Goal: Task Accomplishment & Management: Manage account settings

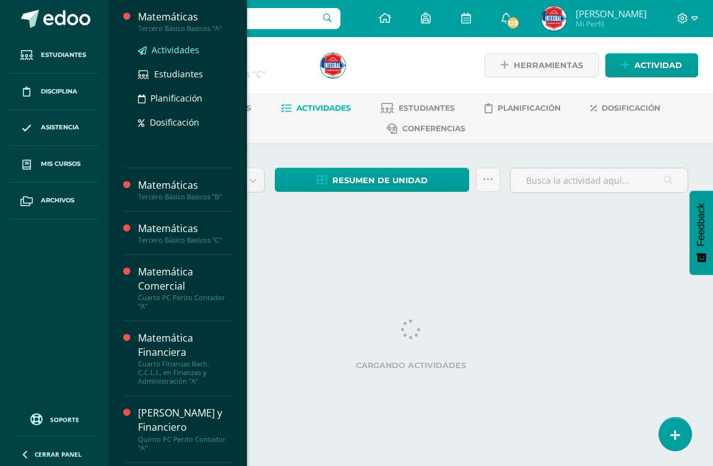
click at [184, 49] on span "Actividades" at bounding box center [176, 50] width 48 height 12
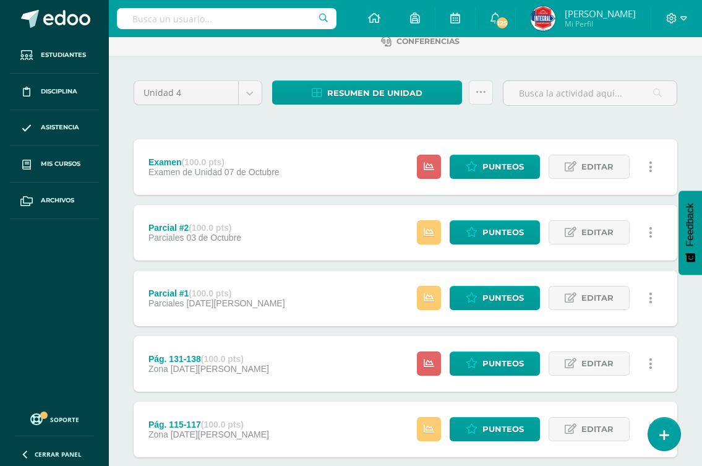
scroll to position [124, 0]
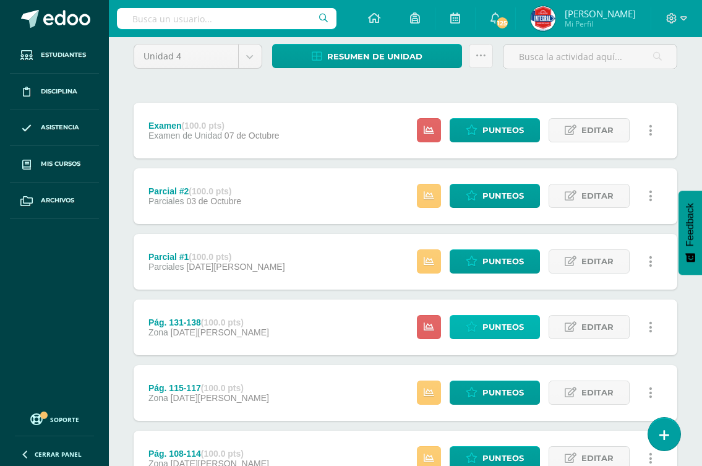
click at [481, 325] on link "Punteos" at bounding box center [495, 327] width 90 height 24
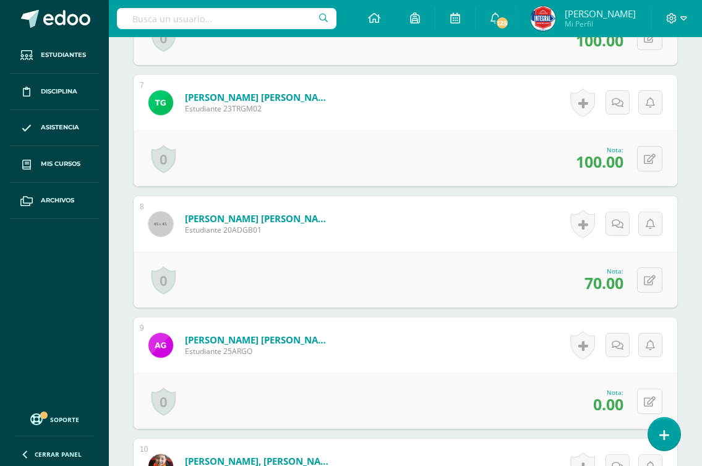
scroll to position [1177, 0]
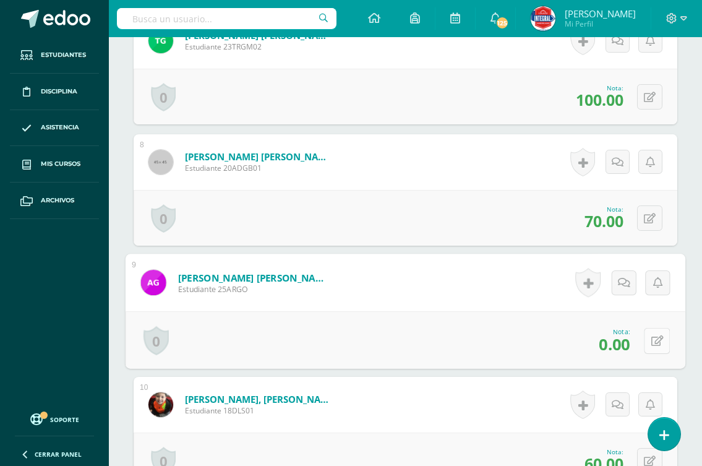
click at [651, 341] on icon at bounding box center [657, 340] width 12 height 11
type input "60"
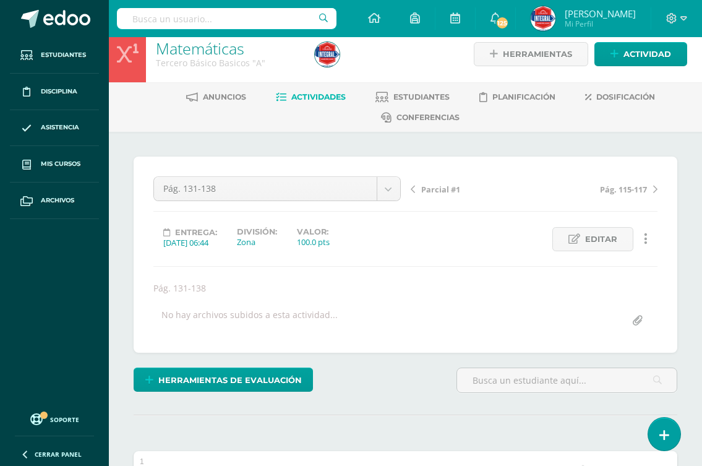
scroll to position [1, 0]
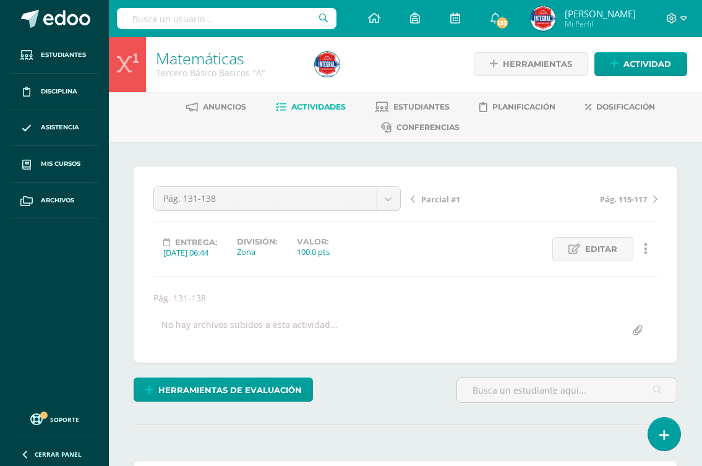
click at [641, 199] on span "Pág. 115-117" at bounding box center [623, 199] width 47 height 11
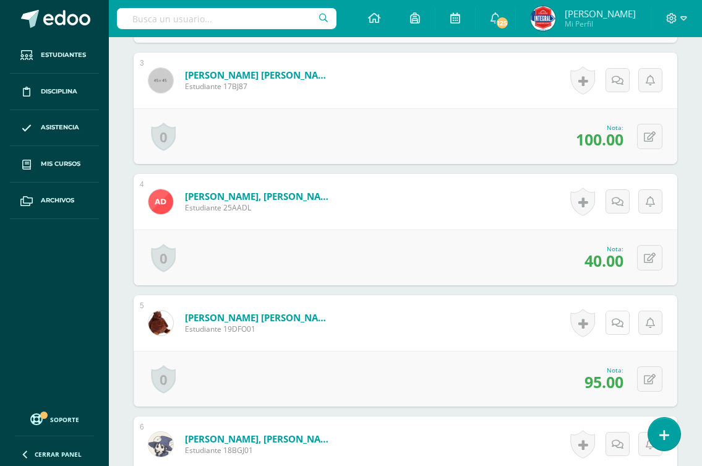
scroll to position [681, 0]
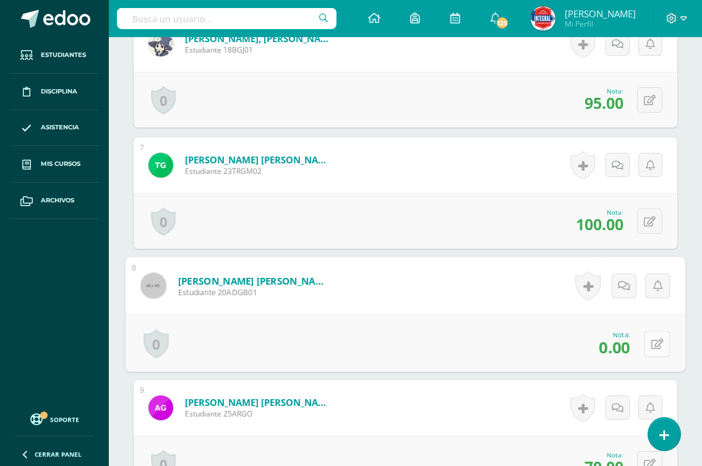
click at [651, 340] on icon at bounding box center [657, 343] width 12 height 11
type input "60"
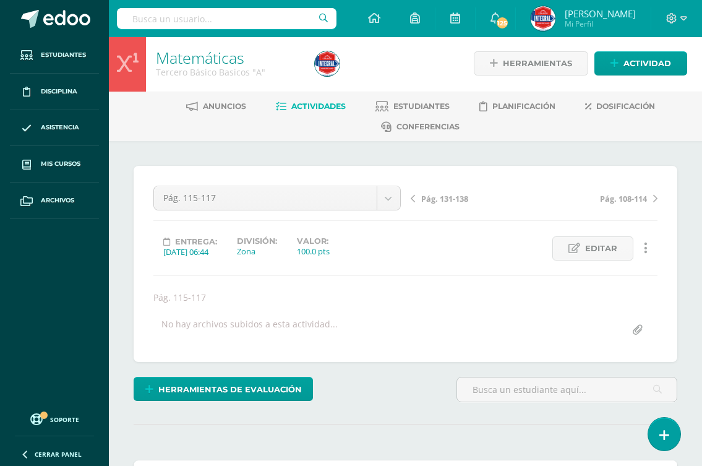
scroll to position [0, 0]
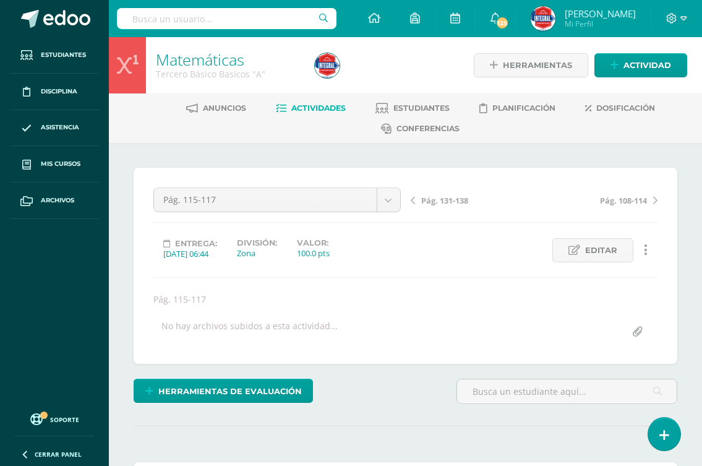
click at [624, 202] on span "Pág. 108-114" at bounding box center [623, 200] width 47 height 11
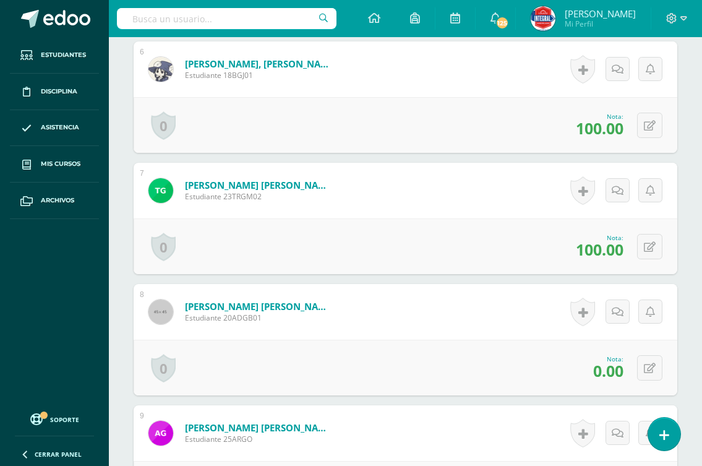
scroll to position [1049, 0]
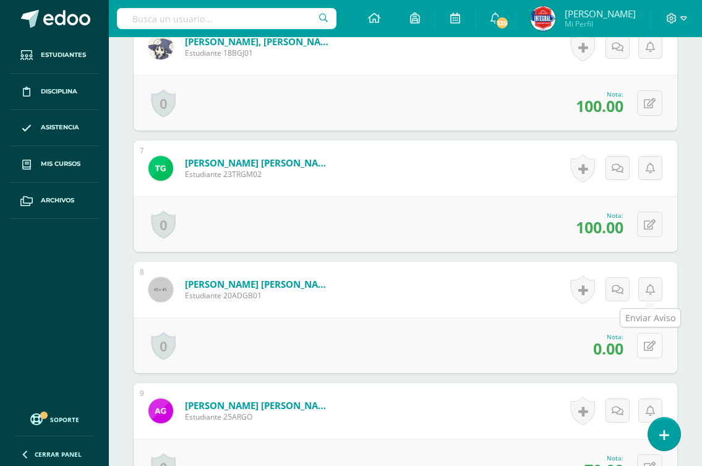
click at [646, 346] on icon at bounding box center [650, 346] width 12 height 11
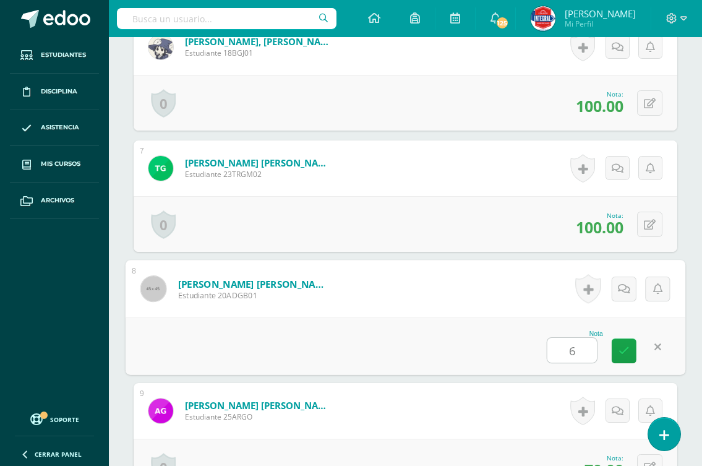
type input "60"
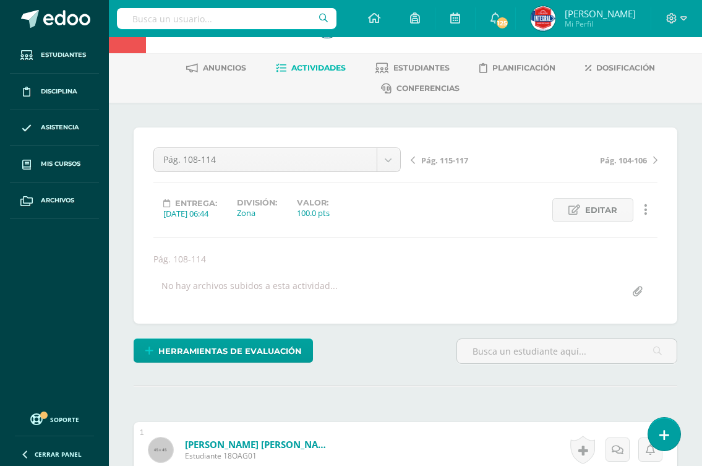
scroll to position [0, 0]
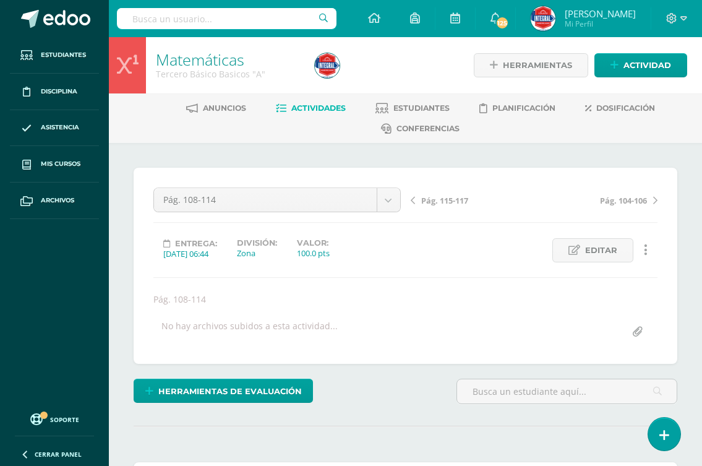
click at [319, 110] on span "Actividades" at bounding box center [318, 107] width 54 height 9
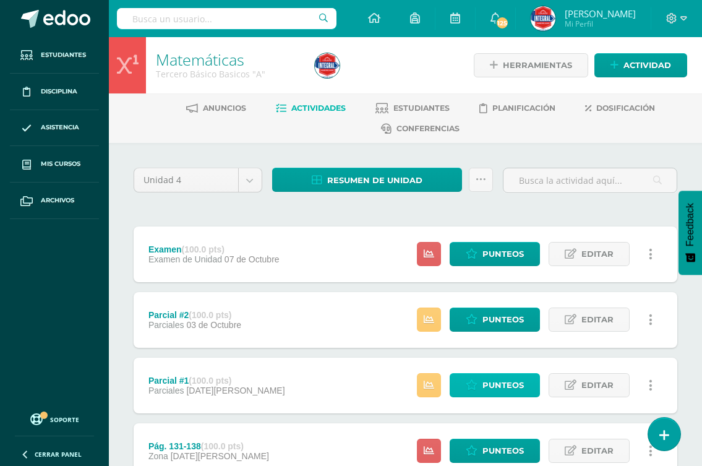
click at [504, 384] on span "Punteos" at bounding box center [503, 385] width 41 height 23
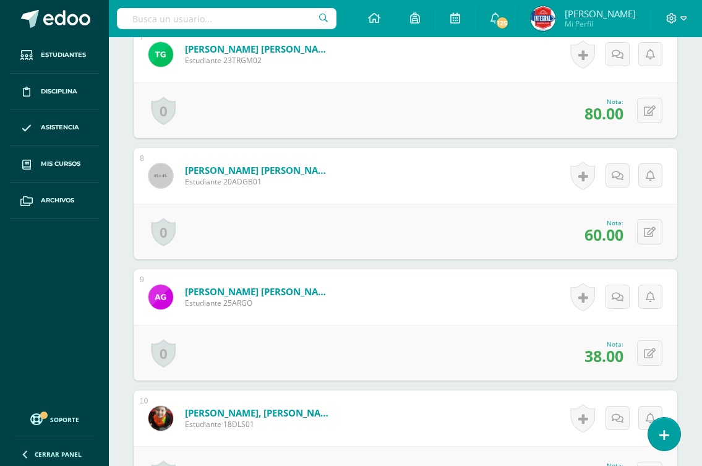
scroll to position [1234, 0]
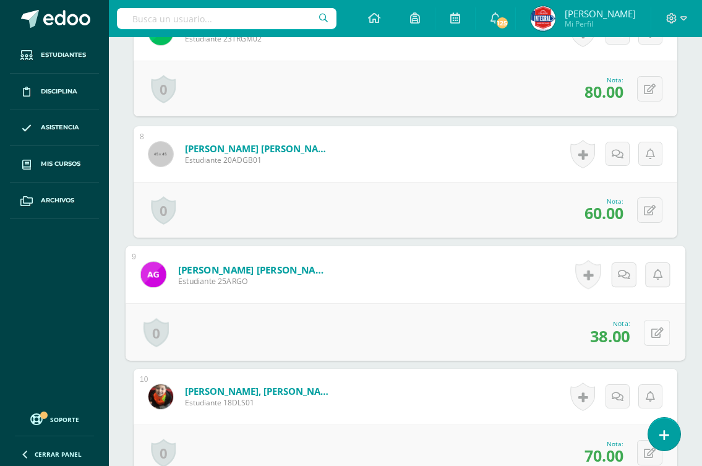
click at [655, 330] on icon at bounding box center [657, 332] width 12 height 11
type input "60"
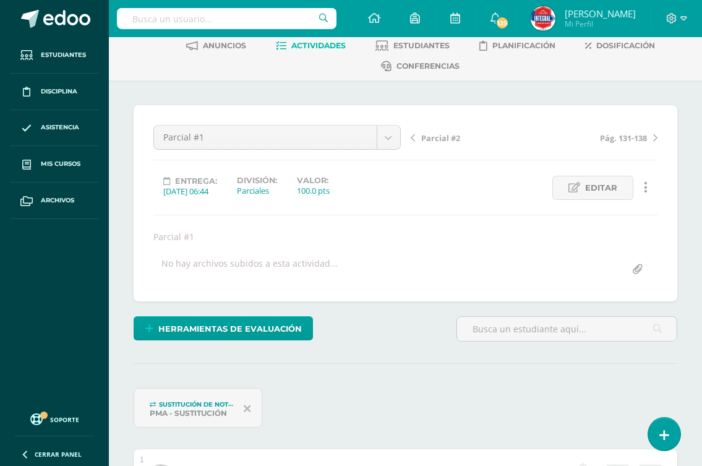
scroll to position [0, 0]
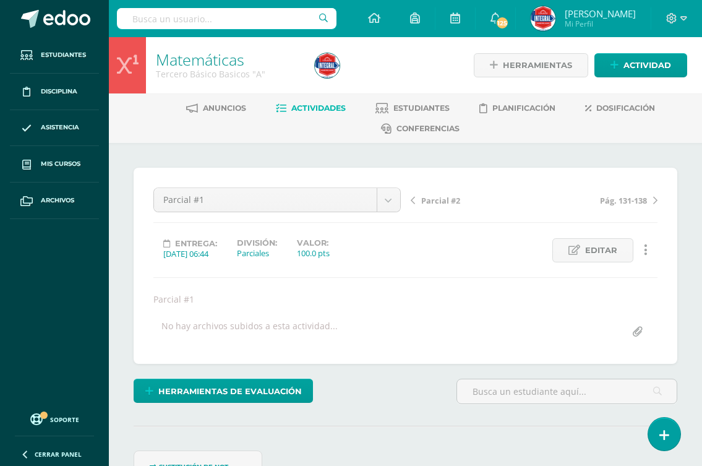
click at [440, 202] on span "Parcial #2" at bounding box center [440, 200] width 39 height 11
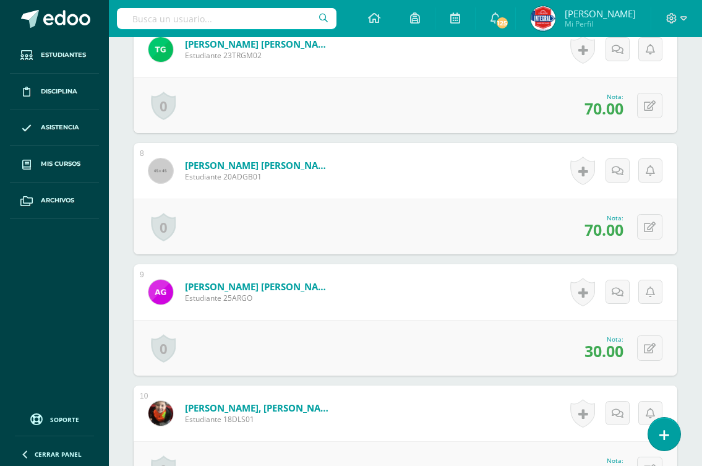
scroll to position [1239, 0]
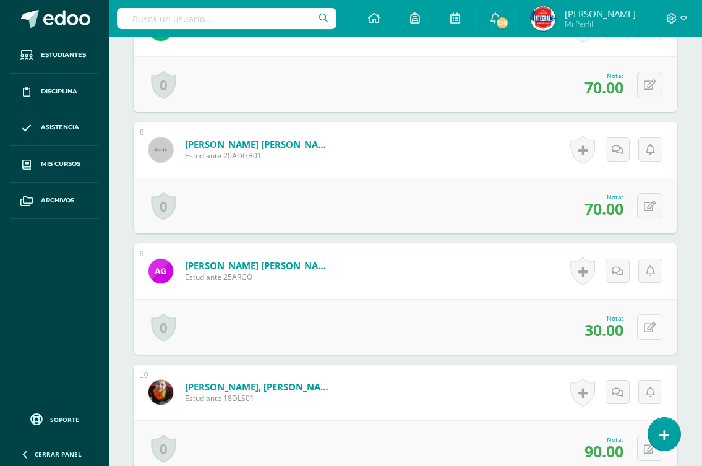
click at [654, 326] on icon at bounding box center [650, 327] width 12 height 11
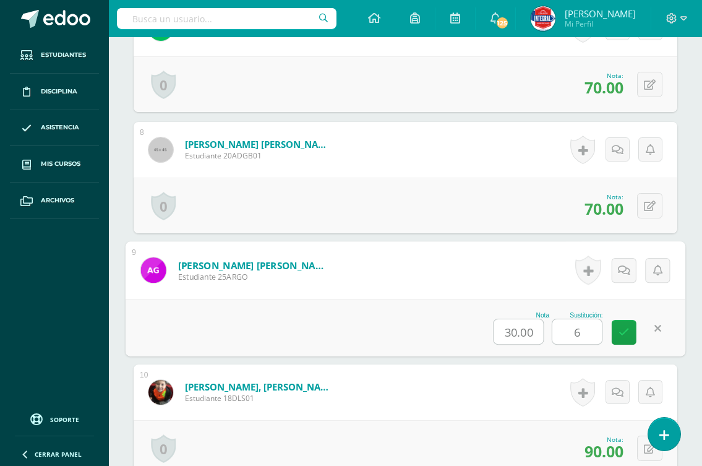
type input "60"
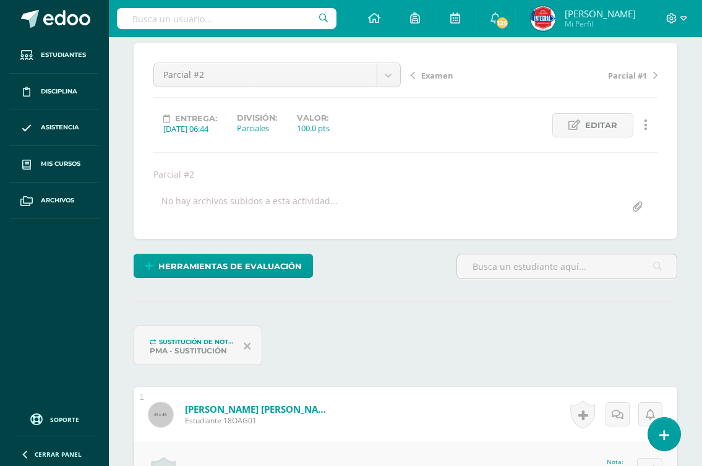
scroll to position [0, 0]
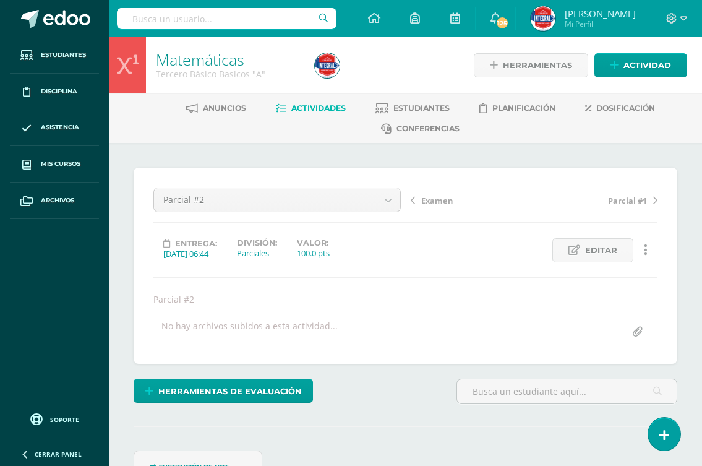
click at [429, 201] on span "Examen" at bounding box center [437, 200] width 32 height 11
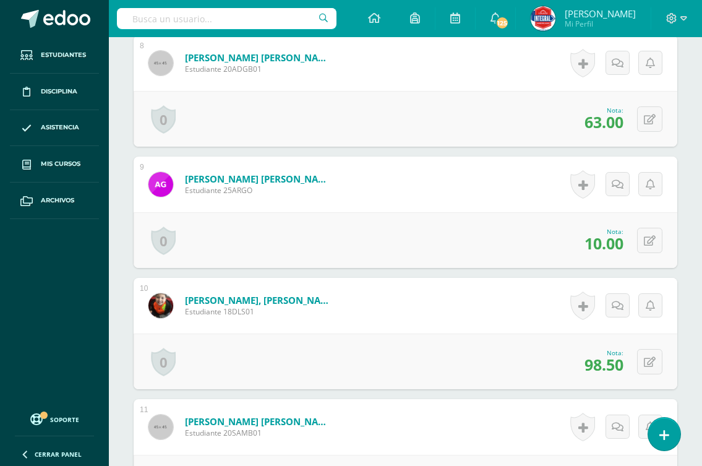
scroll to position [1301, 0]
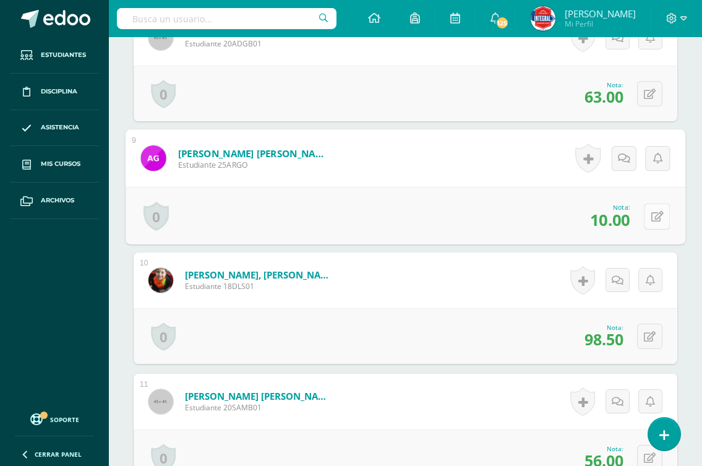
click at [644, 218] on button at bounding box center [657, 216] width 26 height 26
type input "15"
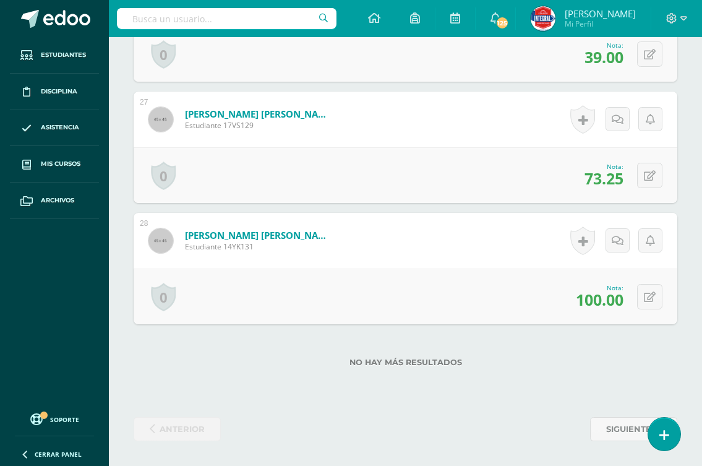
scroll to position [3399, 0]
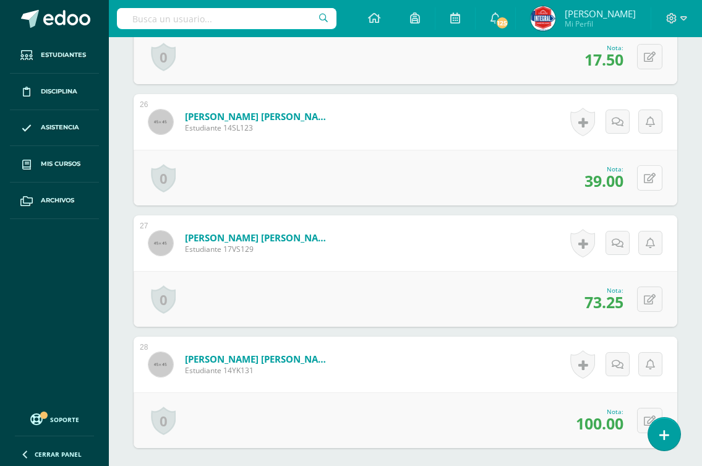
click at [642, 178] on div "0 Logros Logros obtenidos Aún no hay logros agregados Nota: 39.00" at bounding box center [406, 178] width 544 height 56
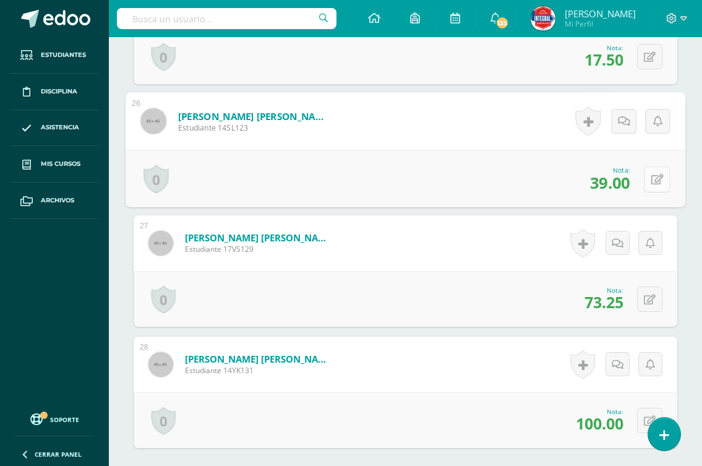
click at [663, 178] on icon at bounding box center [657, 179] width 12 height 11
type input "43"
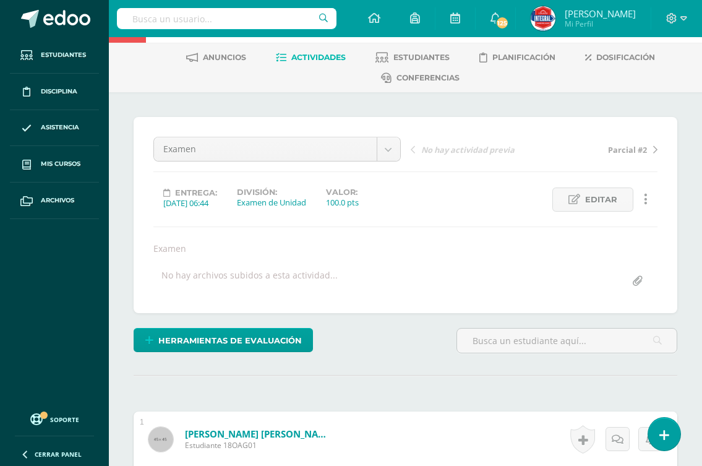
scroll to position [0, 0]
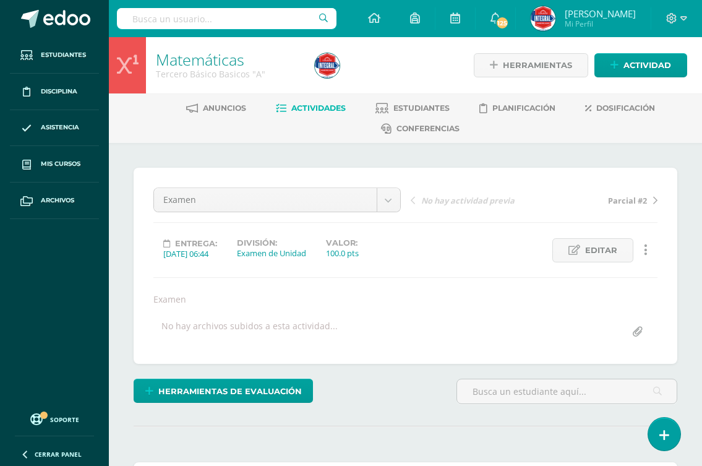
click at [311, 106] on span "Actividades" at bounding box center [318, 107] width 54 height 9
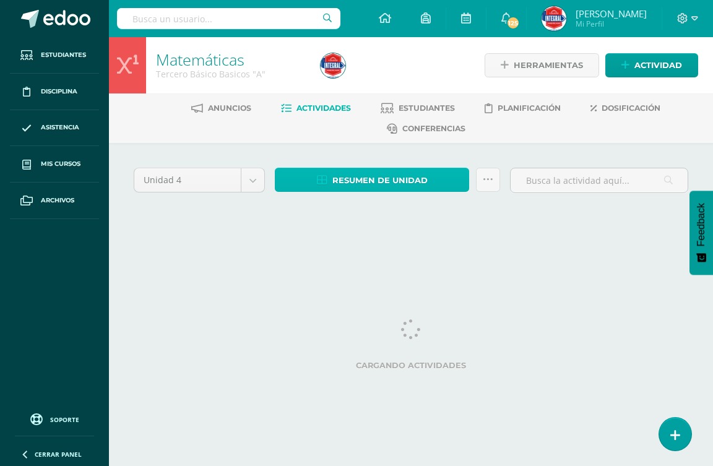
click at [356, 178] on span "Resumen de unidad" at bounding box center [379, 180] width 95 height 23
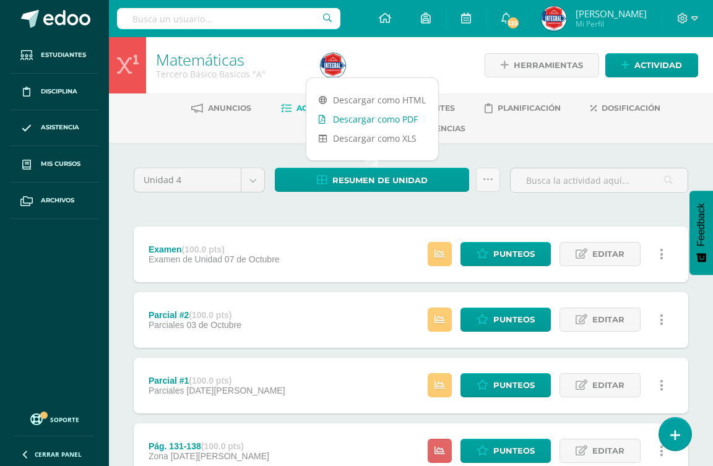
click at [373, 118] on link "Descargar como PDF" at bounding box center [372, 119] width 132 height 19
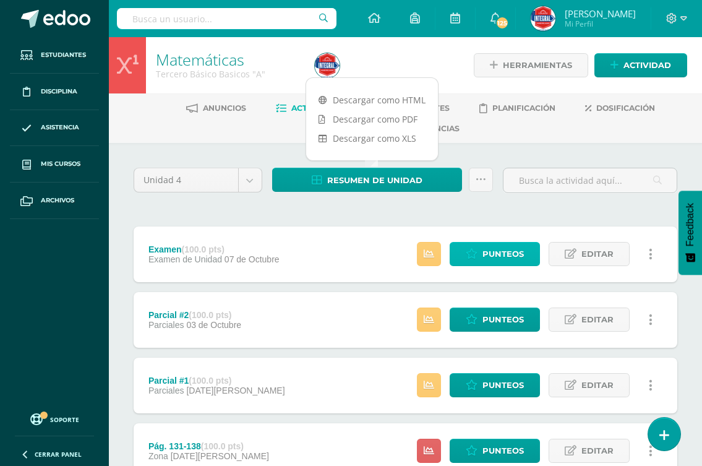
click at [468, 251] on icon at bounding box center [472, 254] width 12 height 11
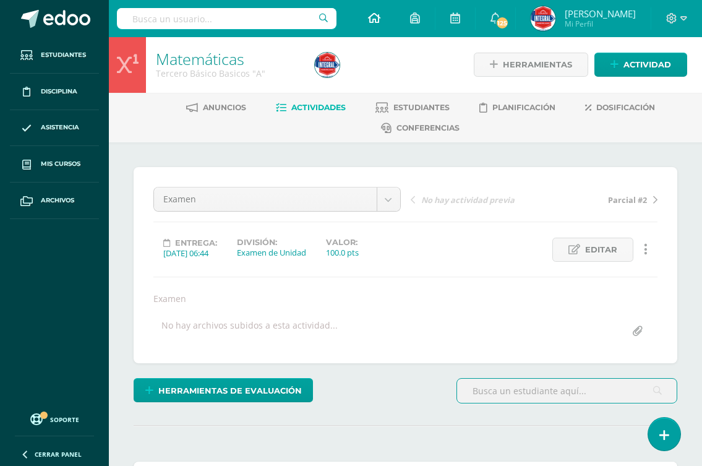
scroll to position [1, 0]
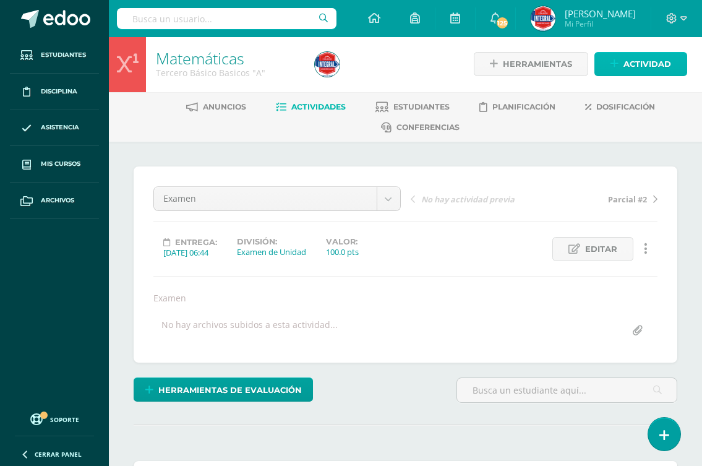
click at [655, 65] on span "Actividad" at bounding box center [648, 64] width 48 height 23
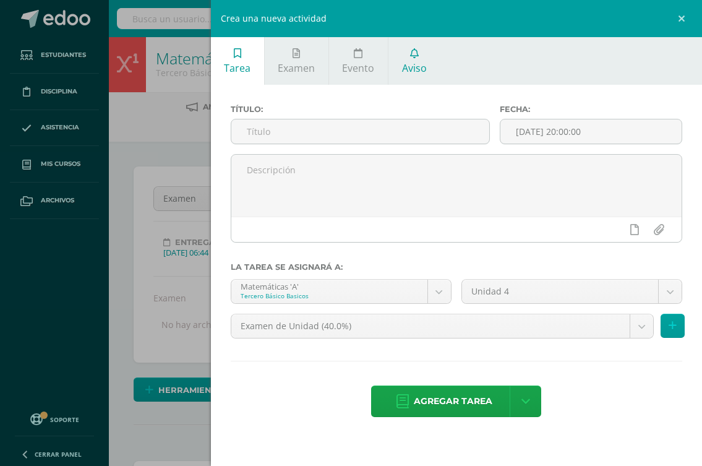
scroll to position [2, 0]
drag, startPoint x: 413, startPoint y: 52, endPoint x: 412, endPoint y: 58, distance: 6.2
click at [412, 52] on icon at bounding box center [414, 53] width 9 height 10
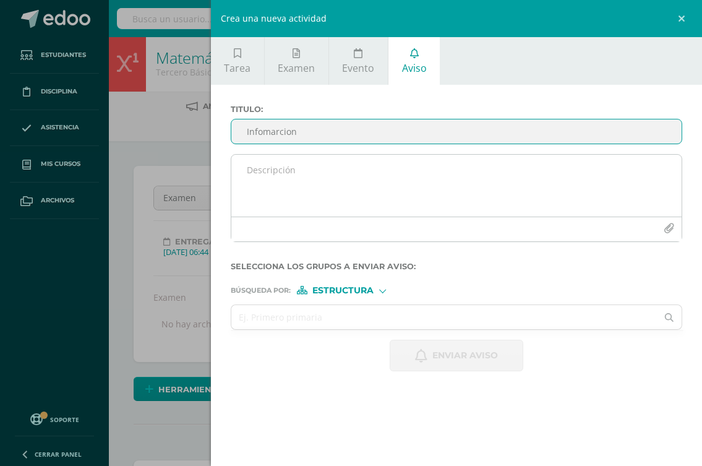
type input "Infomarcion"
click at [403, 174] on textarea at bounding box center [456, 186] width 451 height 62
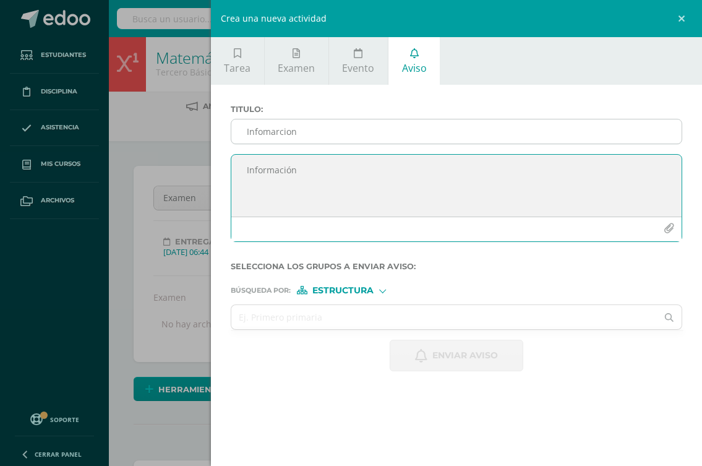
type textarea "Información"
click at [289, 131] on input "Infomarcion" at bounding box center [456, 131] width 451 height 24
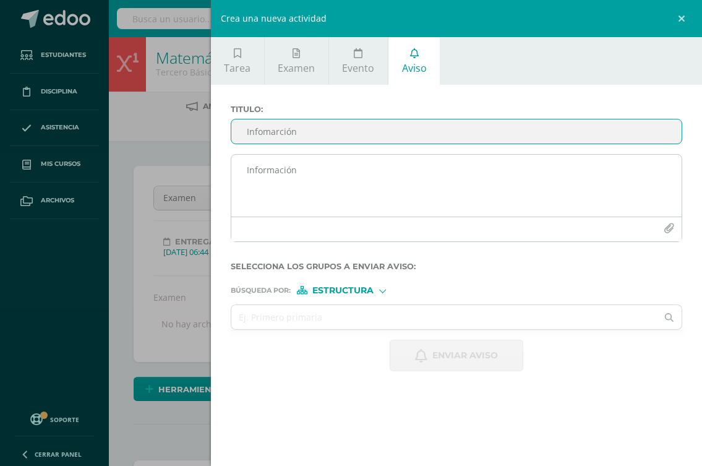
type input "Infomarción"
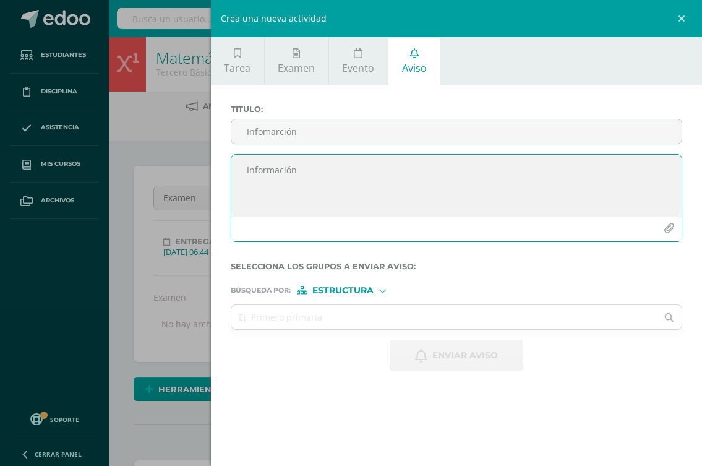
click at [669, 228] on icon "button" at bounding box center [669, 228] width 11 height 11
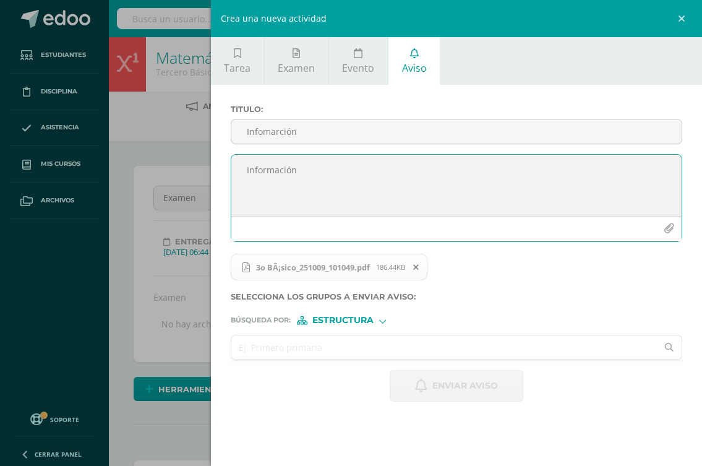
click at [351, 341] on input "text" at bounding box center [444, 347] width 426 height 24
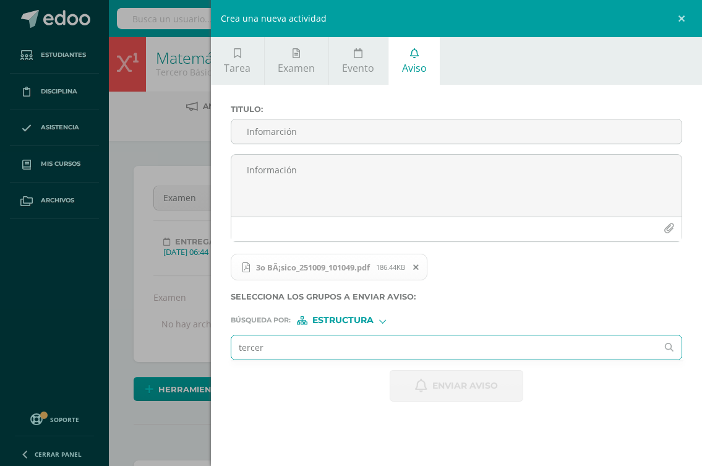
type input "tercero"
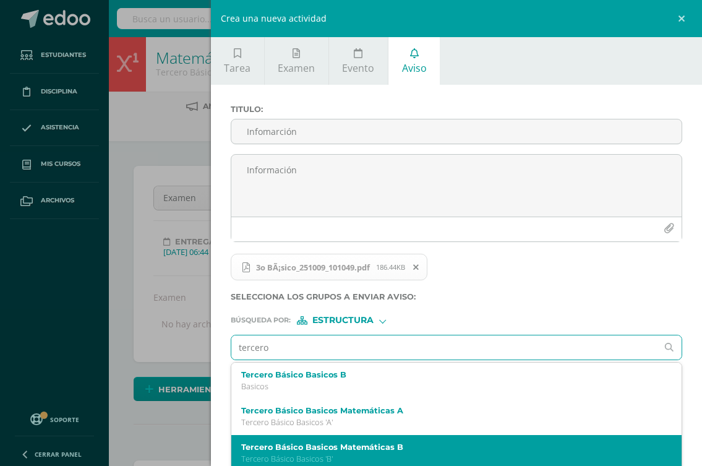
click at [354, 442] on div "Tercero Básico Basicos Matemáticas B Tercero Básico Basicos 'B'" at bounding box center [456, 453] width 451 height 37
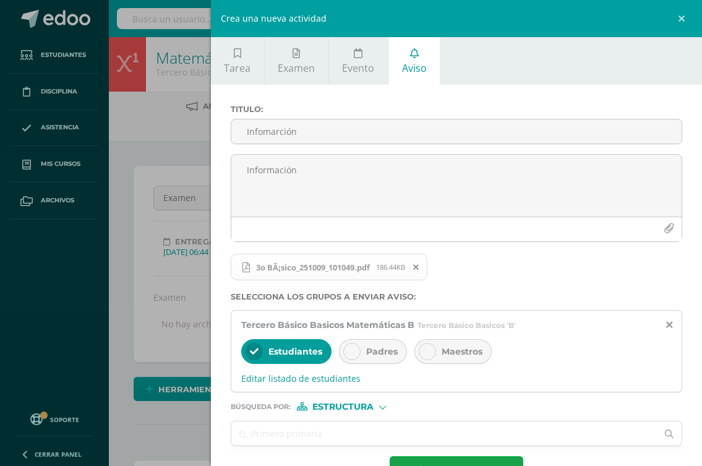
click at [359, 353] on div at bounding box center [351, 351] width 17 height 17
click at [432, 355] on div at bounding box center [427, 351] width 17 height 17
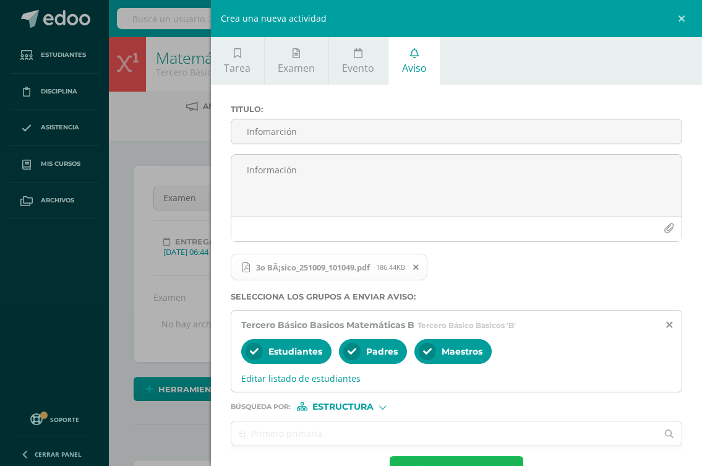
click at [445, 462] on span "Enviar aviso" at bounding box center [465, 472] width 66 height 30
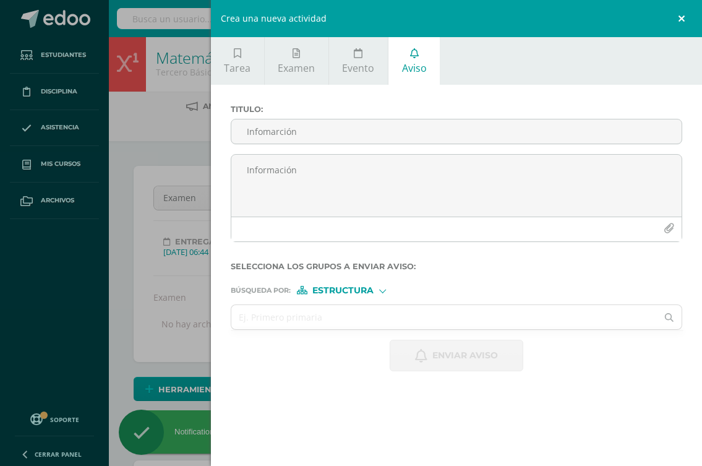
click at [688, 17] on link at bounding box center [683, 18] width 37 height 37
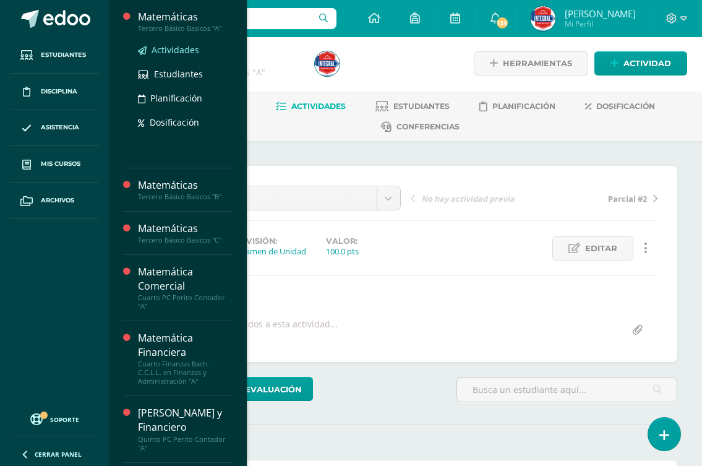
click at [182, 51] on span "Actividades" at bounding box center [176, 50] width 48 height 12
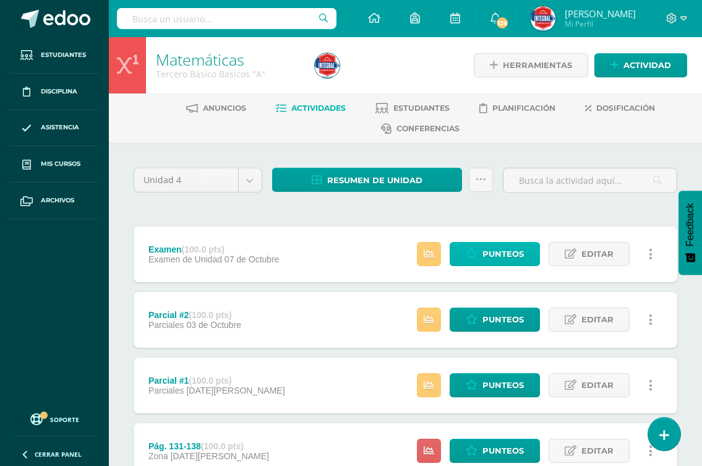
drag, startPoint x: 509, startPoint y: 266, endPoint x: 506, endPoint y: 259, distance: 7.2
click at [508, 265] on link "Punteos" at bounding box center [495, 254] width 90 height 24
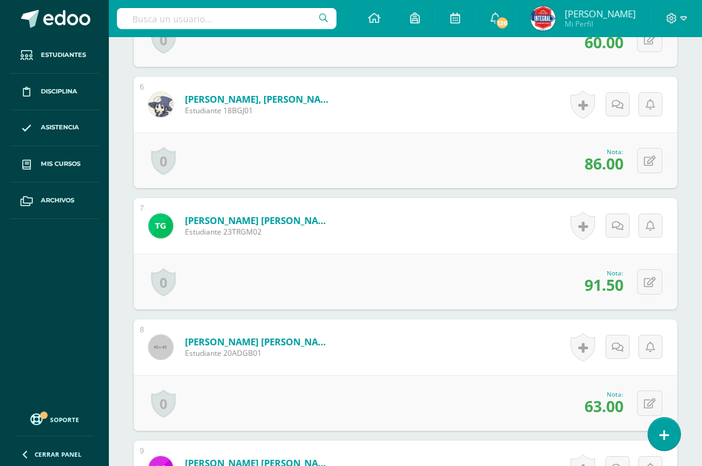
scroll to position [1239, 0]
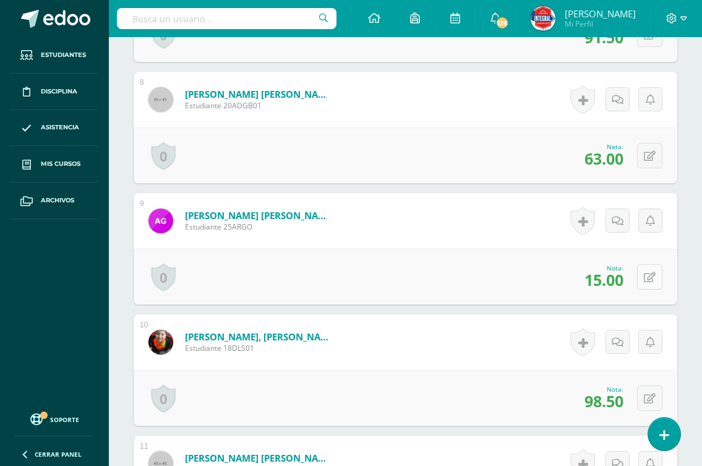
click at [651, 279] on icon at bounding box center [650, 277] width 12 height 11
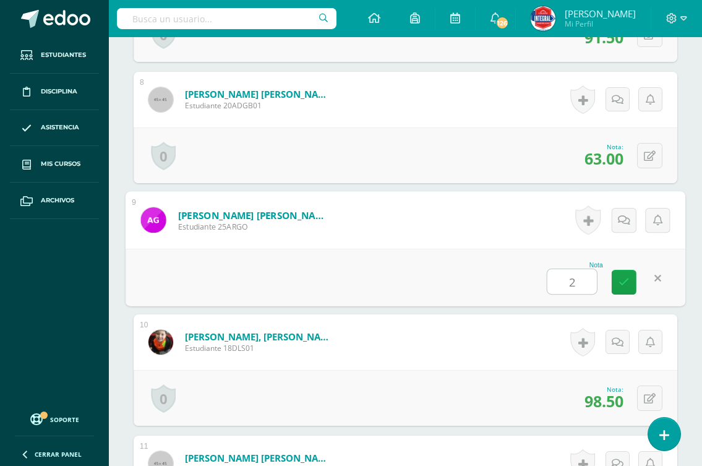
type input "20"
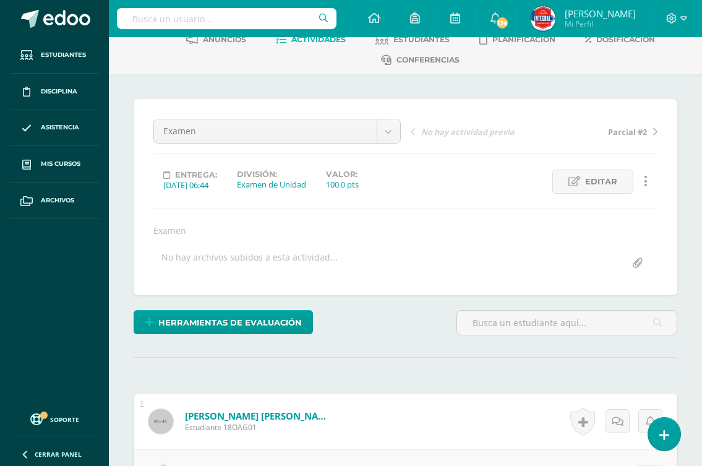
scroll to position [0, 0]
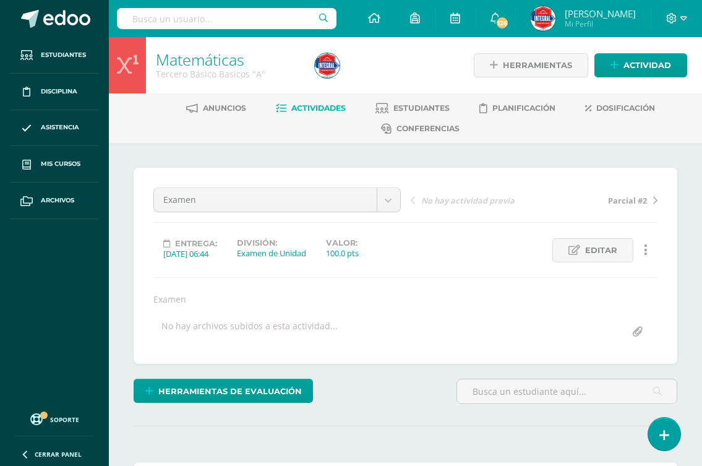
click at [303, 111] on span "Actividades" at bounding box center [318, 107] width 54 height 9
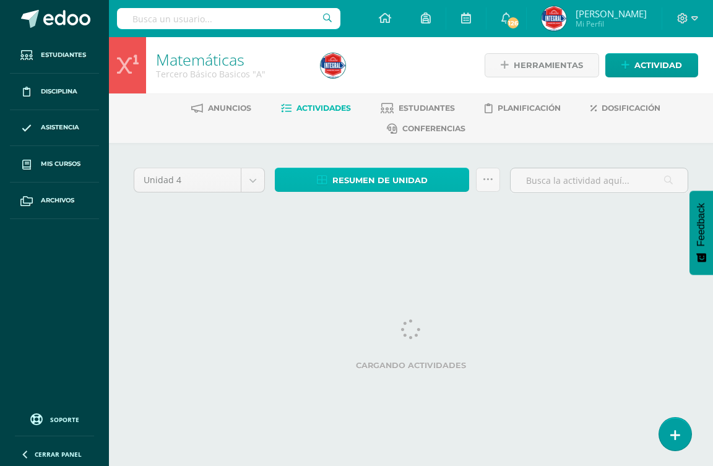
click at [383, 181] on span "Resumen de unidad" at bounding box center [379, 180] width 95 height 23
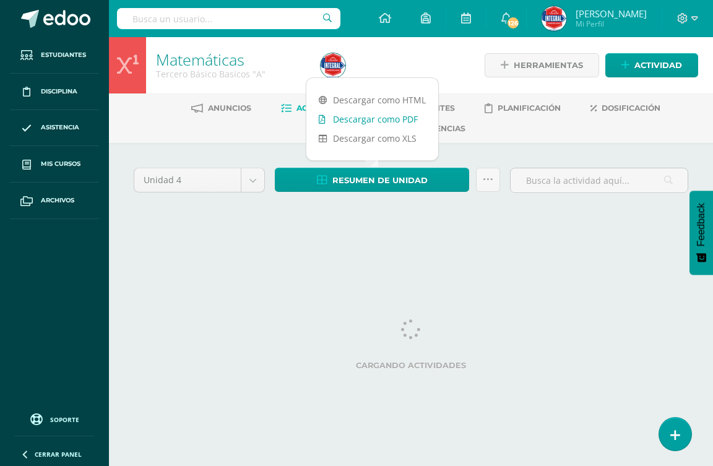
click at [374, 116] on link "Descargar como PDF" at bounding box center [372, 119] width 132 height 19
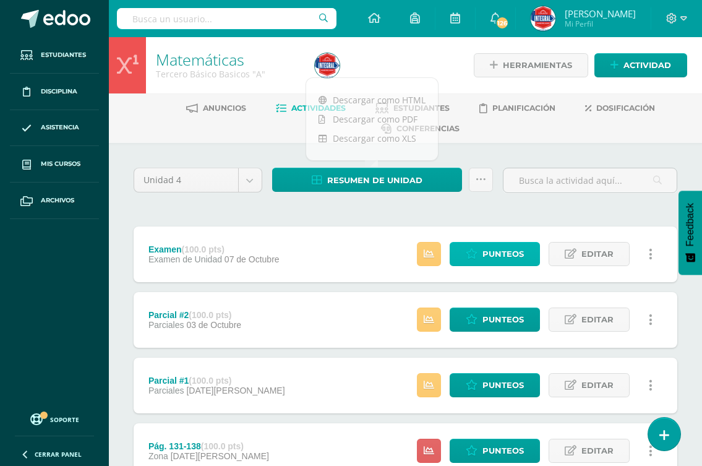
click at [494, 253] on span "Punteos" at bounding box center [503, 254] width 41 height 23
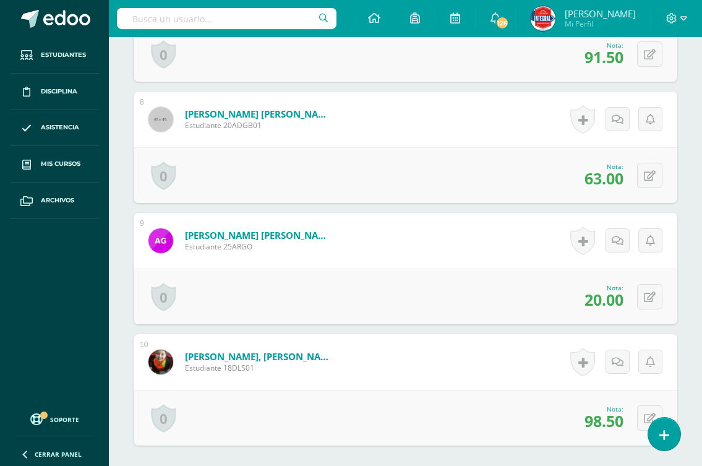
scroll to position [1237, 0]
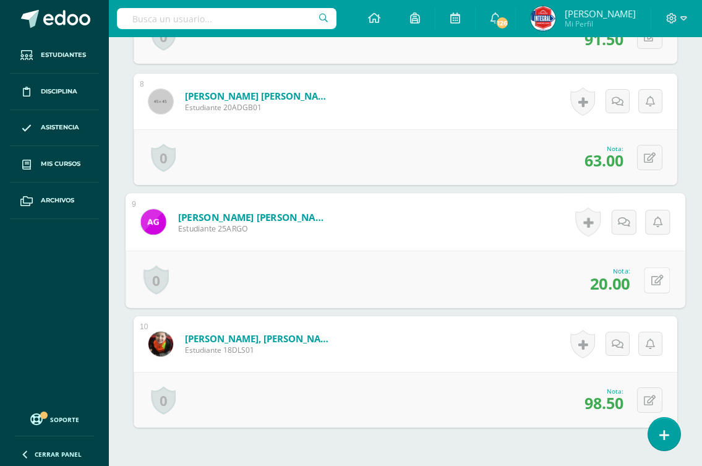
click at [645, 278] on button at bounding box center [657, 280] width 26 height 26
type input "25"
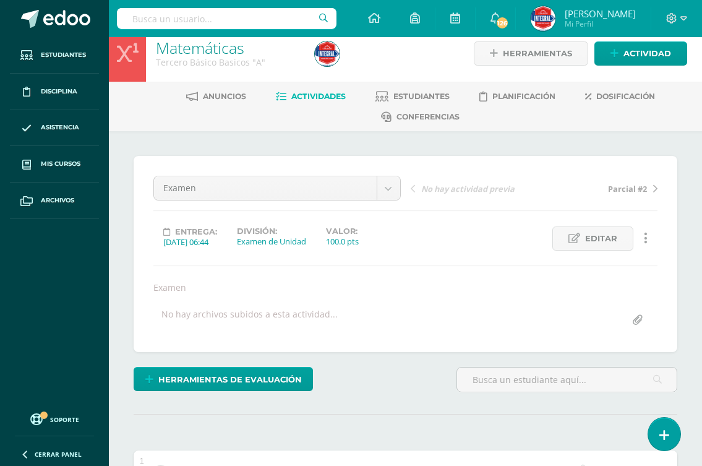
scroll to position [0, 0]
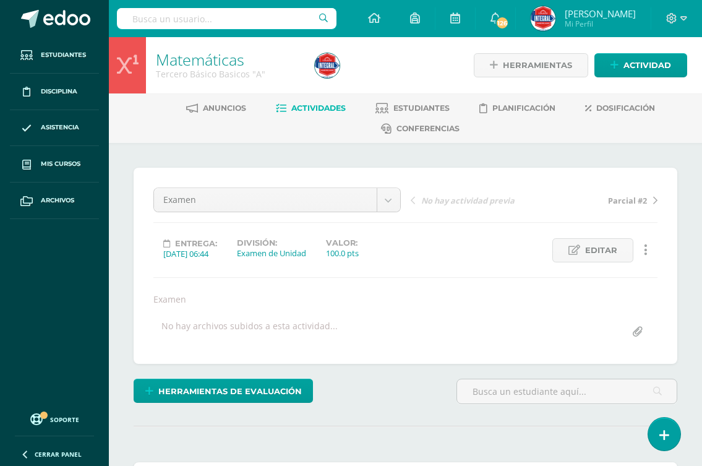
click at [309, 101] on link "Actividades" at bounding box center [311, 108] width 70 height 20
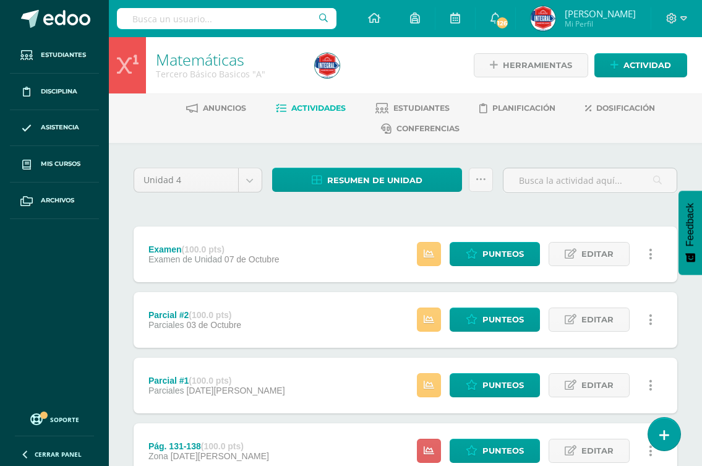
click at [306, 102] on link "Actividades" at bounding box center [311, 108] width 70 height 20
click at [300, 107] on span "Actividades" at bounding box center [318, 107] width 54 height 9
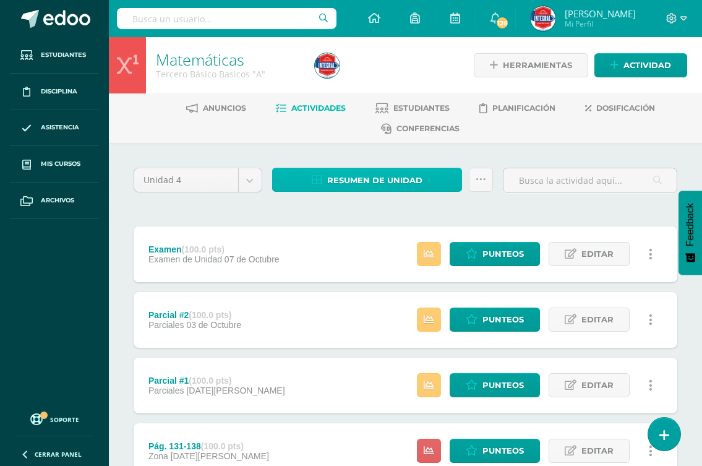
click at [356, 178] on span "Resumen de unidad" at bounding box center [374, 180] width 95 height 23
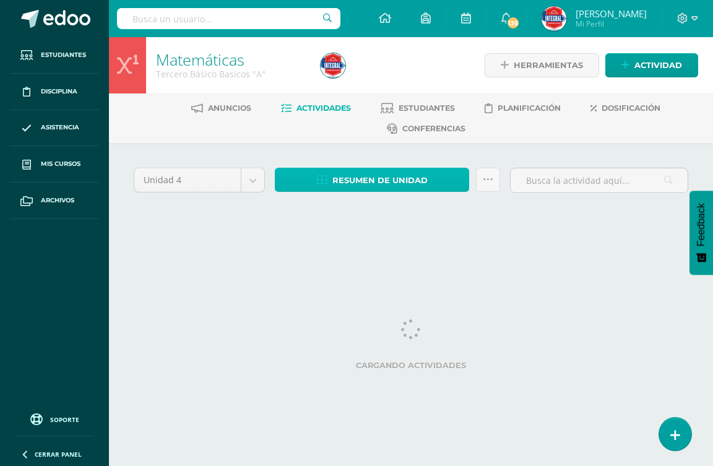
click at [333, 186] on span "Resumen de unidad" at bounding box center [379, 180] width 95 height 23
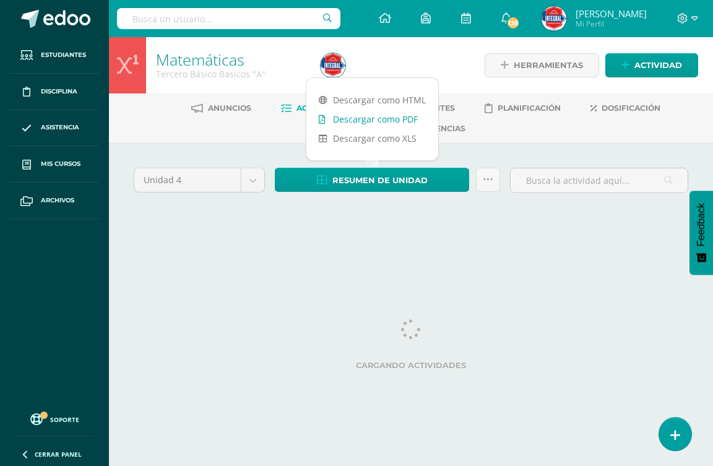
click at [361, 118] on link "Descargar como PDF" at bounding box center [372, 119] width 132 height 19
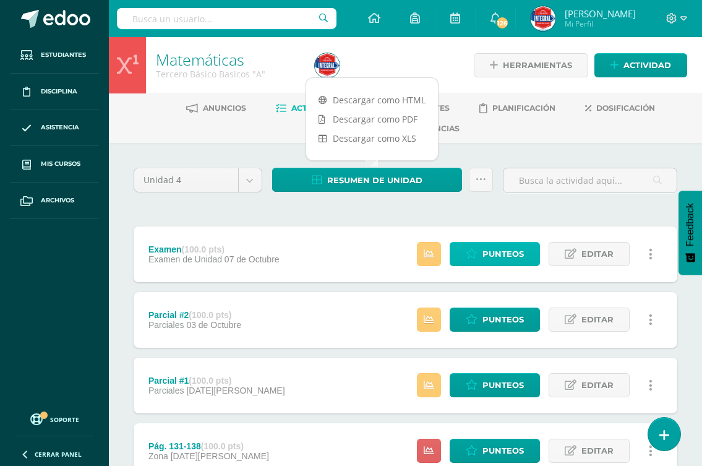
click at [502, 254] on span "Punteos" at bounding box center [503, 254] width 41 height 23
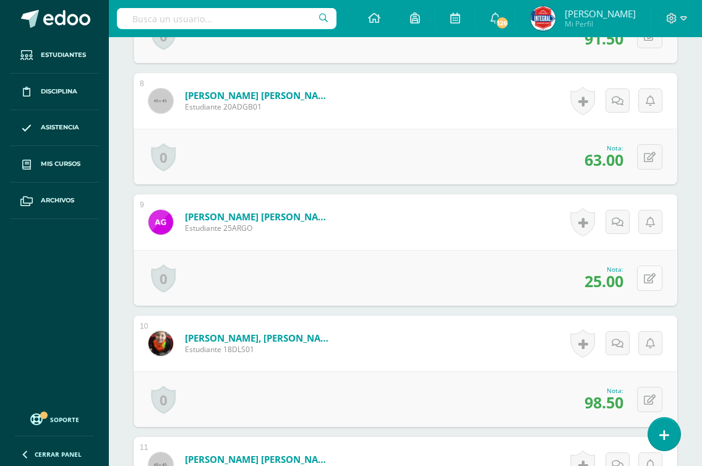
scroll to position [1239, 0]
drag, startPoint x: 653, startPoint y: 279, endPoint x: 659, endPoint y: 279, distance: 6.8
click at [653, 279] on icon at bounding box center [650, 278] width 12 height 11
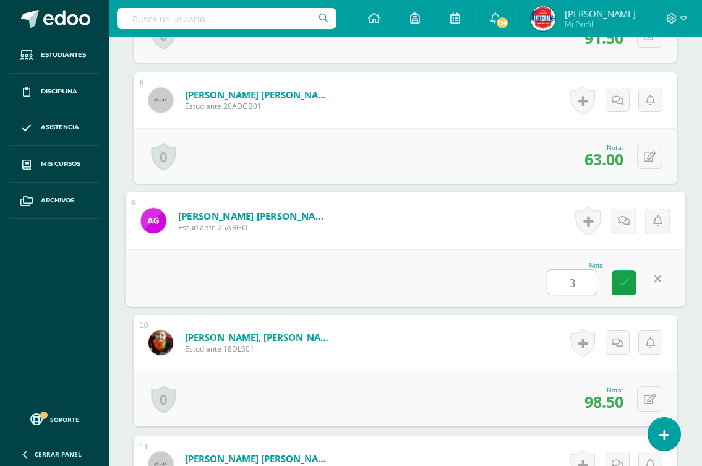
type input "30"
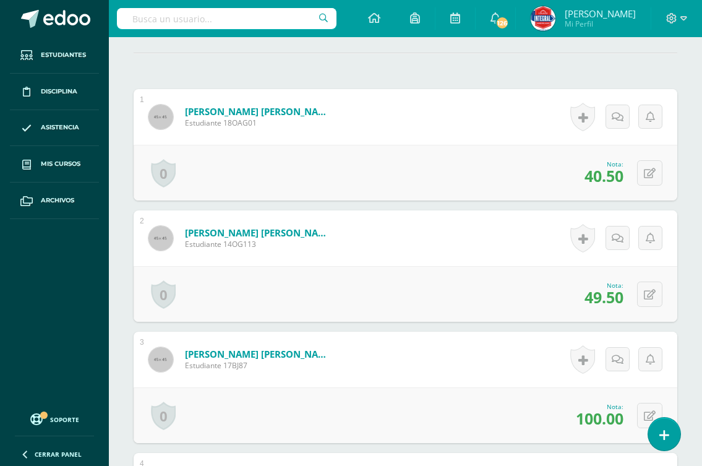
scroll to position [0, 0]
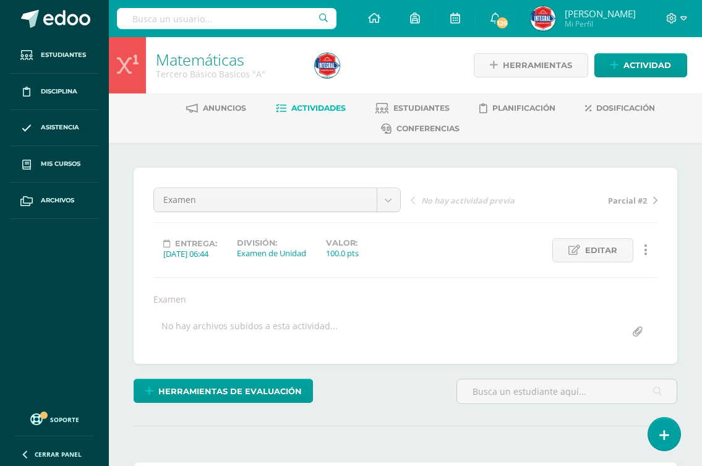
click at [294, 106] on span "Actividades" at bounding box center [318, 107] width 54 height 9
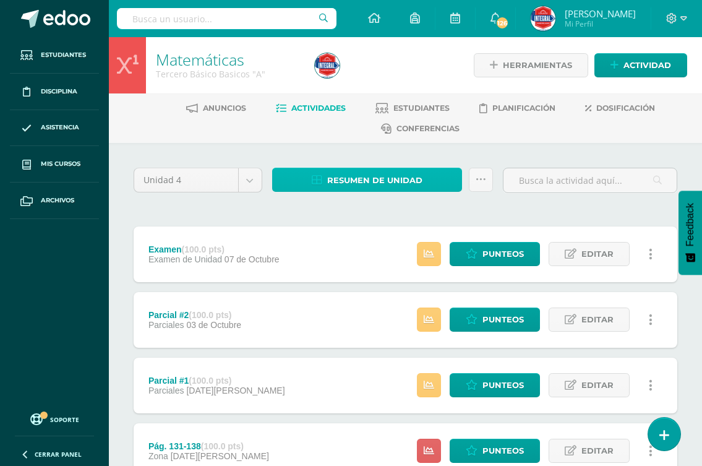
click at [369, 186] on span "Resumen de unidad" at bounding box center [374, 180] width 95 height 23
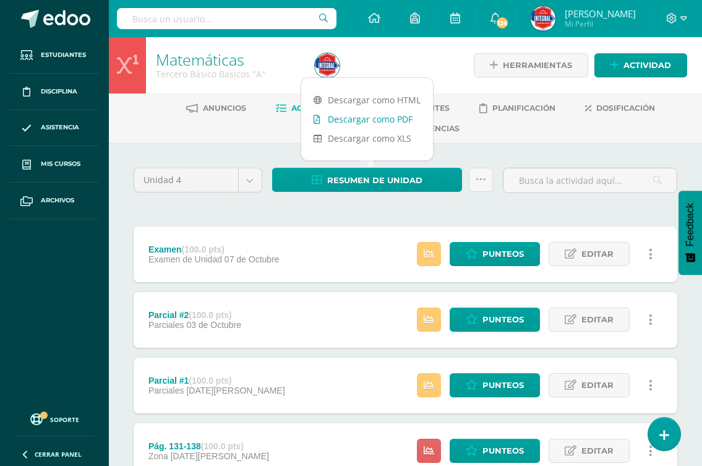
click at [374, 118] on link "Descargar como PDF" at bounding box center [367, 119] width 132 height 19
click at [212, 136] on ul "Anuncios Actividades Estudiantes Planificación Dosificación Conferencias" at bounding box center [420, 118] width 593 height 41
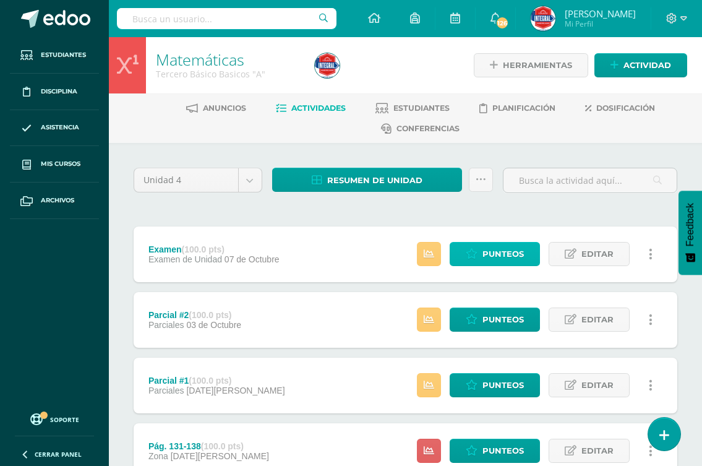
click at [476, 257] on icon at bounding box center [472, 254] width 12 height 11
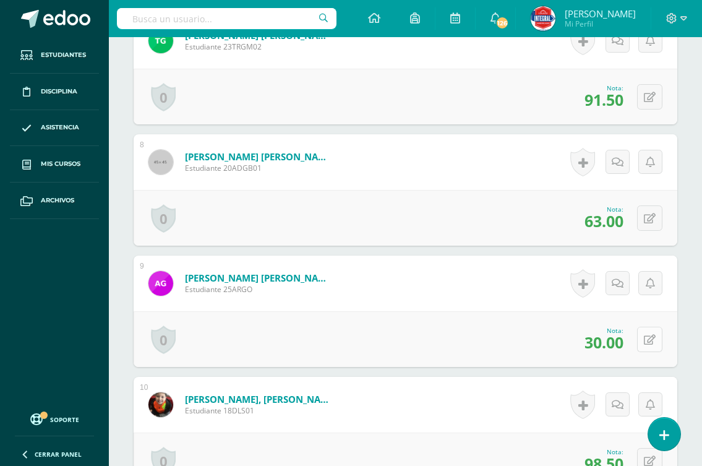
scroll to position [1177, 0]
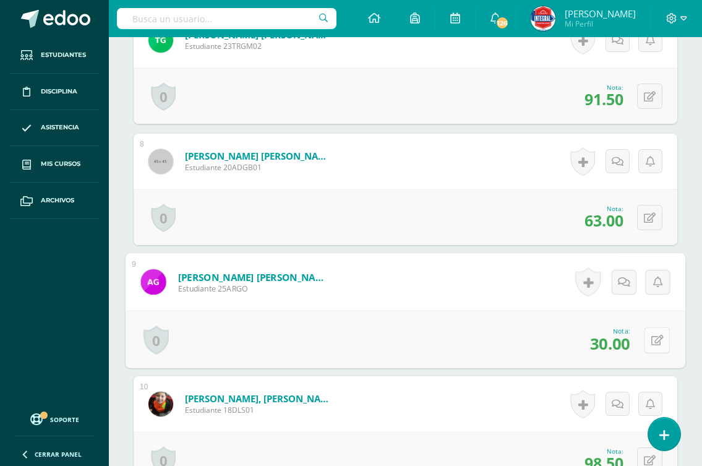
click at [651, 344] on icon at bounding box center [657, 340] width 12 height 11
type input "40"
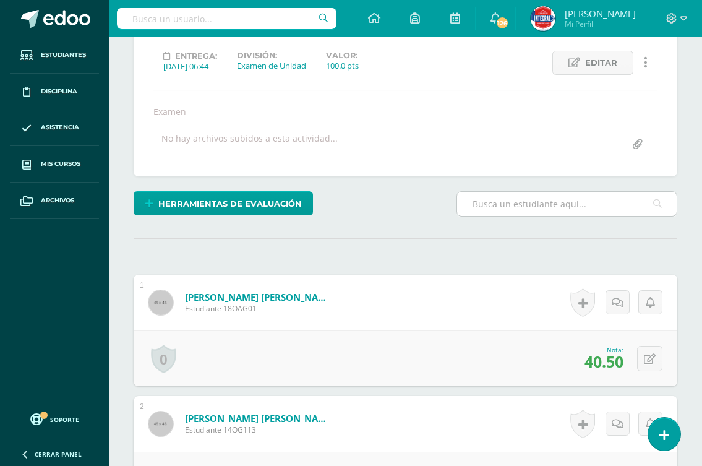
scroll to position [0, 0]
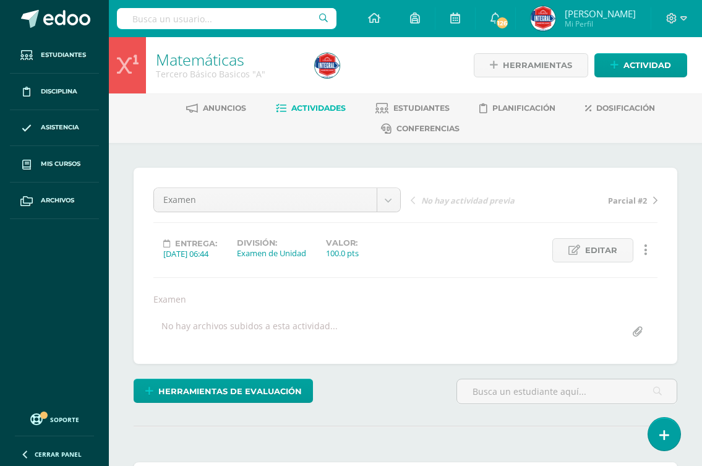
click at [324, 102] on link "Actividades" at bounding box center [311, 108] width 70 height 20
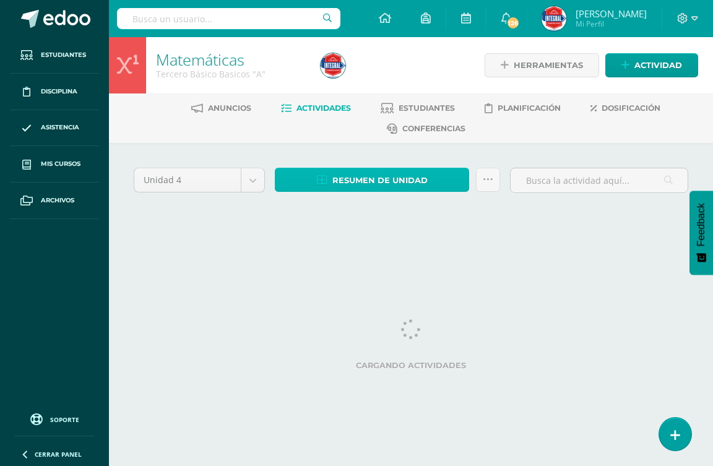
click at [327, 184] on icon at bounding box center [322, 180] width 11 height 11
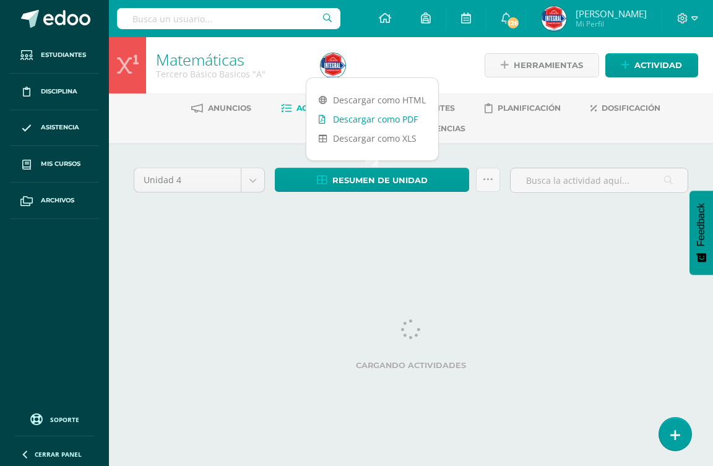
click at [357, 118] on link "Descargar como PDF" at bounding box center [372, 119] width 132 height 19
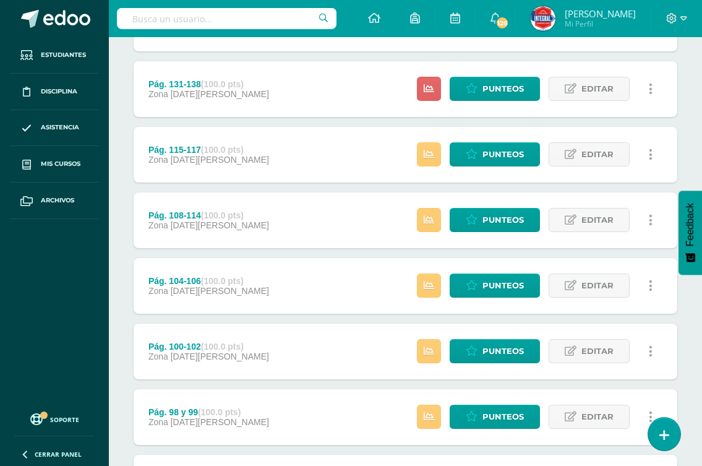
scroll to position [620, 0]
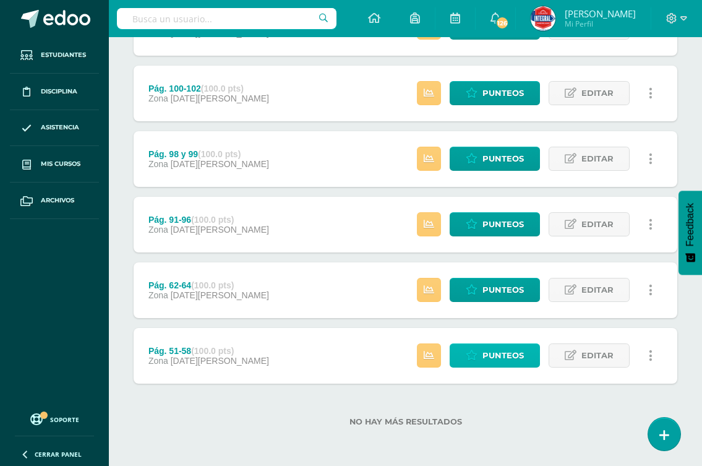
click at [498, 353] on span "Punteos" at bounding box center [503, 355] width 41 height 23
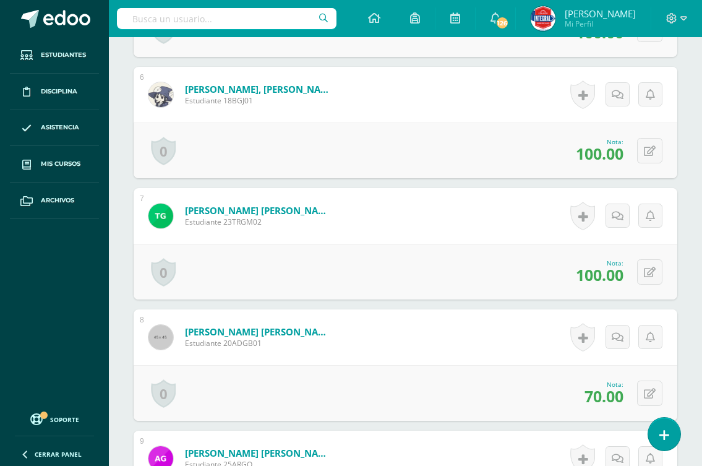
scroll to position [990, 0]
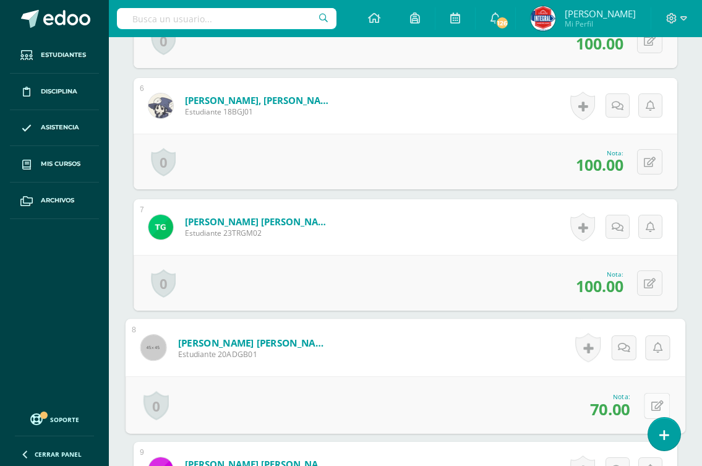
click at [651, 406] on icon at bounding box center [657, 405] width 12 height 11
type input "75"
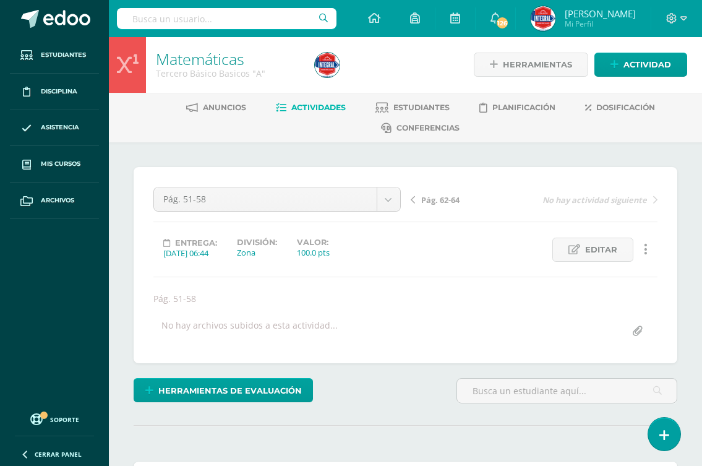
scroll to position [0, 0]
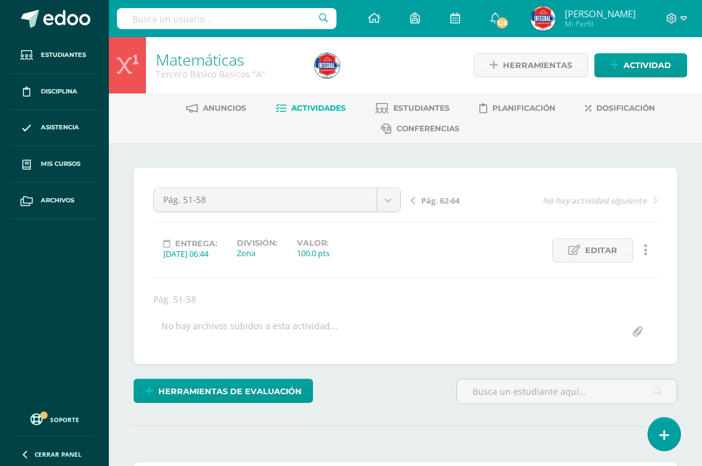
click at [447, 197] on span "Pág. 62-64" at bounding box center [440, 200] width 38 height 11
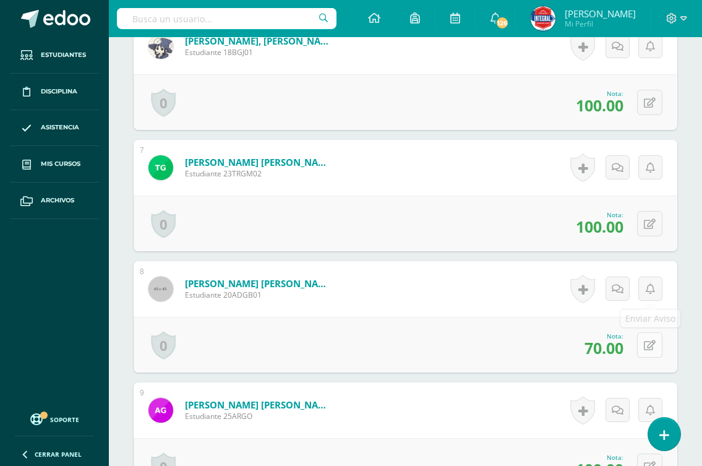
scroll to position [1054, 0]
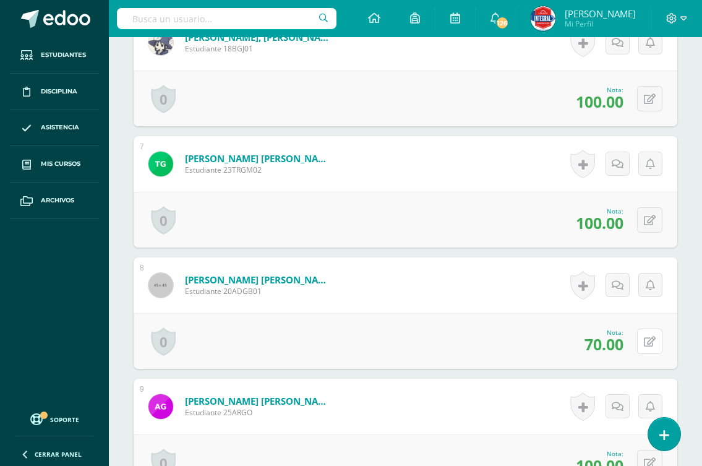
drag, startPoint x: 650, startPoint y: 345, endPoint x: 684, endPoint y: 339, distance: 35.2
click icon
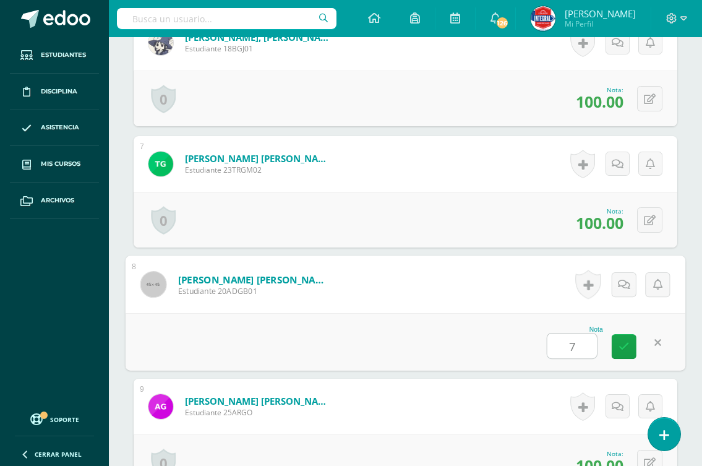
type input "75"
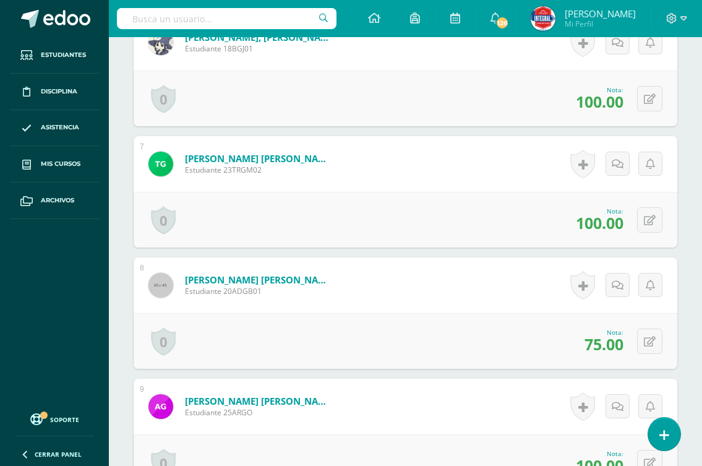
scroll to position [559, 0]
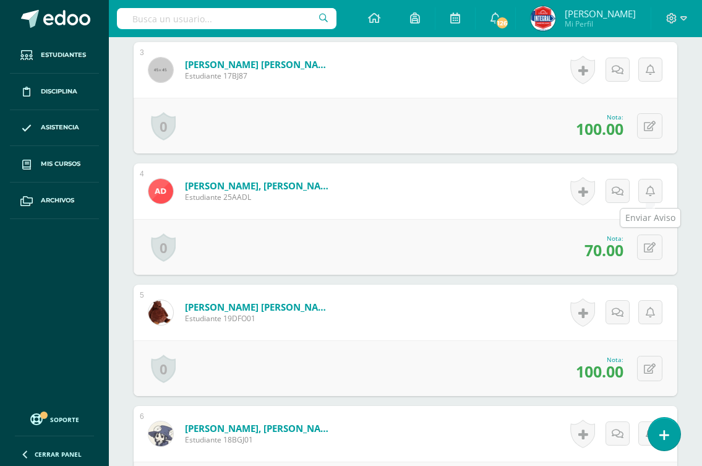
scroll to position [53, 0]
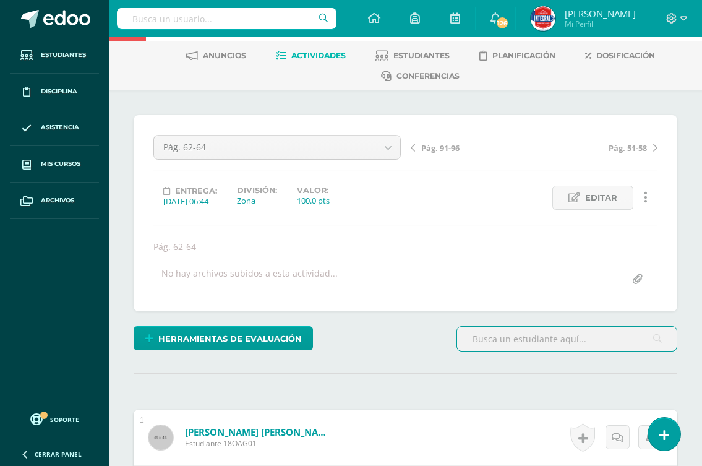
click at [441, 149] on span "Pág. 91-96" at bounding box center [440, 147] width 38 height 11
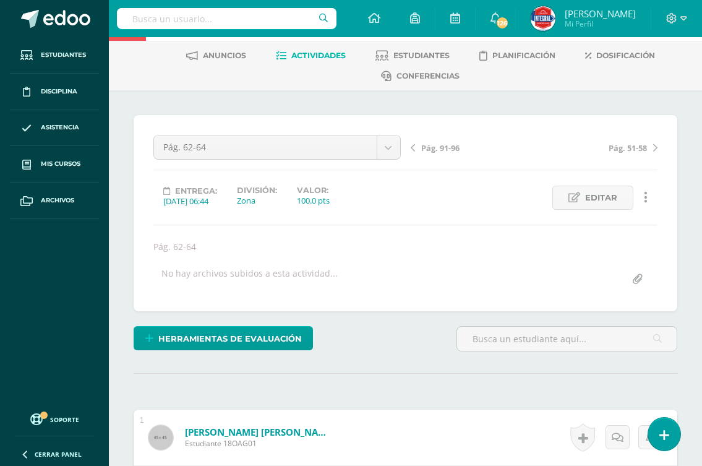
scroll to position [53, 0]
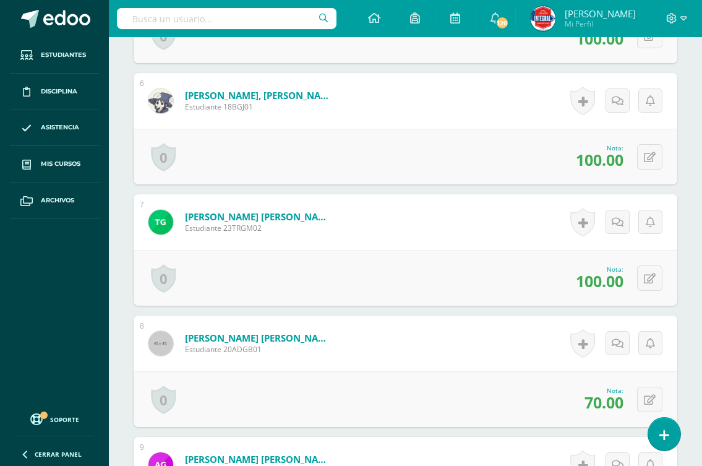
scroll to position [1054, 0]
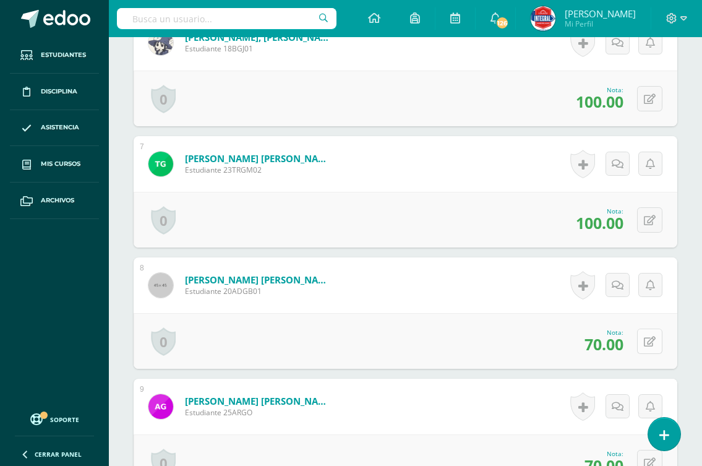
click at [651, 337] on icon at bounding box center [650, 342] width 12 height 11
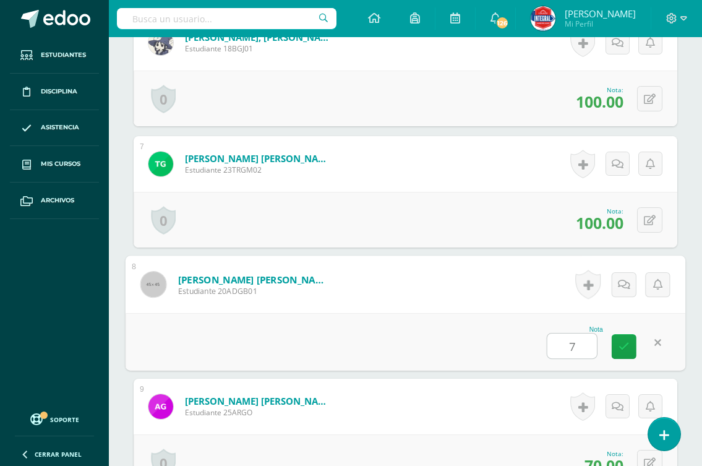
type input "75"
click at [617, 348] on link at bounding box center [624, 346] width 25 height 25
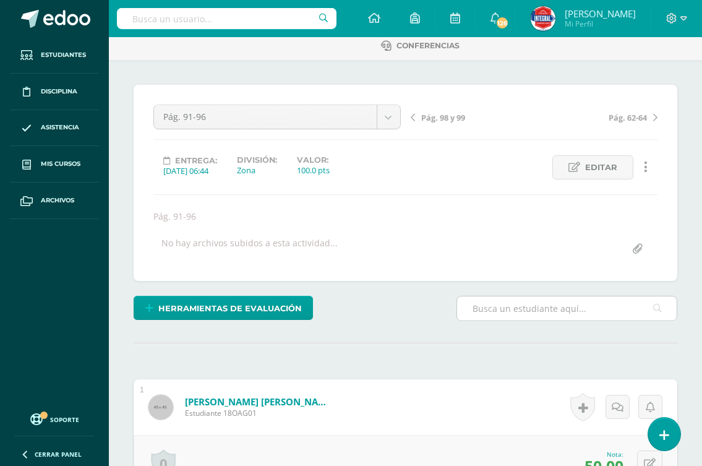
scroll to position [0, 0]
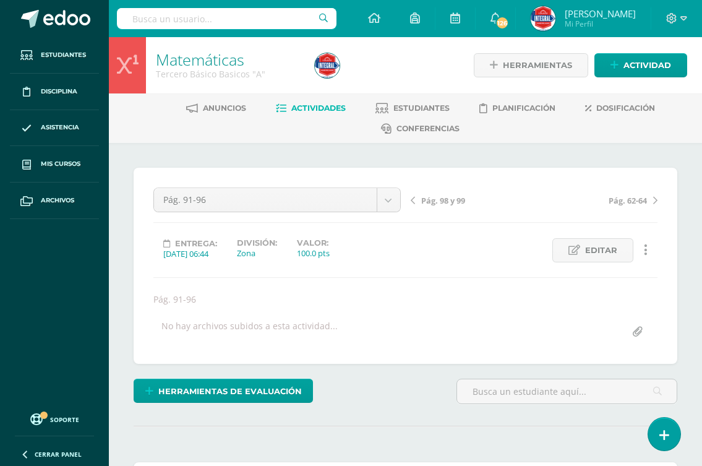
click at [446, 200] on span "Pág. 98 y 99" at bounding box center [443, 200] width 44 height 11
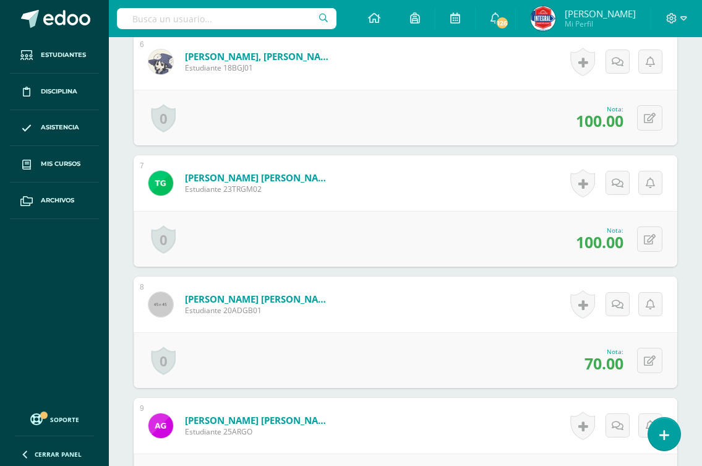
scroll to position [1053, 0]
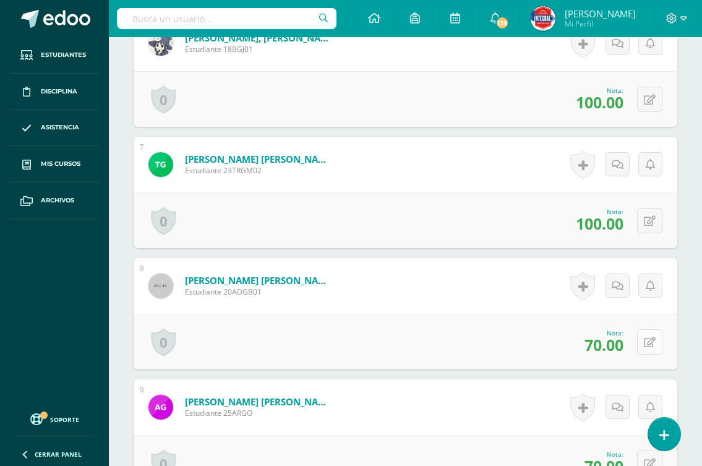
click at [645, 339] on icon at bounding box center [650, 342] width 12 height 11
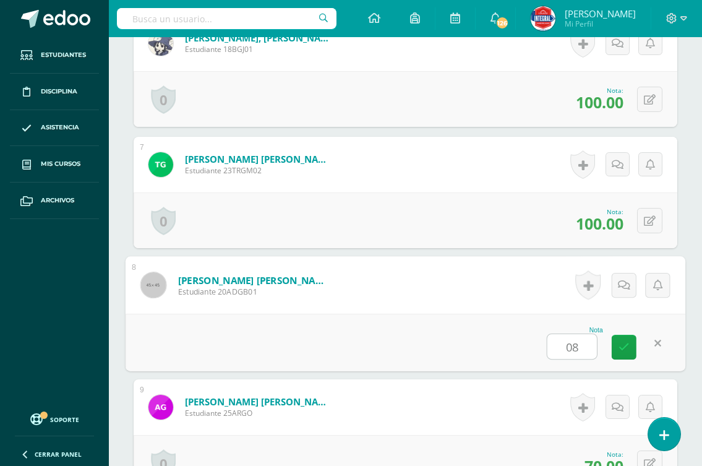
scroll to position [1054, 0]
type input "080"
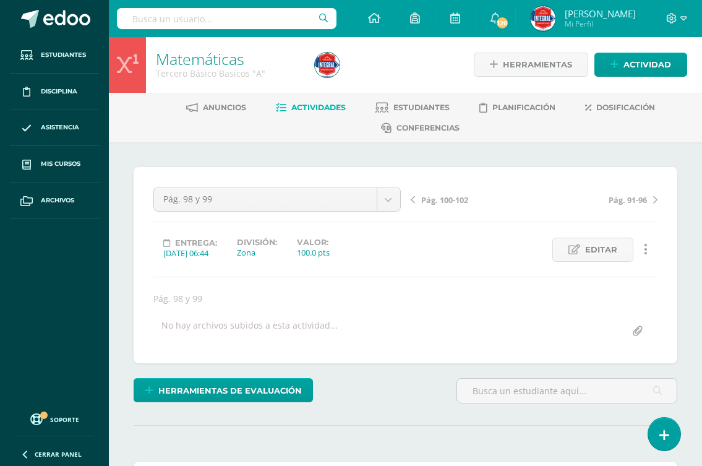
scroll to position [0, 0]
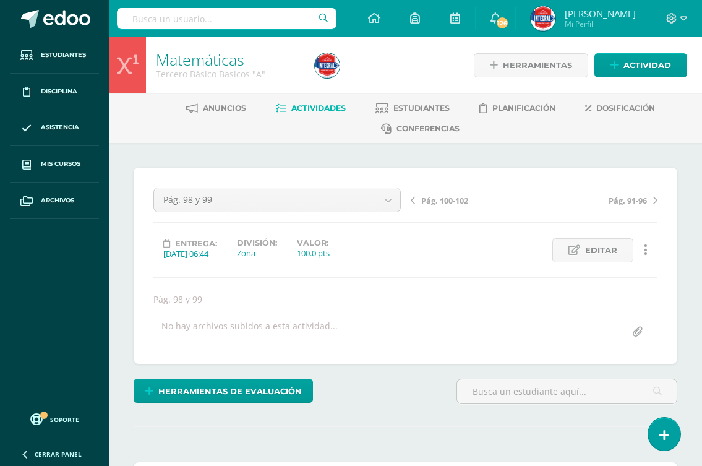
click at [450, 197] on span "Pág. 100-102" at bounding box center [444, 200] width 47 height 11
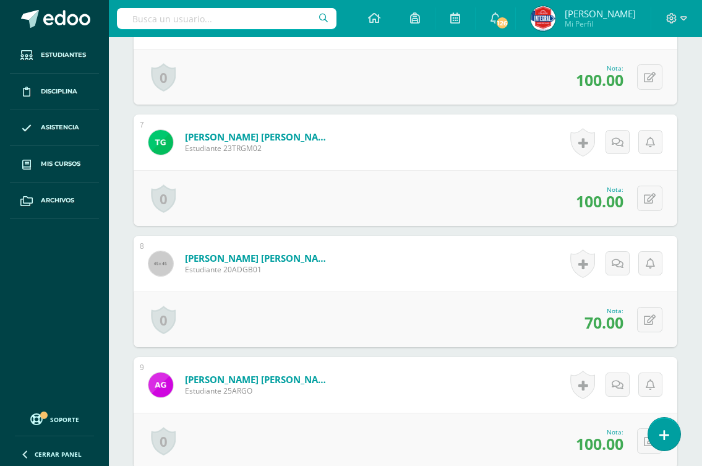
scroll to position [1114, 0]
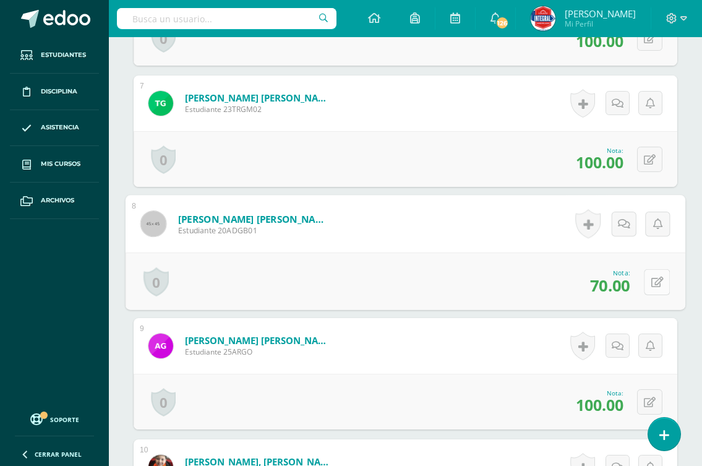
click at [653, 281] on icon at bounding box center [657, 282] width 12 height 11
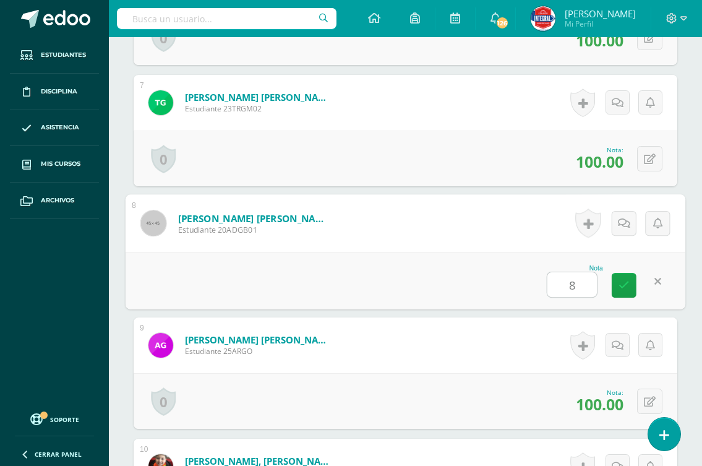
type input "80"
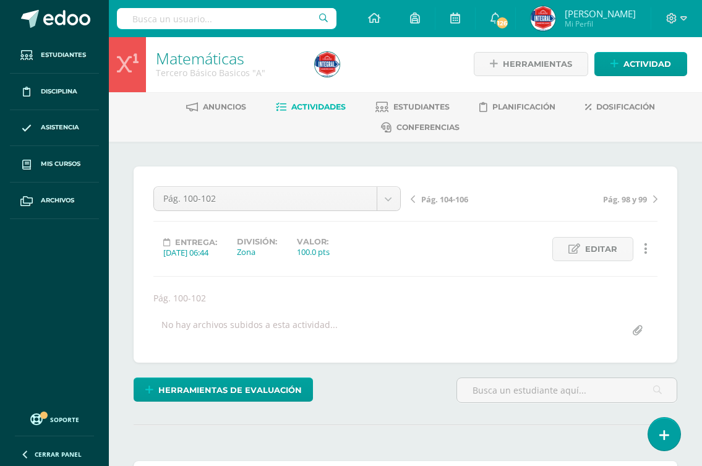
scroll to position [0, 0]
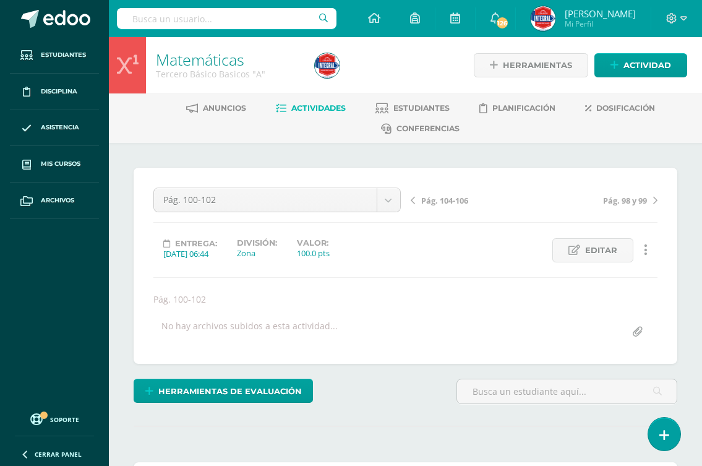
click at [442, 203] on span "Pág. 104-106" at bounding box center [444, 200] width 47 height 11
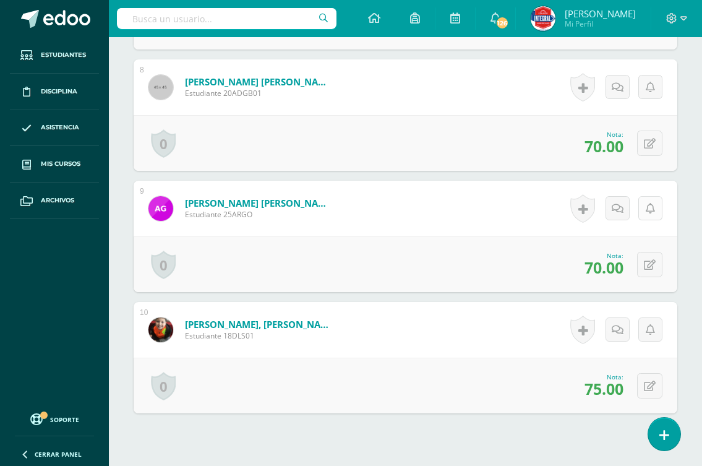
scroll to position [1237, 0]
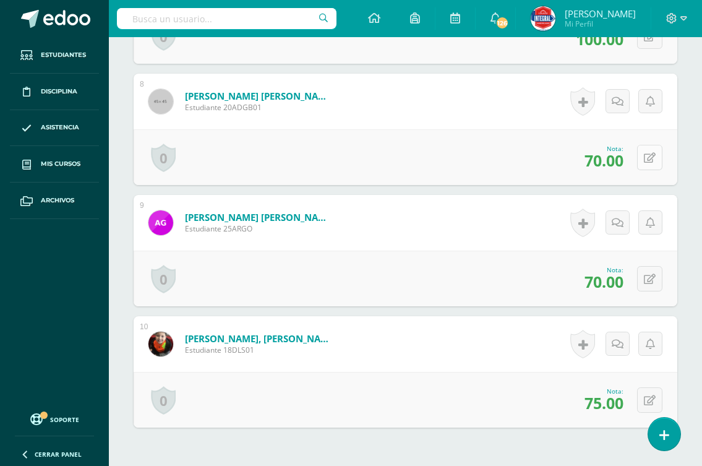
click at [648, 157] on icon at bounding box center [650, 158] width 12 height 11
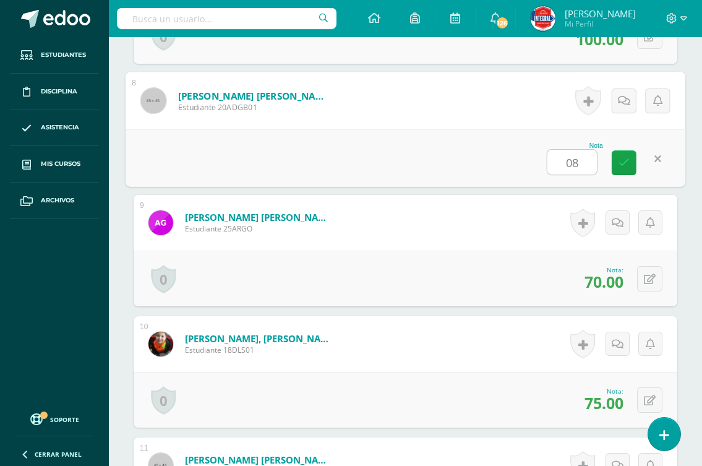
scroll to position [1238, 0]
type input "080"
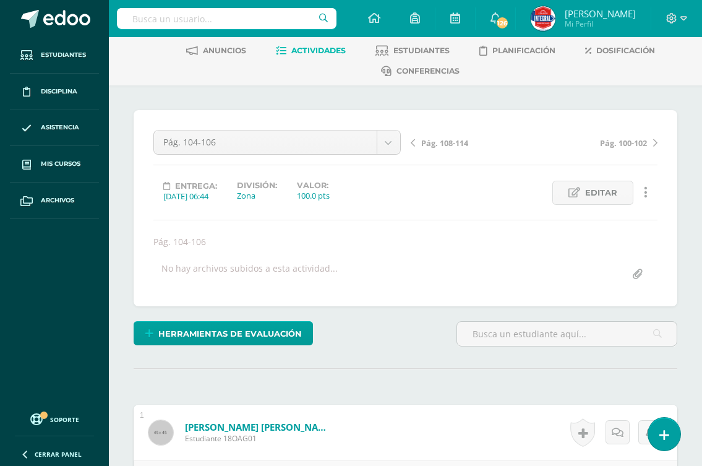
scroll to position [0, 0]
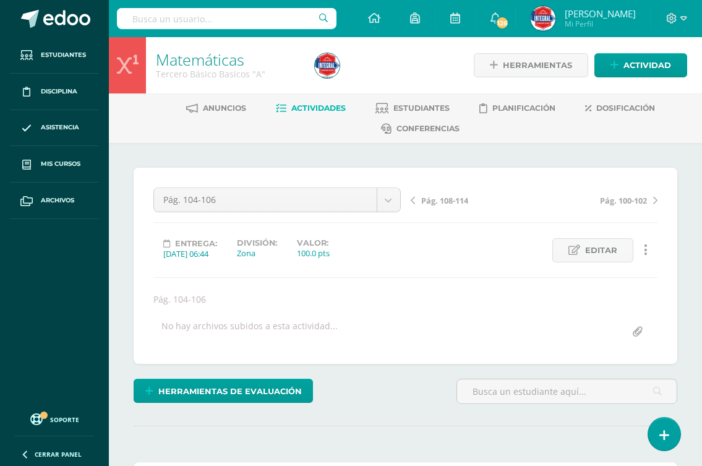
click at [436, 205] on span "Pág. 108-114" at bounding box center [444, 200] width 47 height 11
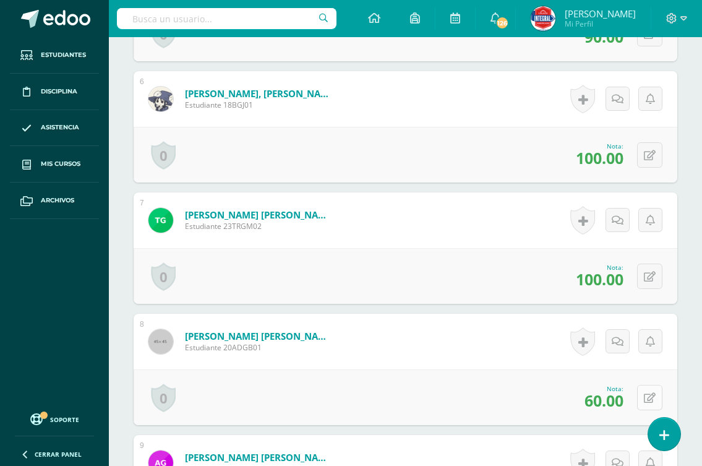
scroll to position [998, 0]
click at [649, 397] on icon at bounding box center [650, 397] width 12 height 11
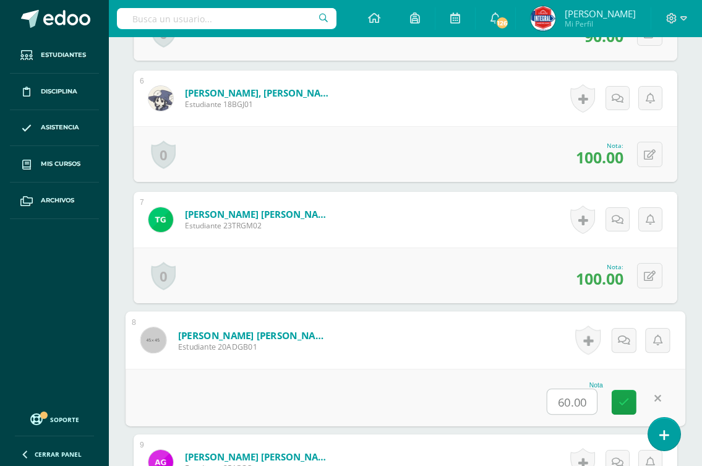
scroll to position [999, 0]
type input "75"
click at [619, 396] on icon at bounding box center [624, 401] width 11 height 11
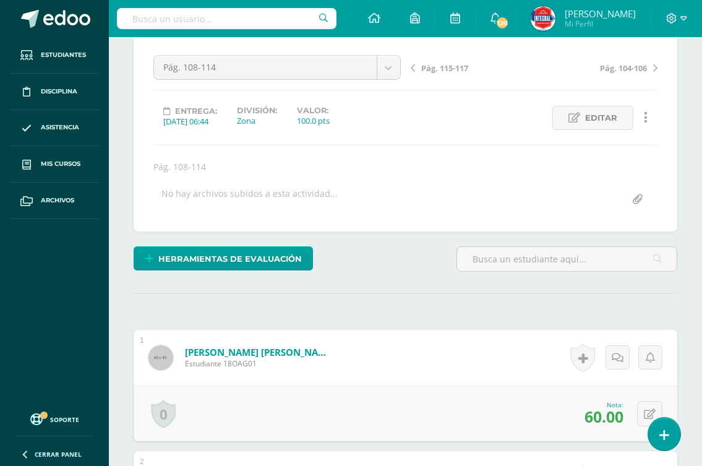
scroll to position [0, 0]
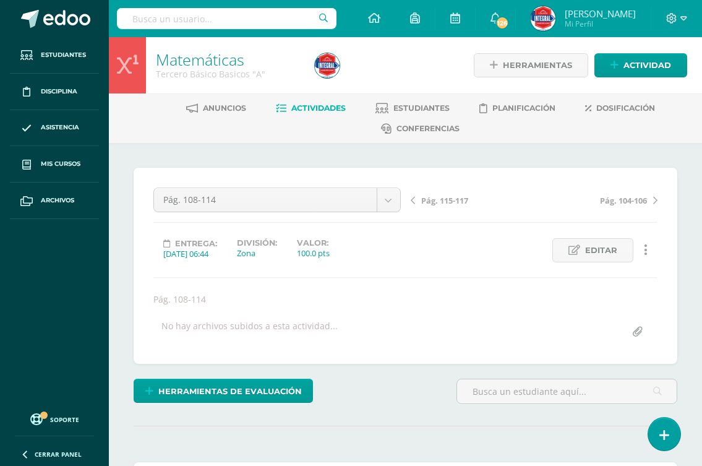
click at [440, 196] on span "Pág. 115-117" at bounding box center [444, 200] width 47 height 11
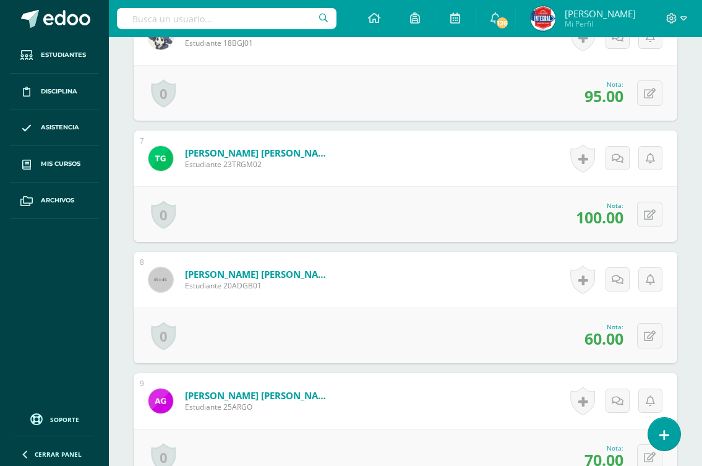
scroll to position [1176, 0]
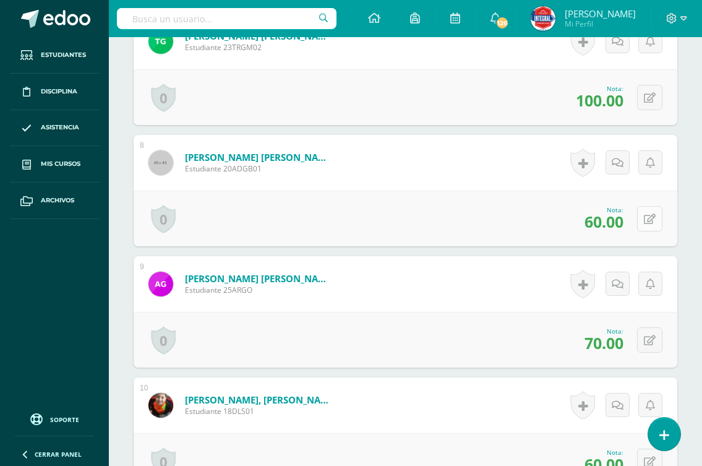
click at [653, 214] on icon at bounding box center [650, 219] width 12 height 11
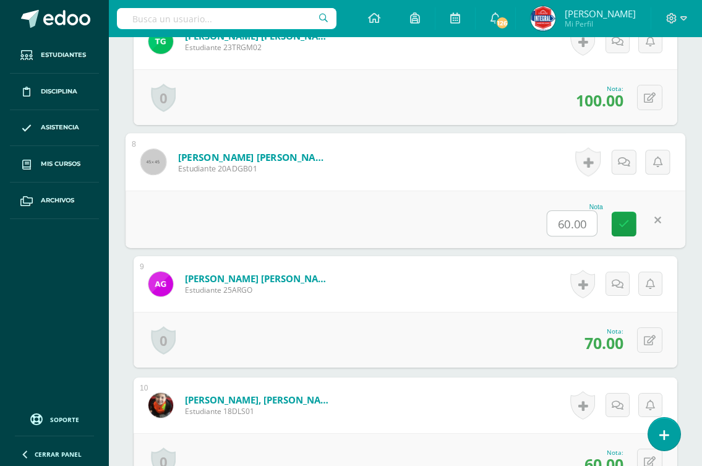
scroll to position [1177, 0]
type input "75"
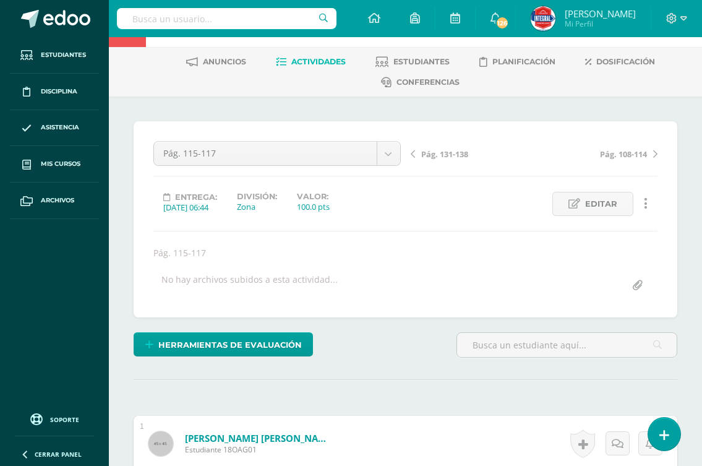
scroll to position [0, 0]
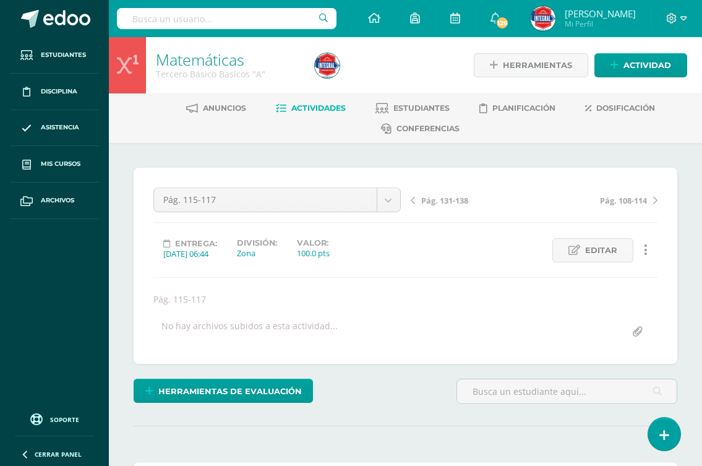
click at [443, 201] on span "Pág. 131-138" at bounding box center [444, 200] width 47 height 11
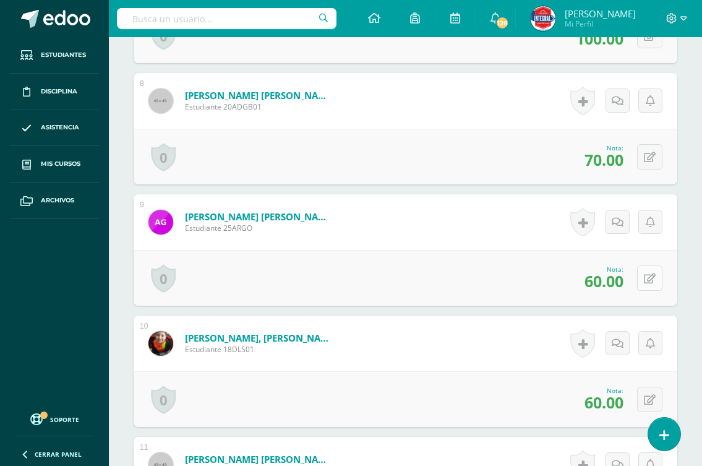
scroll to position [1239, 0]
click at [649, 161] on icon at bounding box center [650, 157] width 12 height 11
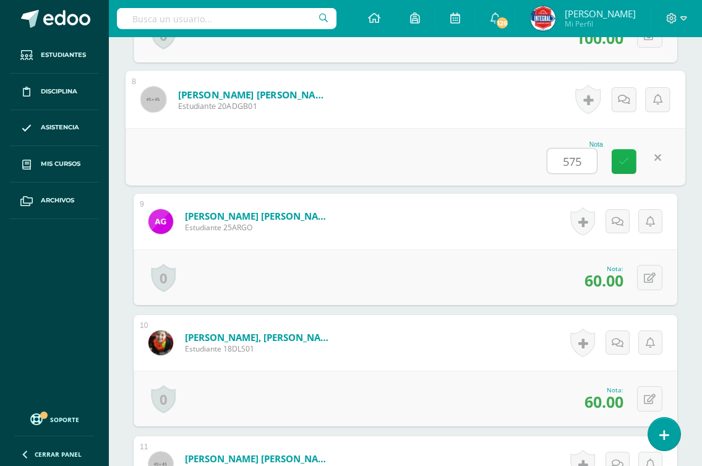
scroll to position [1239, 0]
type input "5"
type input "75"
click at [630, 158] on link at bounding box center [624, 160] width 25 height 25
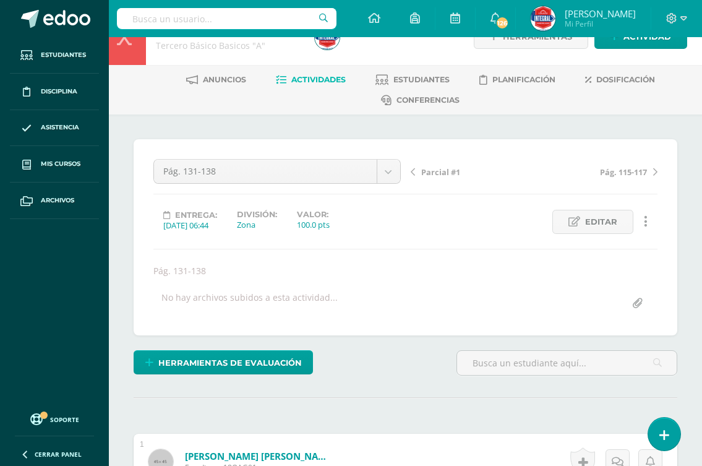
scroll to position [0, 0]
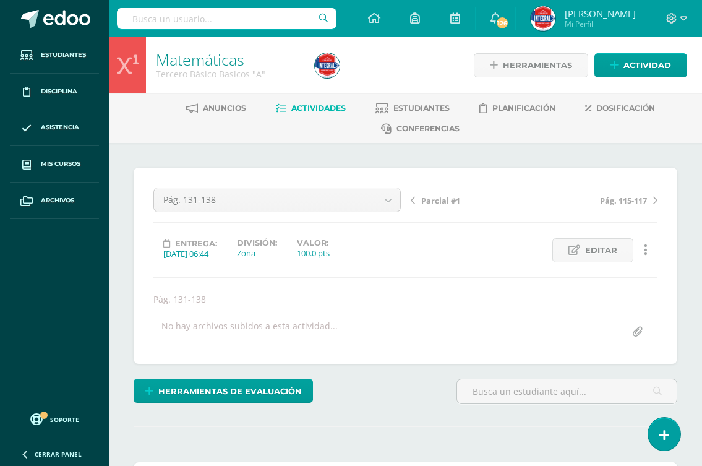
click at [307, 112] on span "Actividades" at bounding box center [318, 107] width 54 height 9
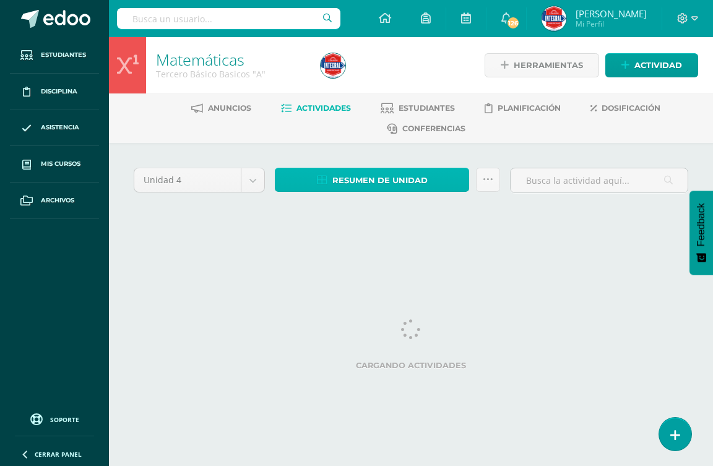
click at [432, 183] on link "Resumen de unidad" at bounding box center [372, 180] width 194 height 24
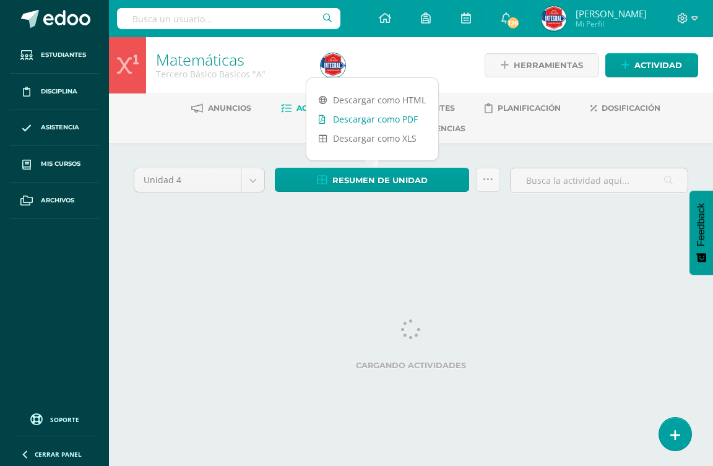
click at [410, 116] on link "Descargar como PDF" at bounding box center [372, 119] width 132 height 19
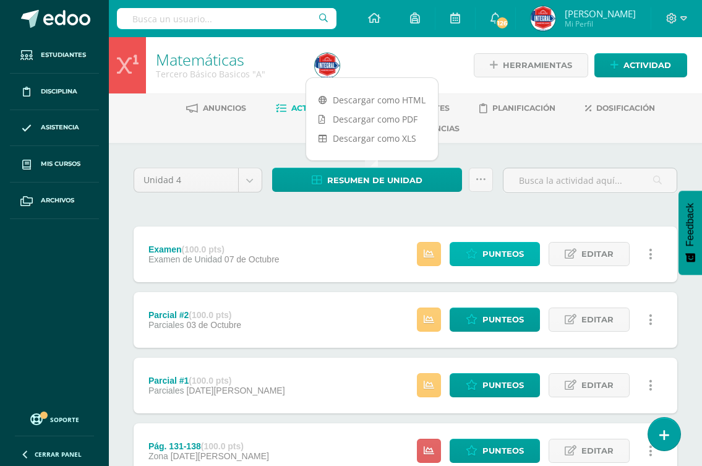
click at [485, 253] on span "Punteos" at bounding box center [503, 254] width 41 height 23
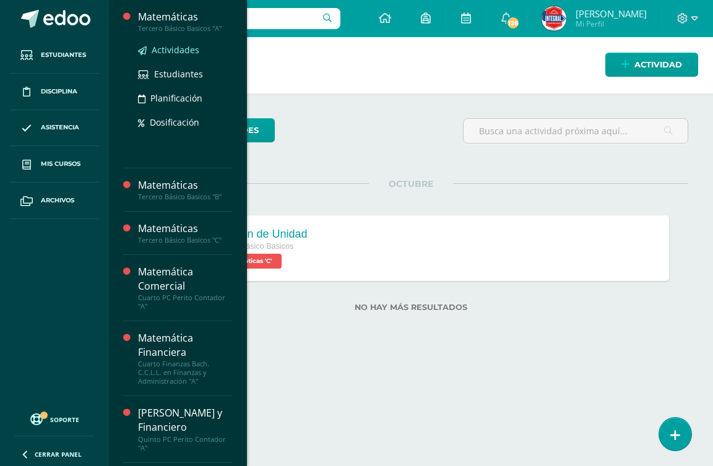
click at [191, 48] on span "Actividades" at bounding box center [176, 50] width 48 height 12
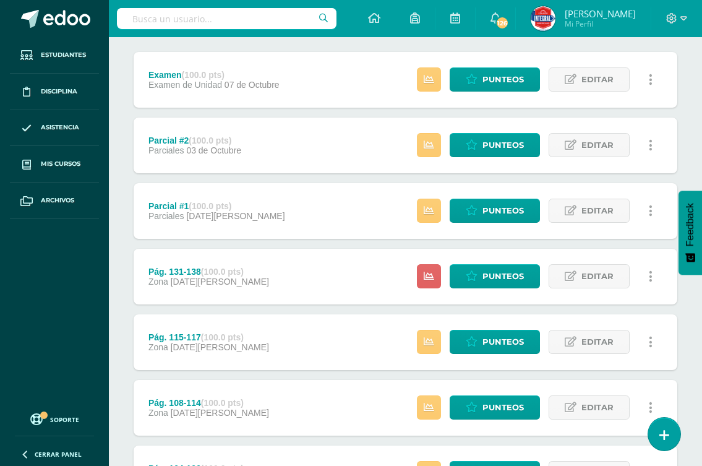
scroll to position [247, 0]
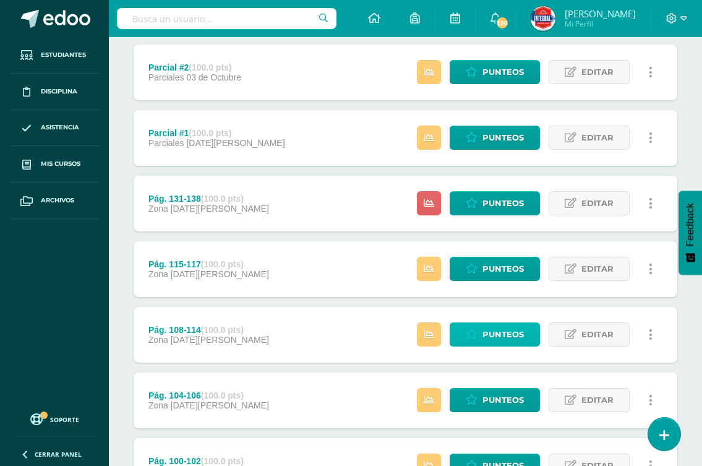
click at [484, 333] on span "Punteos" at bounding box center [503, 334] width 41 height 23
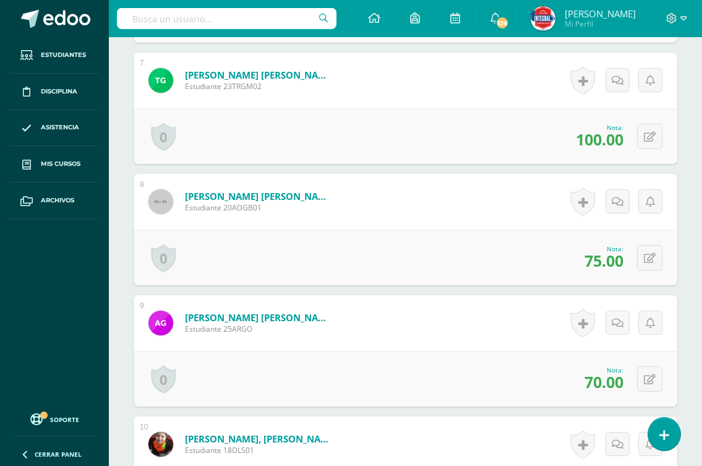
scroll to position [1177, 0]
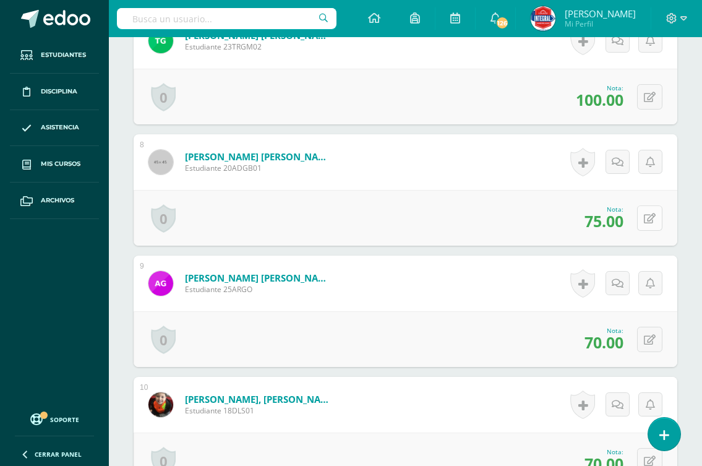
click at [653, 213] on icon at bounding box center [650, 218] width 12 height 11
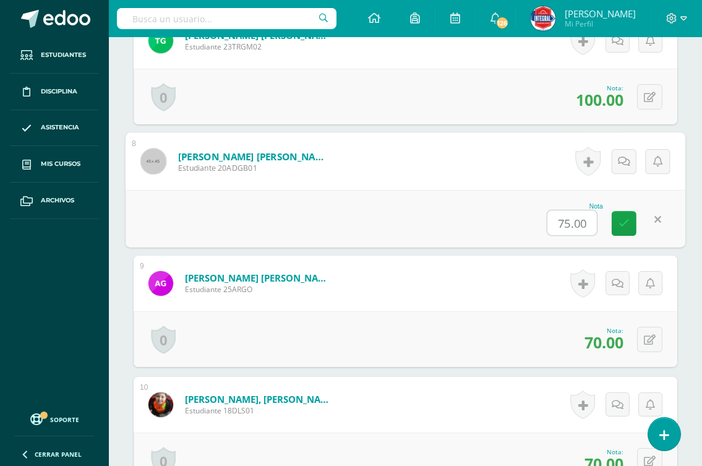
type input "0"
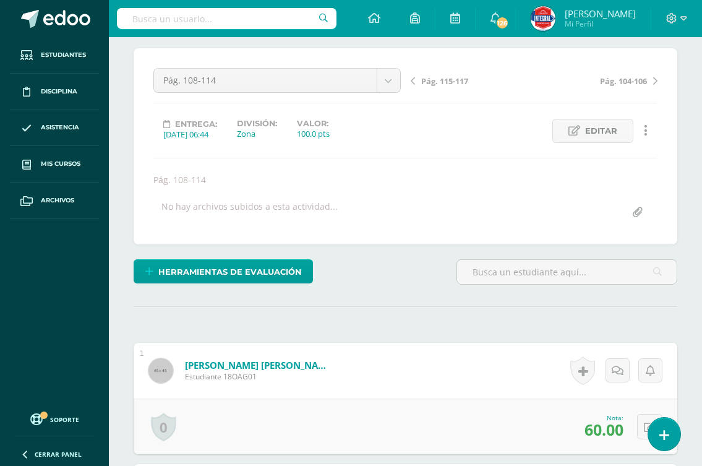
scroll to position [0, 0]
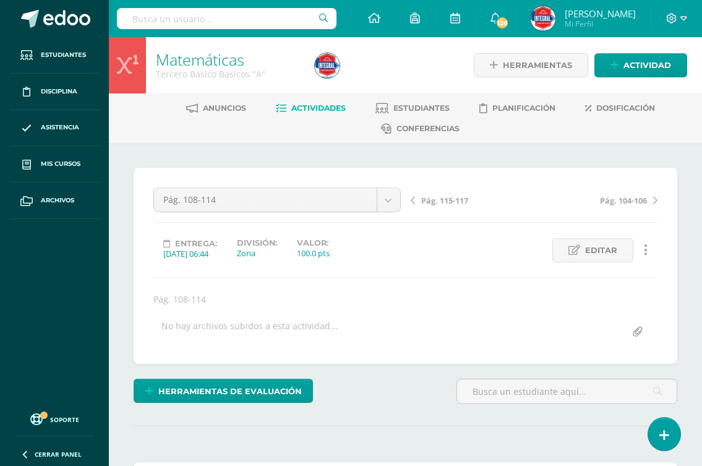
click at [432, 202] on span "Pág. 115-117" at bounding box center [444, 200] width 47 height 11
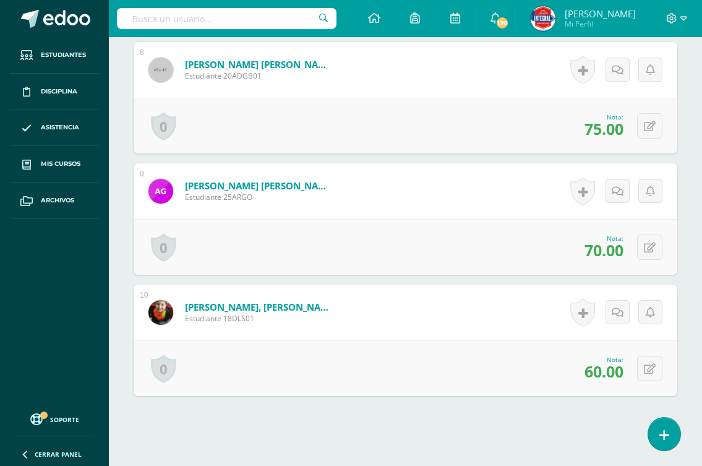
scroll to position [1238, 0]
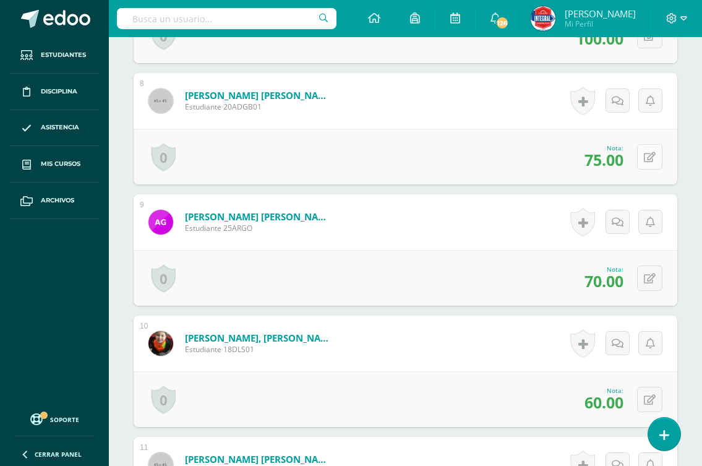
click at [650, 160] on icon at bounding box center [650, 157] width 12 height 11
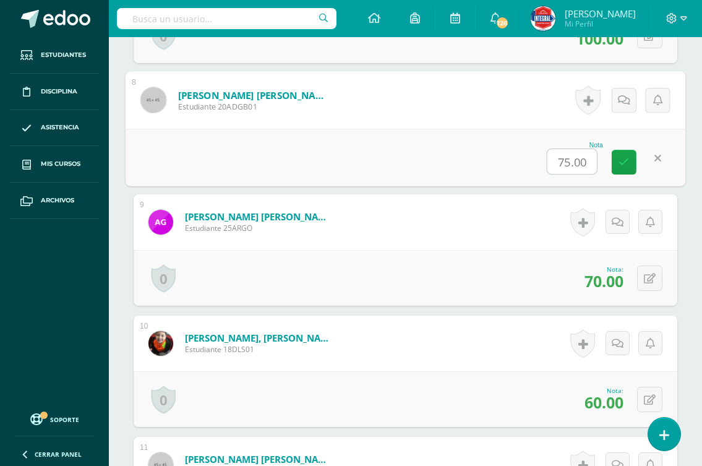
type input "0"
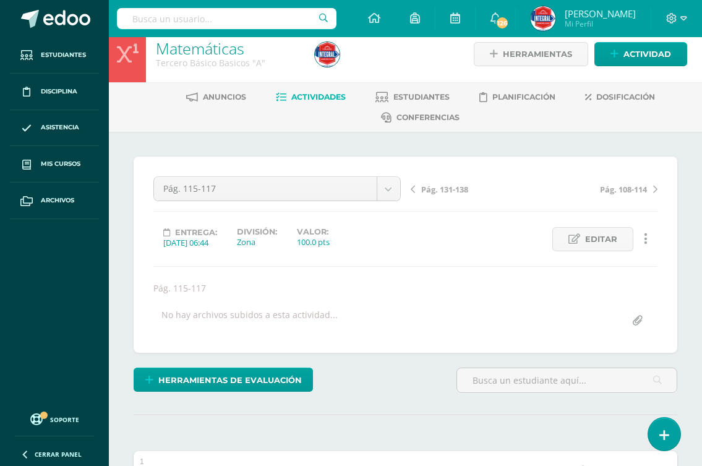
scroll to position [0, 0]
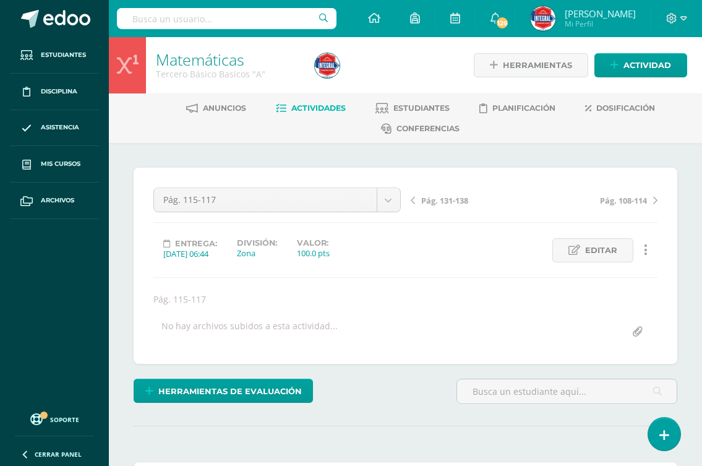
click at [317, 111] on span "Actividades" at bounding box center [318, 107] width 54 height 9
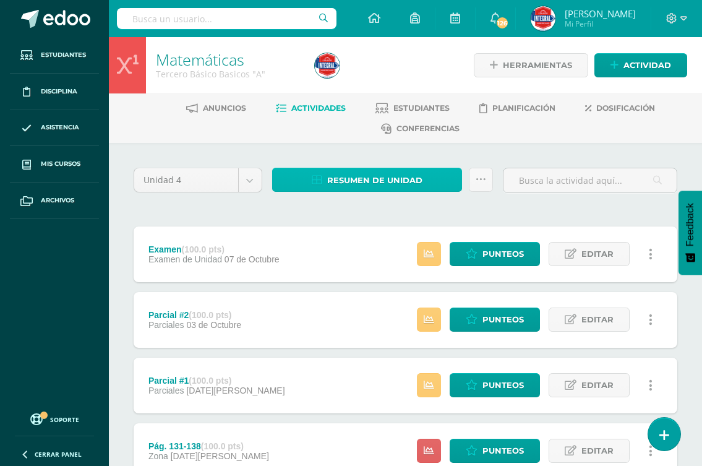
click at [379, 186] on span "Resumen de unidad" at bounding box center [374, 180] width 95 height 23
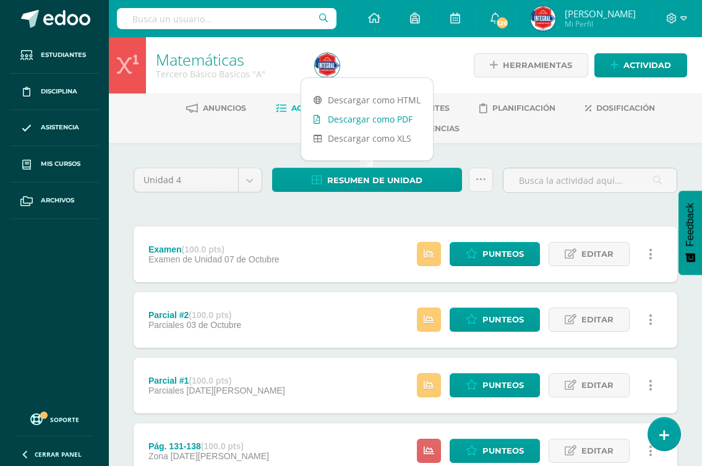
click at [376, 118] on link "Descargar como PDF" at bounding box center [367, 119] width 132 height 19
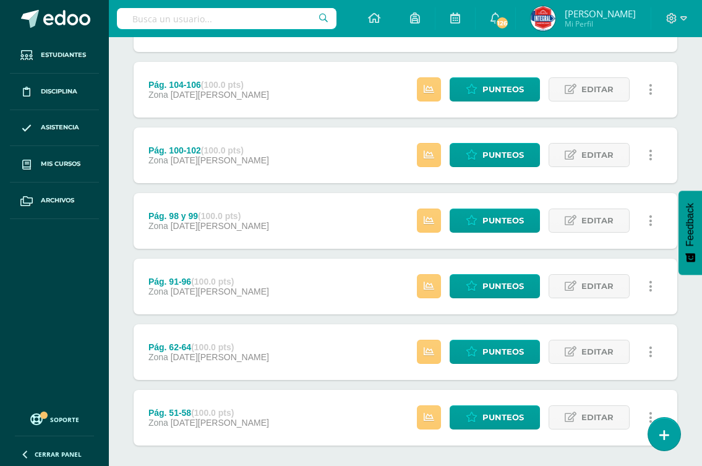
scroll to position [620, 0]
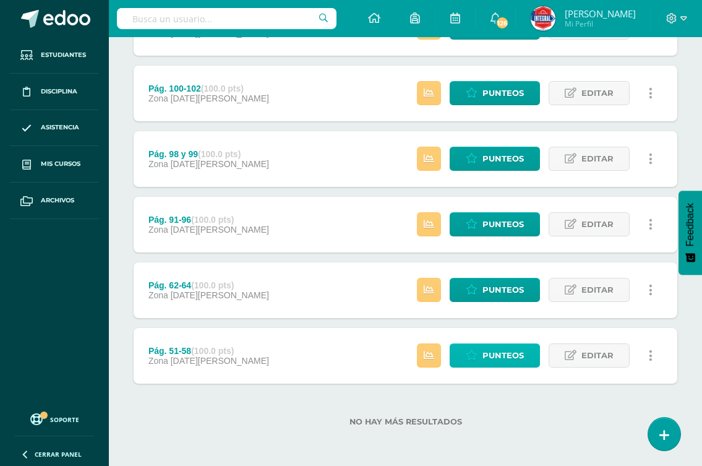
click at [488, 351] on span "Punteos" at bounding box center [503, 355] width 41 height 23
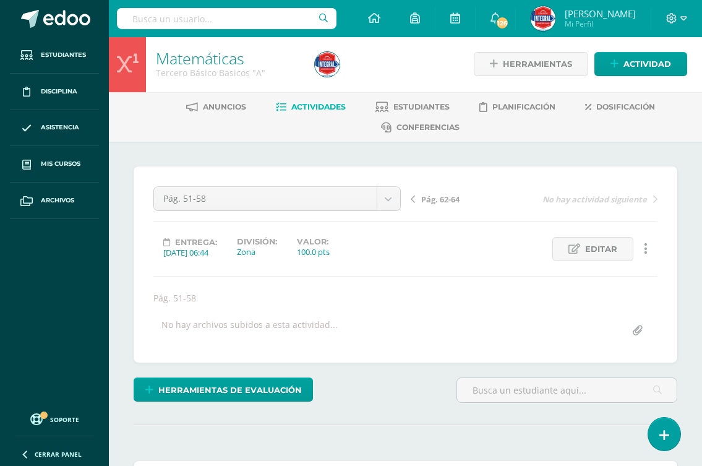
scroll to position [2, 0]
click at [173, 167] on div "Pág. 51-58 Examen Parcial #2 Parcial #1 Pág. 131-138 Pág. 115-117 Pág. 108-114 …" at bounding box center [406, 264] width 544 height 196
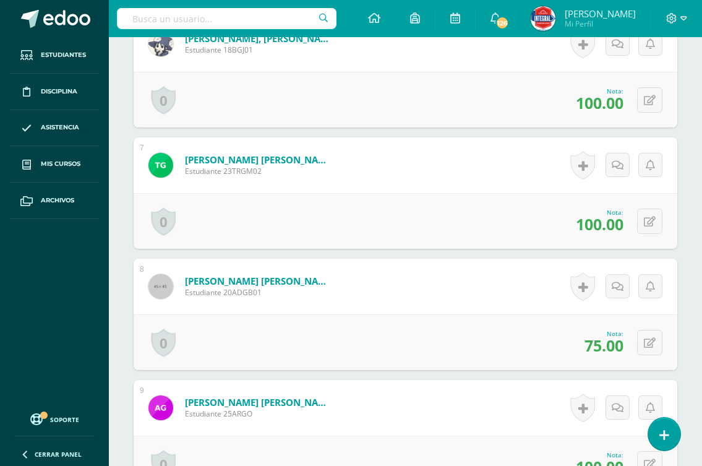
scroll to position [1054, 0]
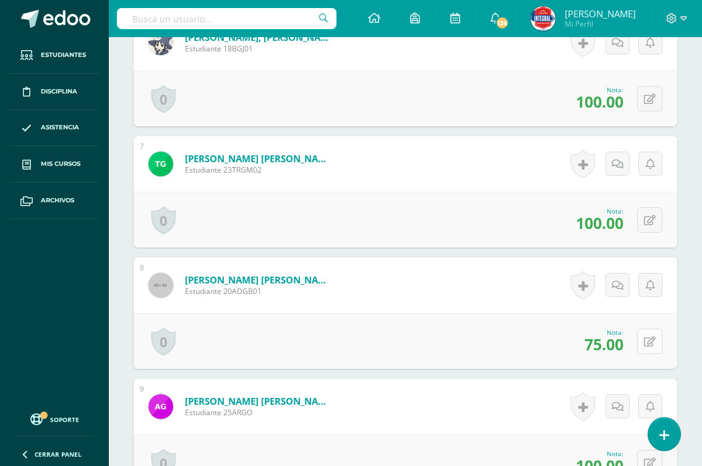
click at [649, 350] on button at bounding box center [649, 341] width 25 height 25
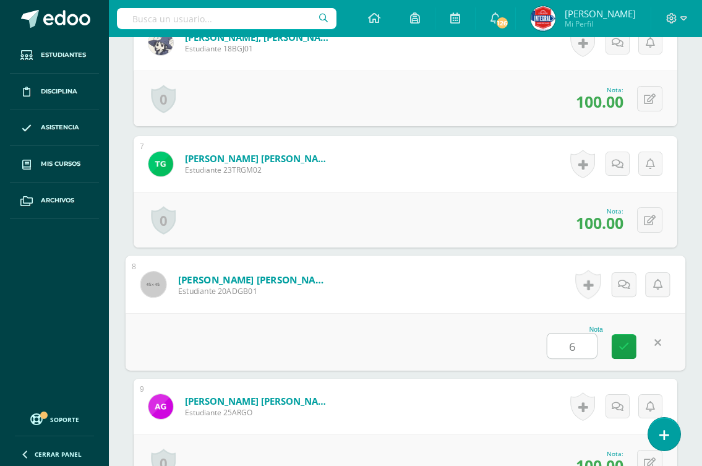
type input "60"
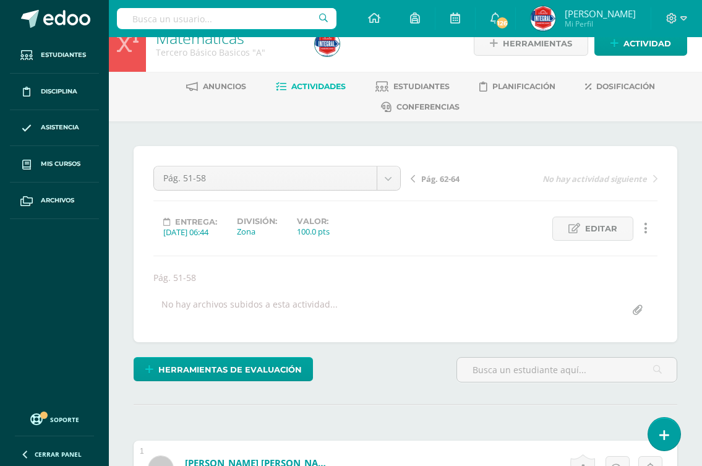
scroll to position [0, 0]
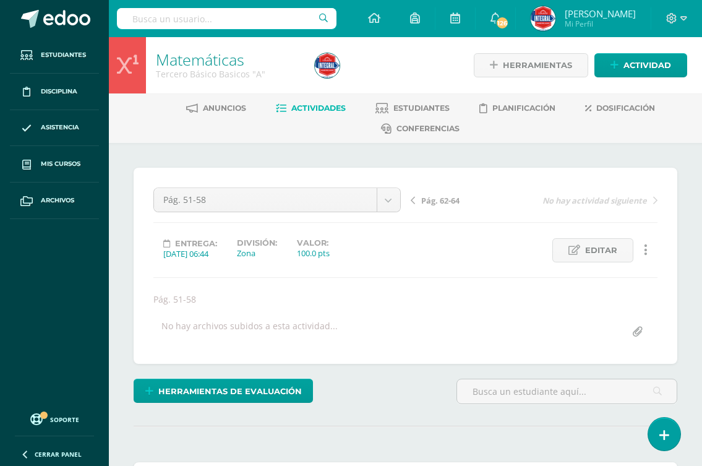
click at [439, 205] on span "Pág. 62-64" at bounding box center [440, 200] width 38 height 11
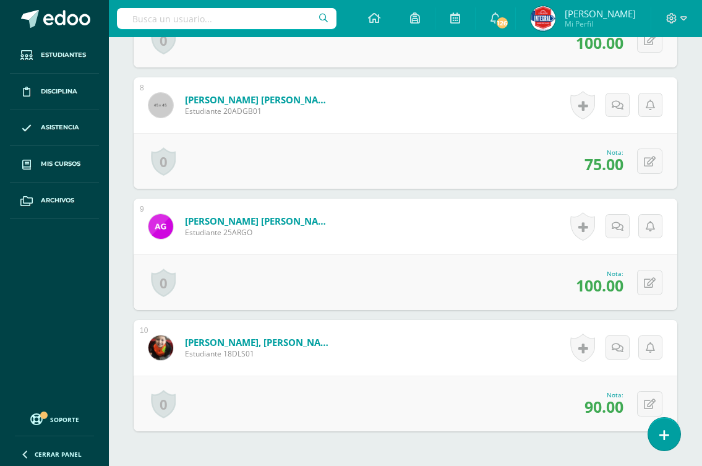
scroll to position [1238, 0]
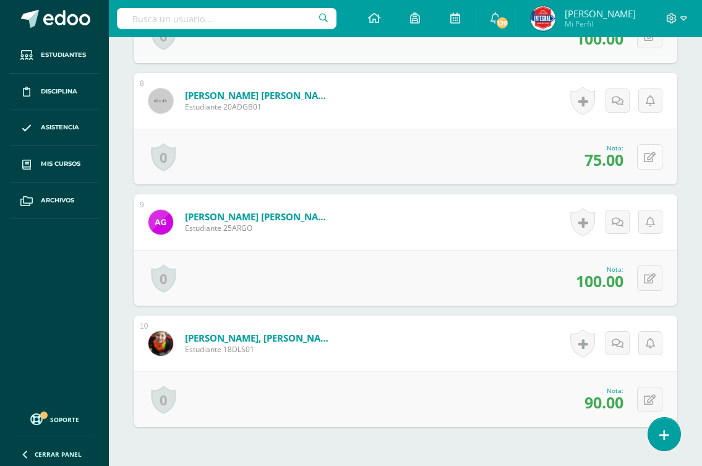
click at [651, 156] on icon at bounding box center [650, 157] width 12 height 11
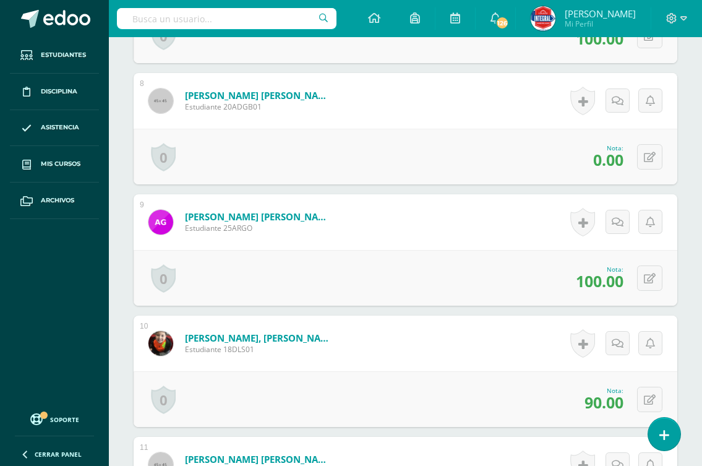
scroll to position [1239, 0]
click at [648, 155] on icon at bounding box center [650, 157] width 12 height 11
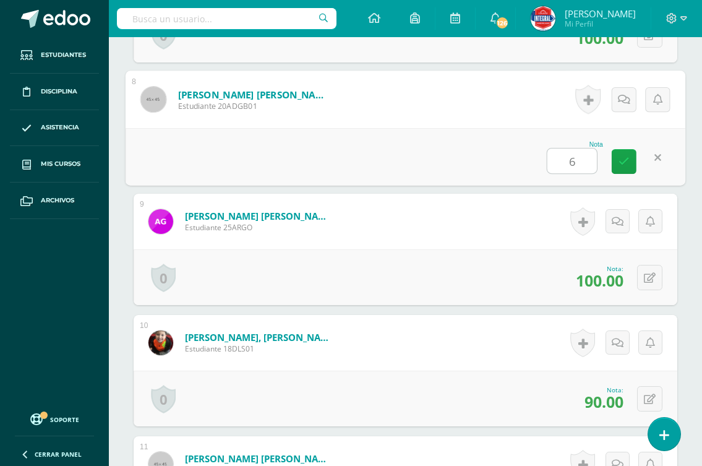
type input "60"
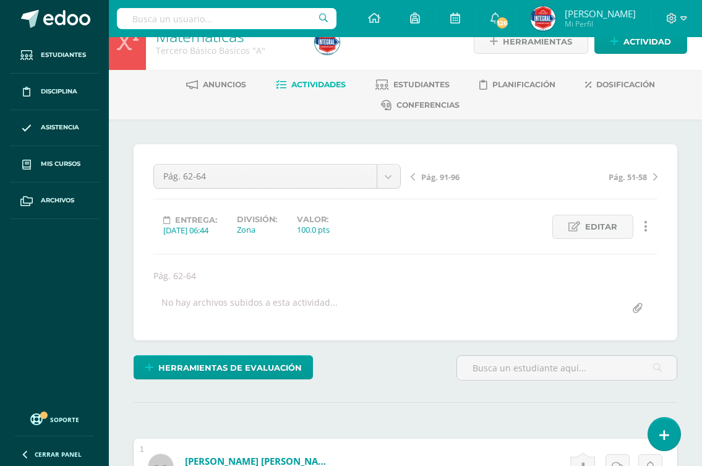
scroll to position [2, 0]
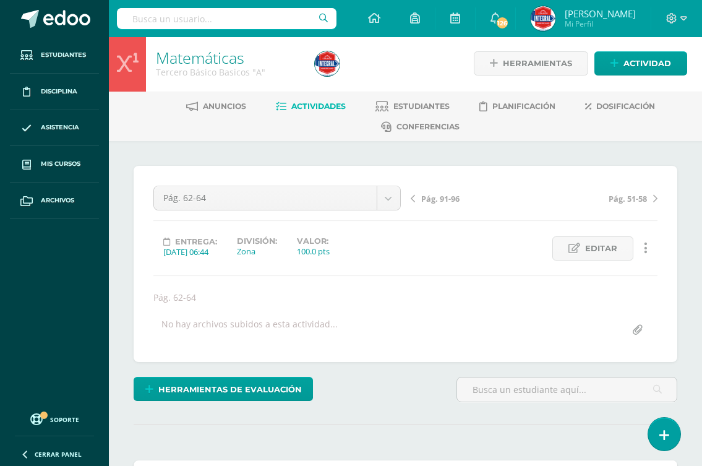
click at [437, 194] on span "Pág. 91-96" at bounding box center [440, 198] width 38 height 11
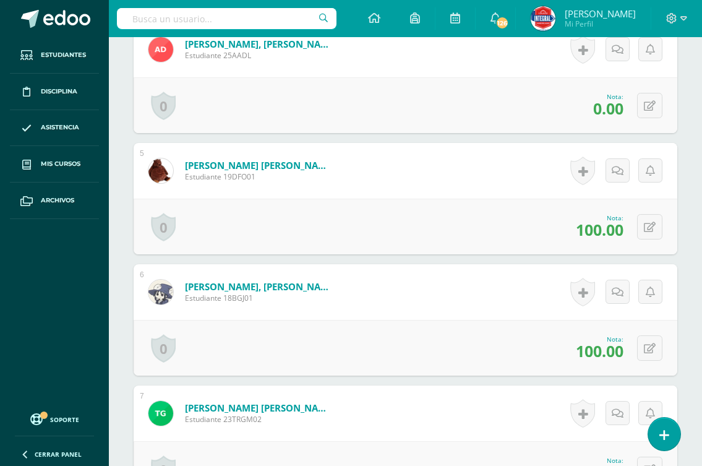
scroll to position [1114, 0]
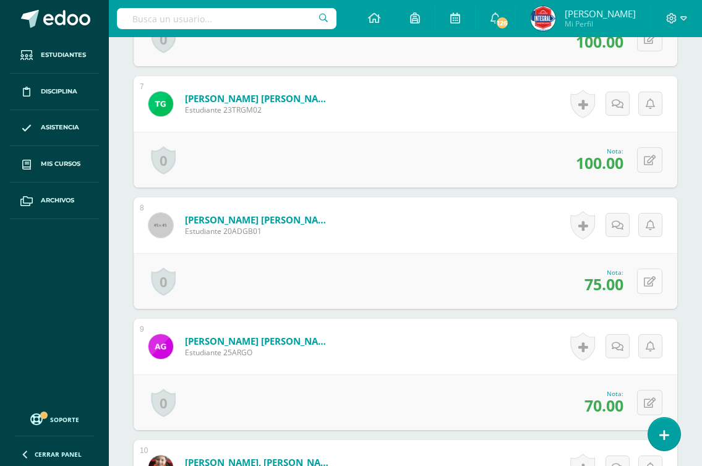
click at [656, 275] on button at bounding box center [649, 280] width 25 height 25
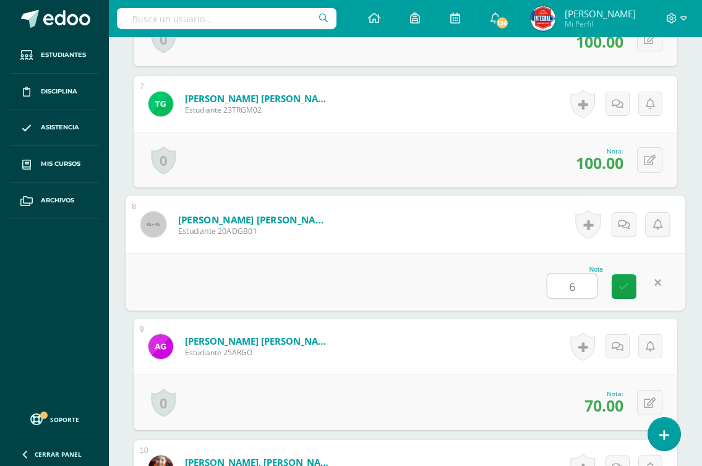
type input "60"
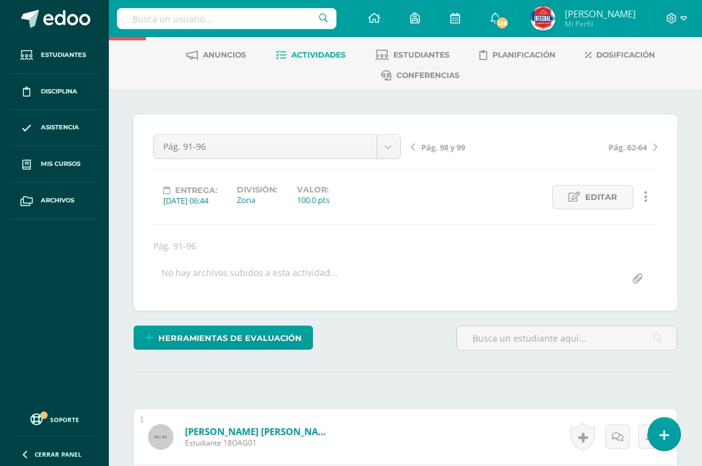
scroll to position [0, 0]
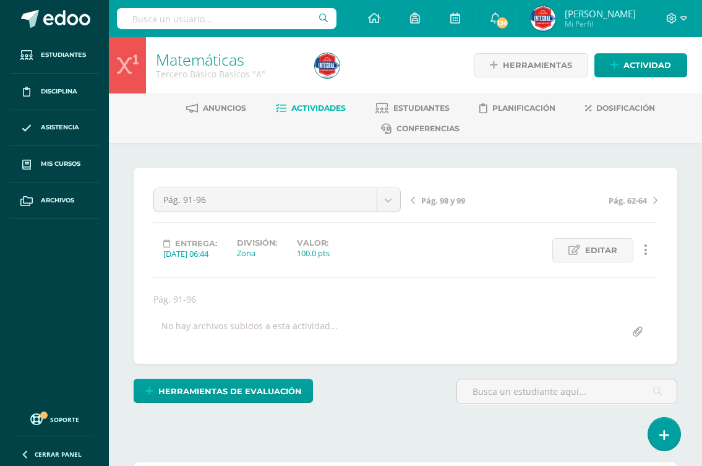
click at [434, 200] on span "Pág. 98 y 99" at bounding box center [443, 200] width 44 height 11
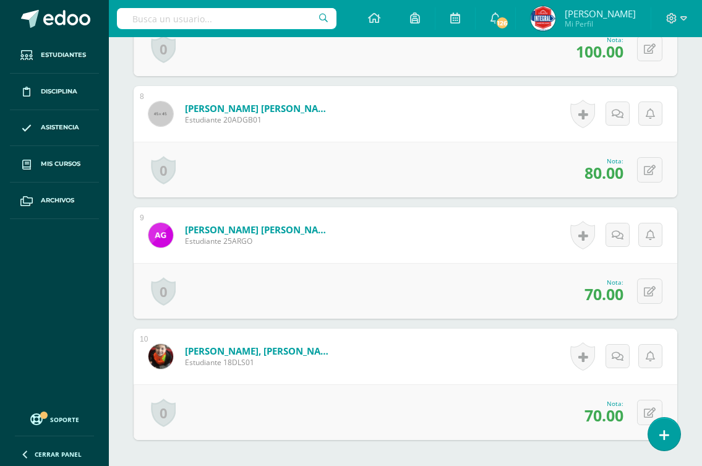
scroll to position [1237, 0]
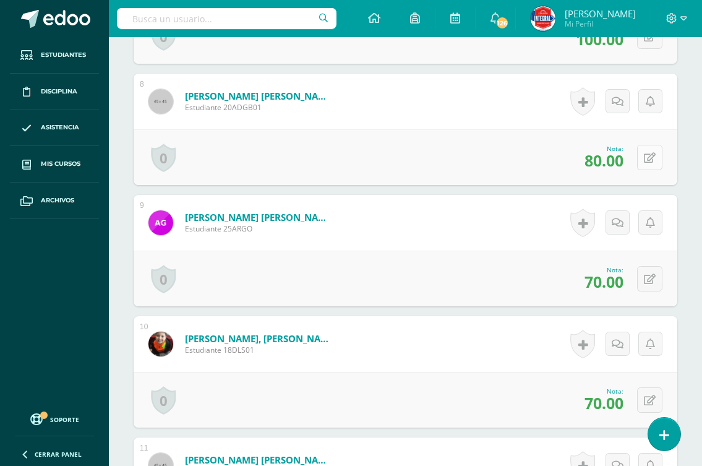
click at [651, 159] on icon at bounding box center [650, 158] width 12 height 11
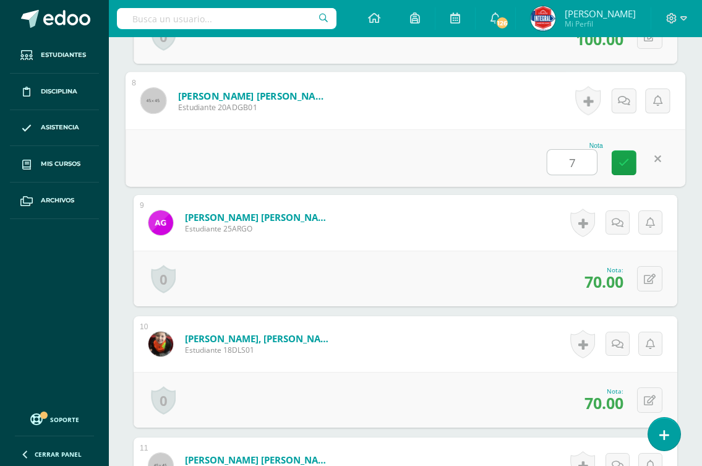
scroll to position [1238, 0]
type input "70"
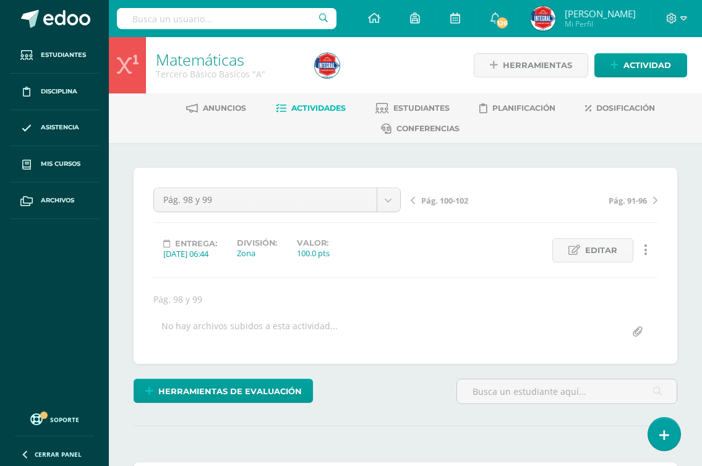
scroll to position [1, 0]
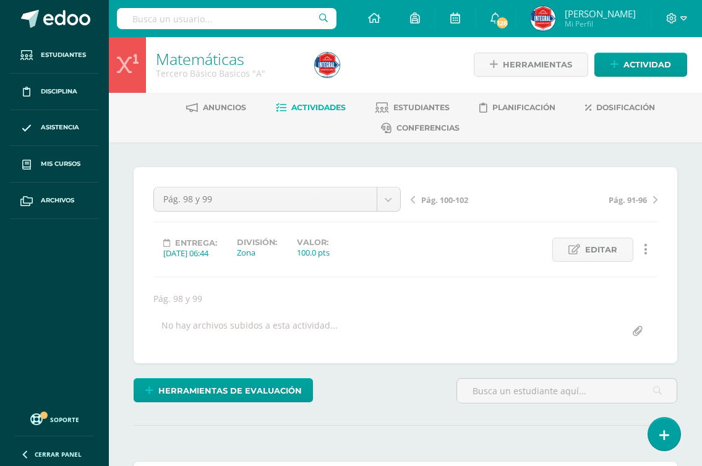
click at [450, 200] on span "Pág. 100-102" at bounding box center [444, 199] width 47 height 11
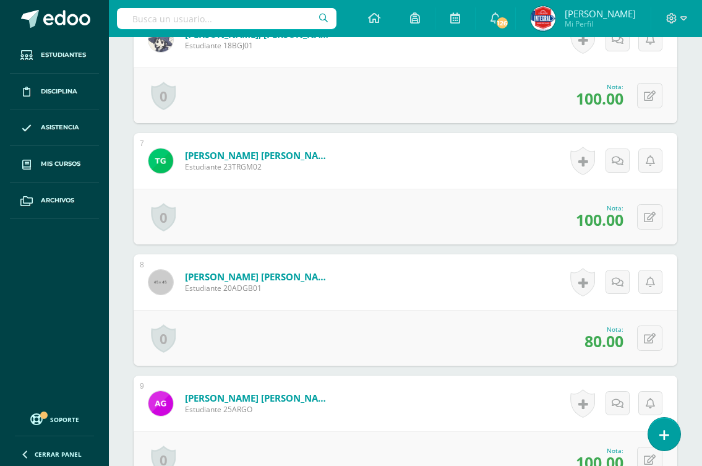
scroll to position [1115, 0]
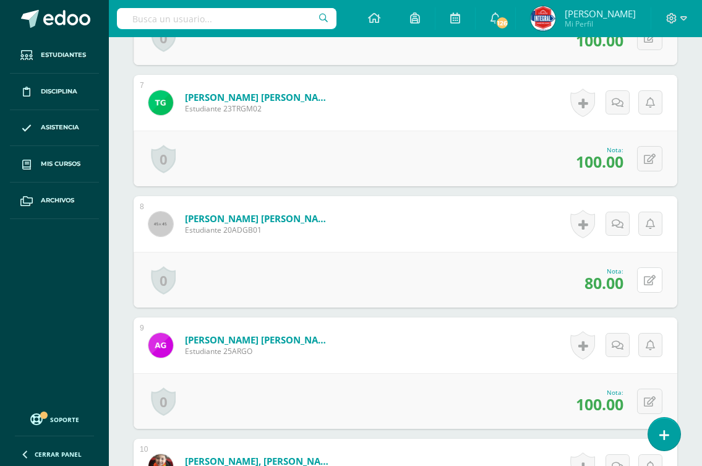
drag, startPoint x: 643, startPoint y: 277, endPoint x: 671, endPoint y: 273, distance: 27.6
click at [644, 277] on button at bounding box center [649, 279] width 25 height 25
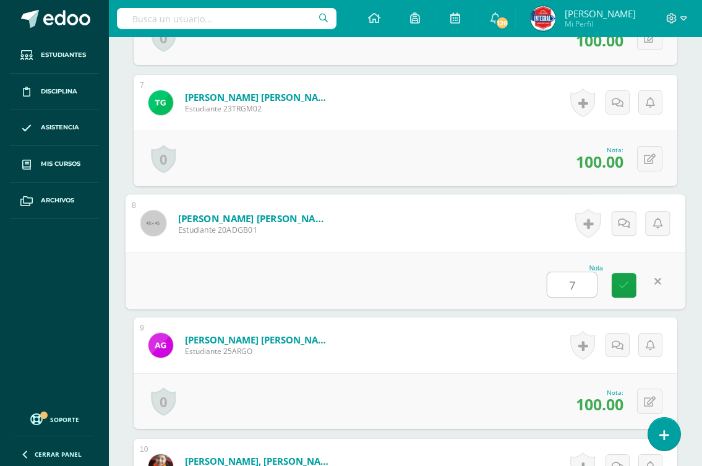
type input "70"
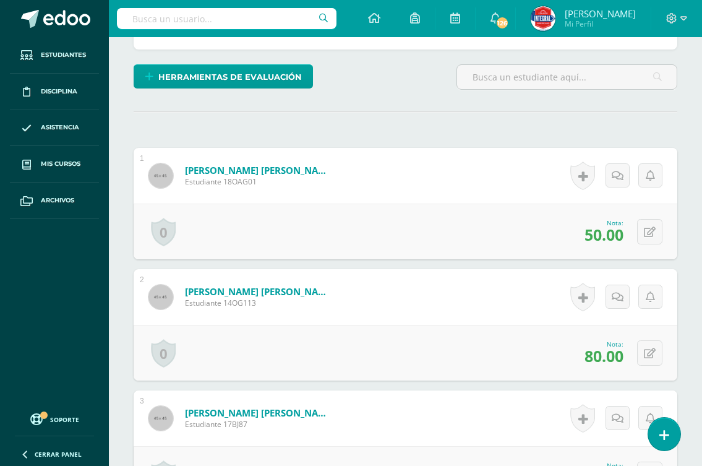
scroll to position [0, 0]
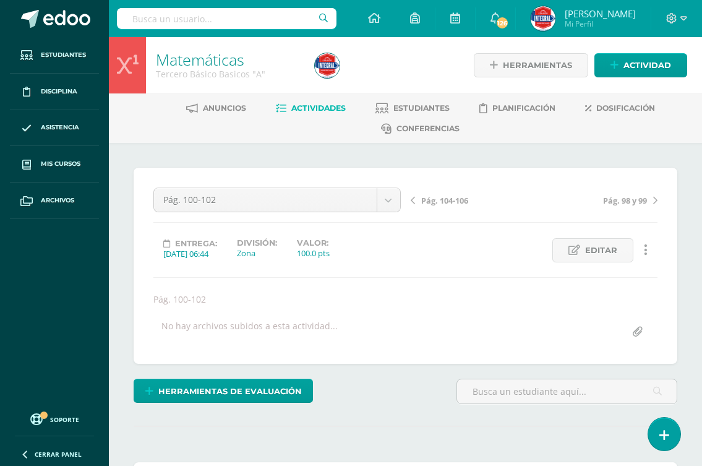
click at [430, 199] on span "Pág. 104-106" at bounding box center [444, 200] width 47 height 11
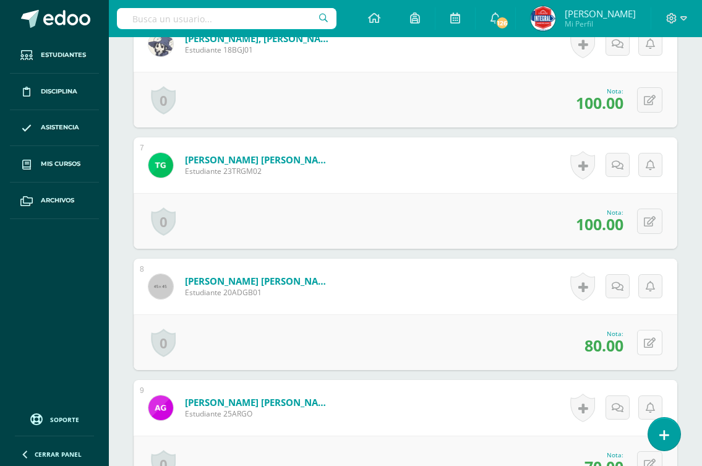
click at [646, 340] on button at bounding box center [649, 342] width 25 height 25
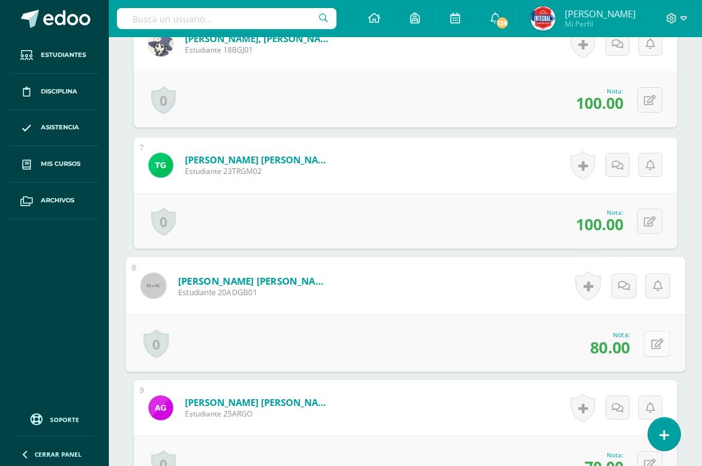
scroll to position [1053, 0]
type input "70"
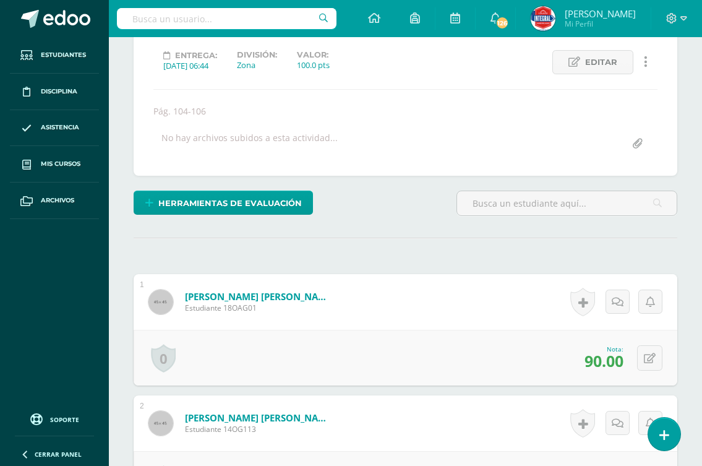
scroll to position [0, 0]
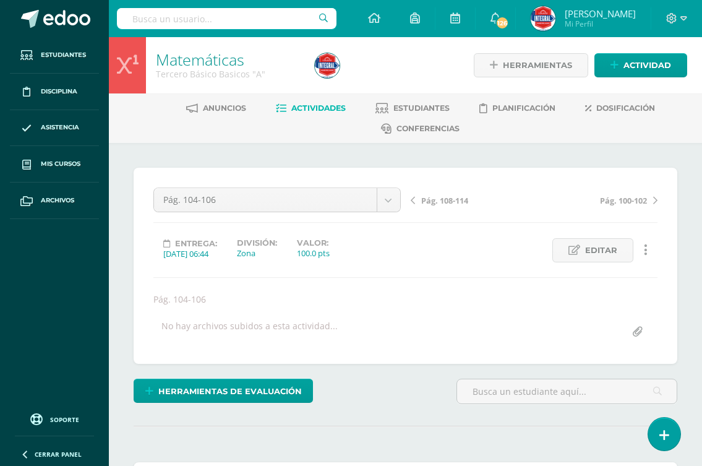
click at [453, 202] on span "Pág. 108-114" at bounding box center [444, 200] width 47 height 11
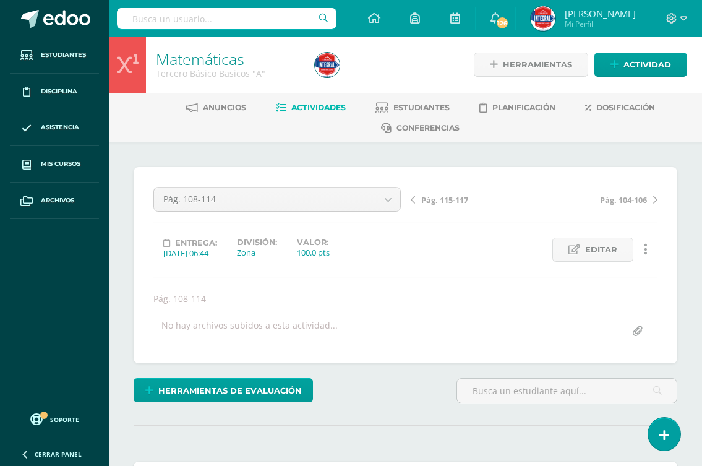
click at [455, 197] on span "Pág. 115-117" at bounding box center [444, 199] width 47 height 11
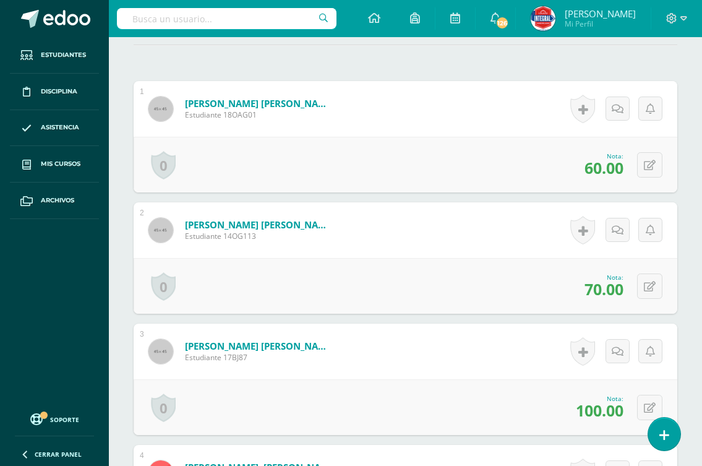
scroll to position [62, 0]
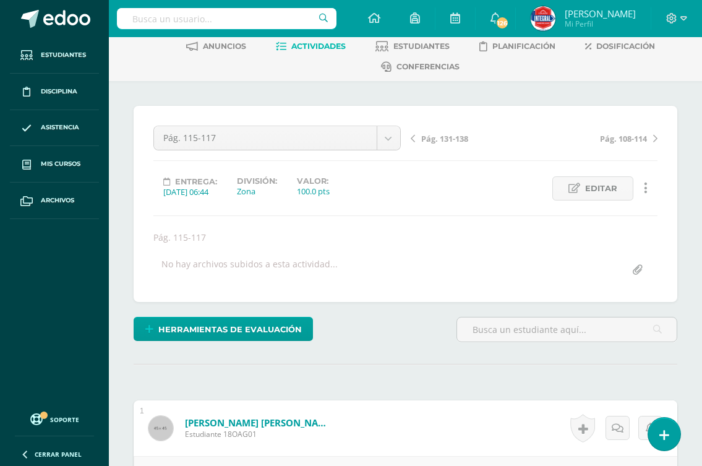
click at [444, 135] on span "Pág. 131-138" at bounding box center [444, 138] width 47 height 11
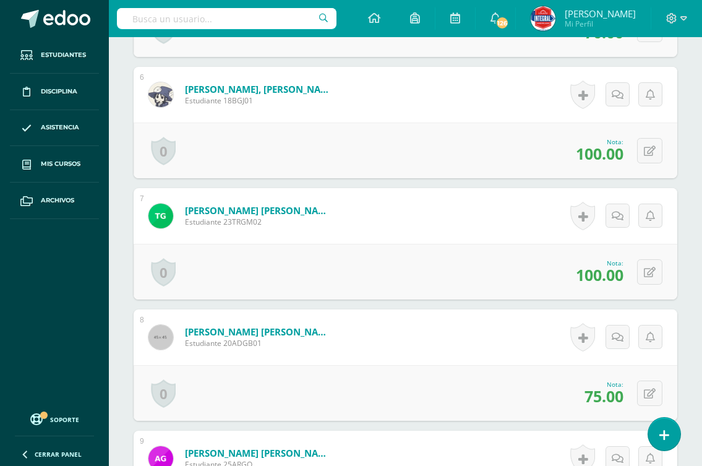
scroll to position [1020, 0]
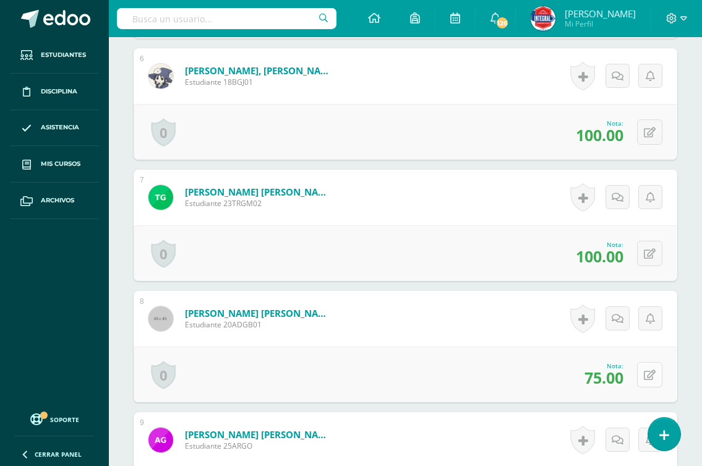
click at [644, 374] on button at bounding box center [649, 374] width 25 height 25
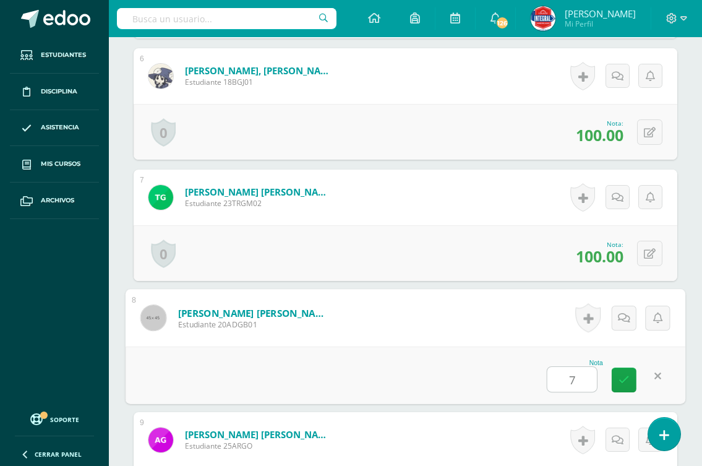
type input "70"
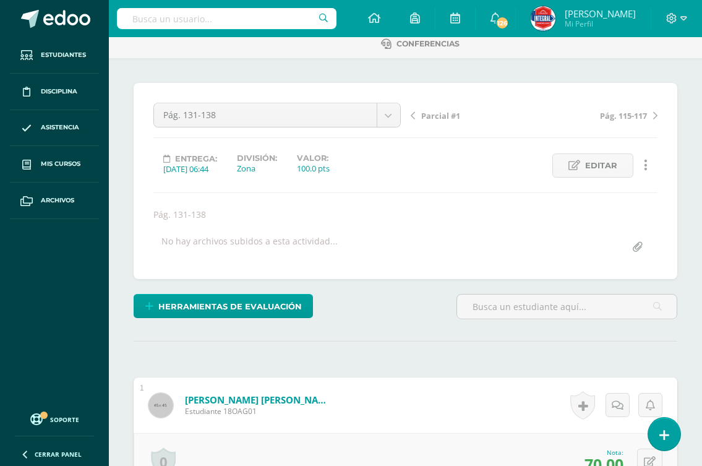
scroll to position [0, 0]
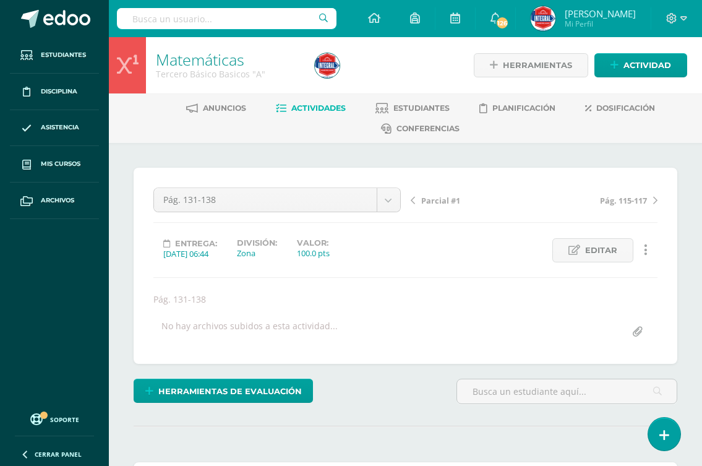
click at [305, 110] on span "Actividades" at bounding box center [318, 107] width 54 height 9
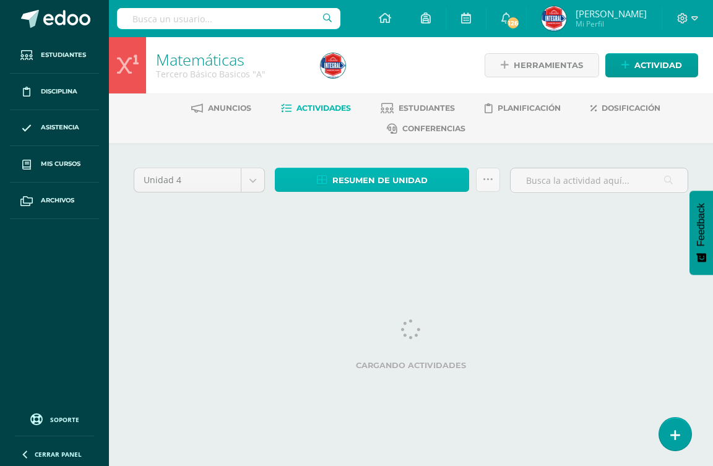
click at [345, 183] on span "Resumen de unidad" at bounding box center [379, 180] width 95 height 23
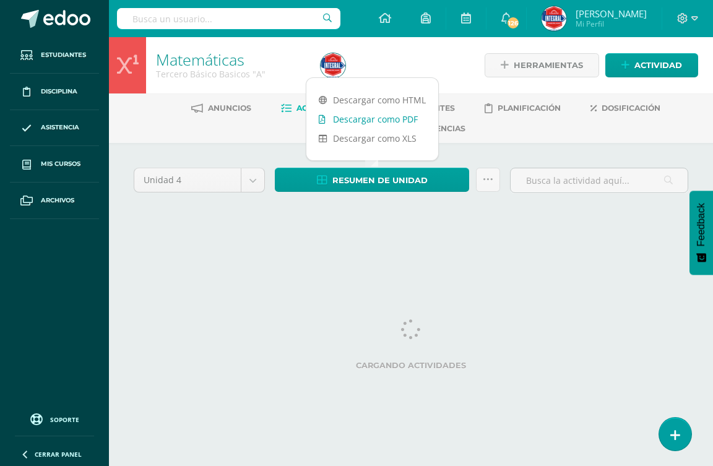
click at [385, 122] on link "Descargar como PDF" at bounding box center [372, 119] width 132 height 19
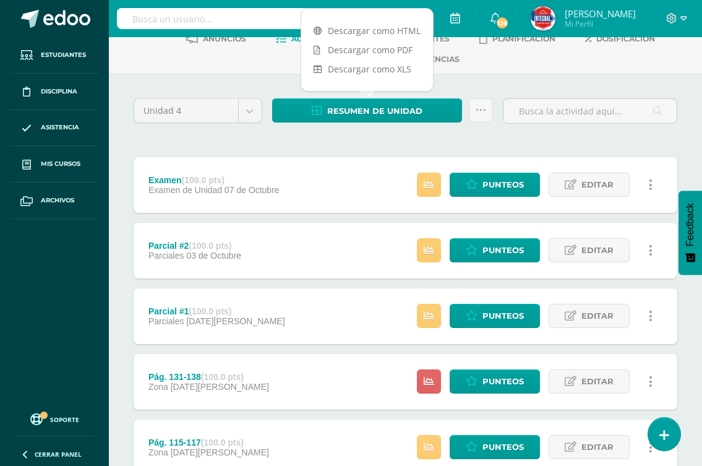
scroll to position [62, 0]
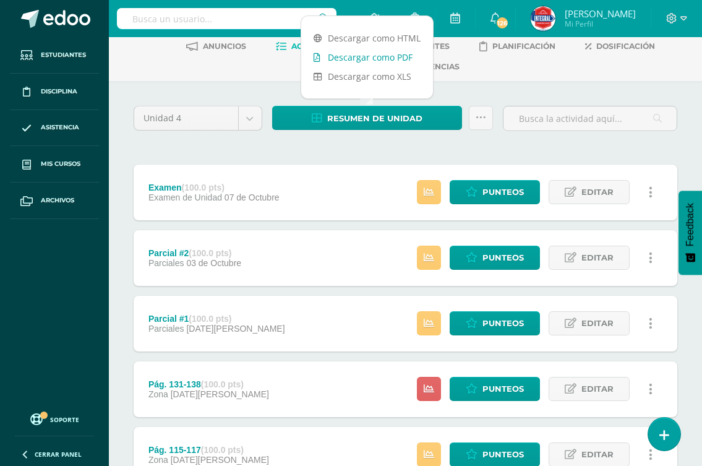
click at [366, 51] on link "Descargar como PDF" at bounding box center [367, 57] width 132 height 19
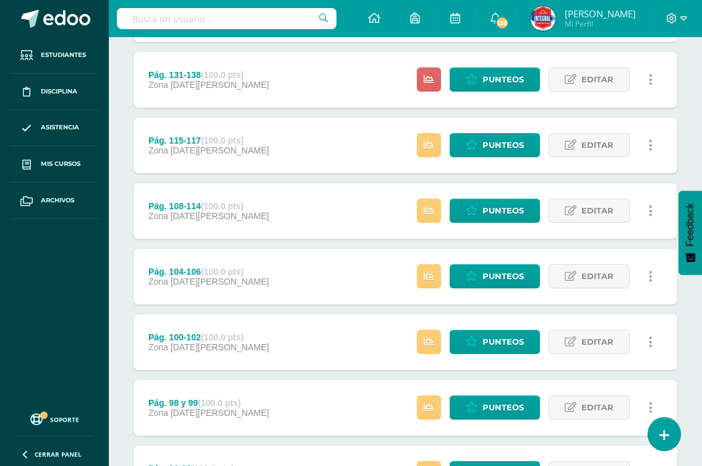
scroll to position [433, 0]
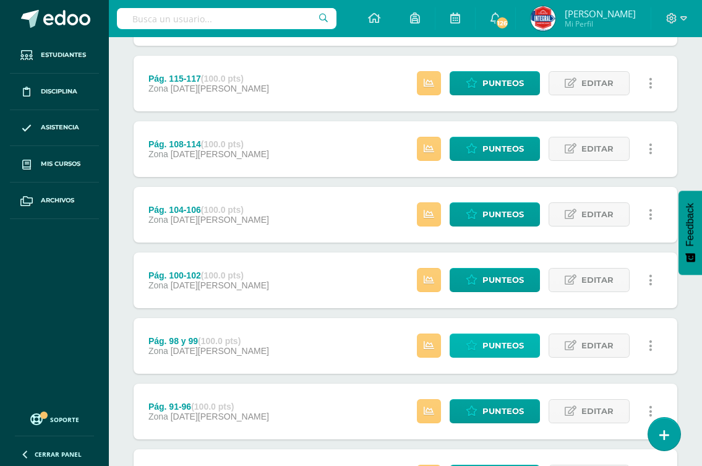
click at [473, 348] on icon at bounding box center [472, 345] width 12 height 11
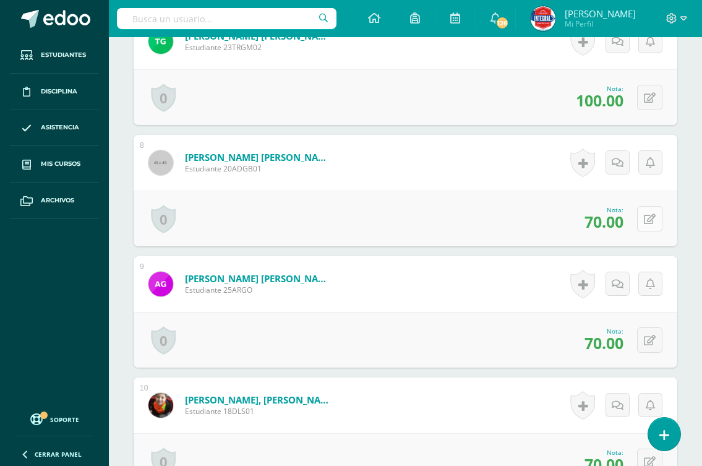
scroll to position [1177, 0]
click at [645, 215] on button at bounding box center [649, 217] width 25 height 25
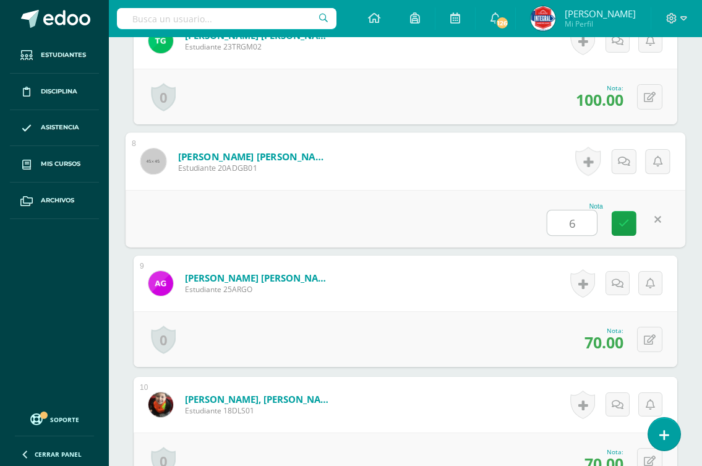
type input "60"
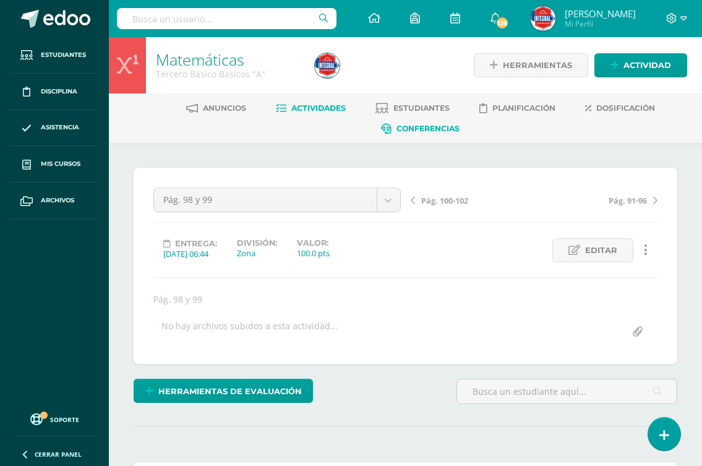
scroll to position [1, 0]
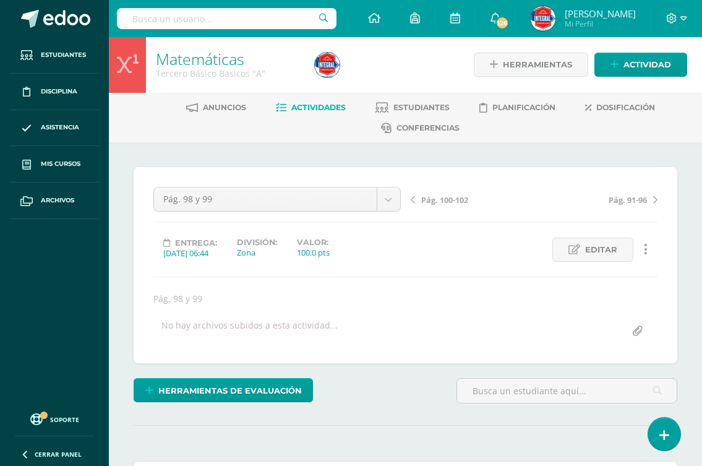
click at [431, 198] on span "Pág. 100-102" at bounding box center [444, 199] width 47 height 11
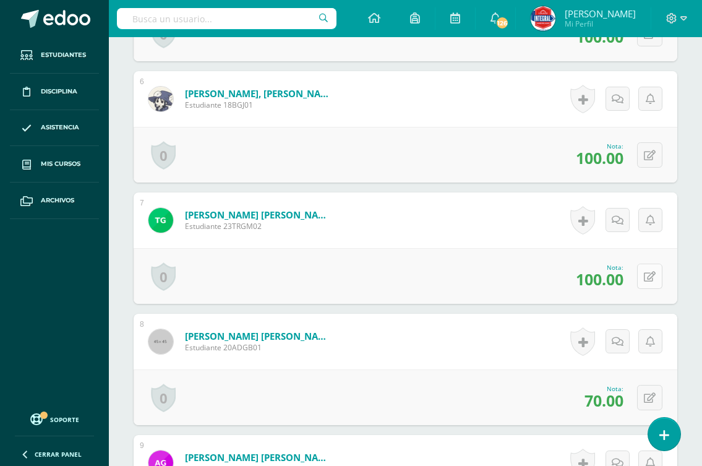
scroll to position [1002, 0]
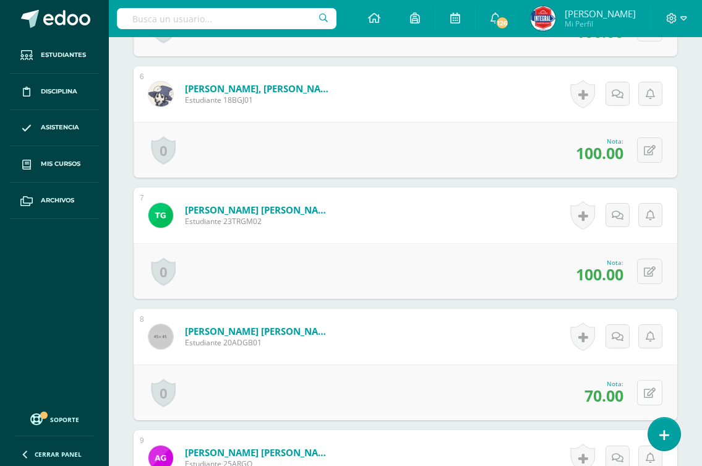
click at [653, 395] on icon at bounding box center [650, 393] width 12 height 11
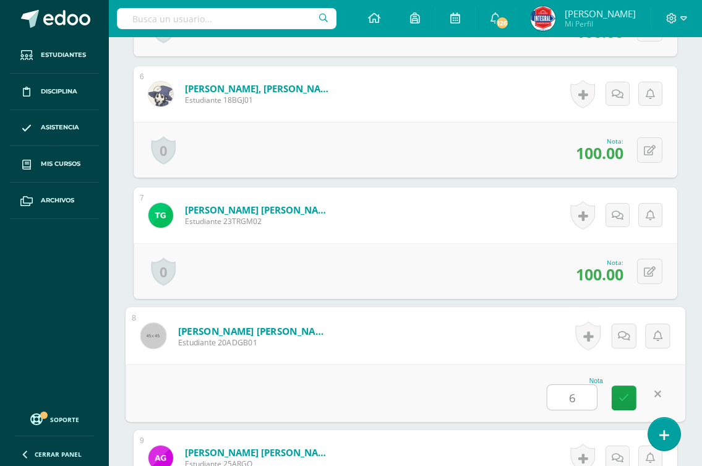
type input "60"
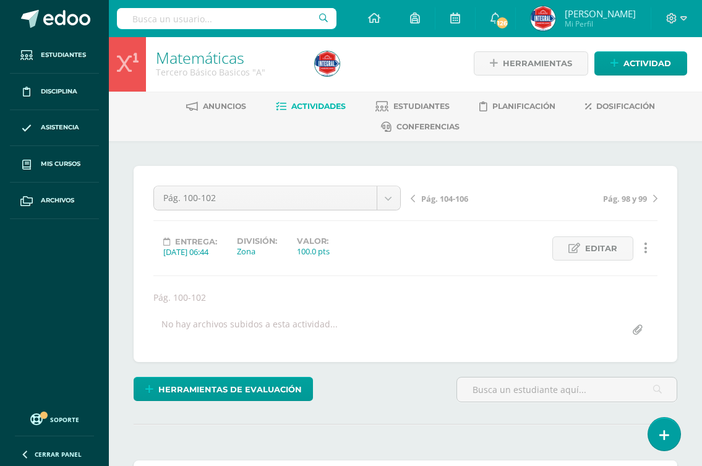
scroll to position [0, 0]
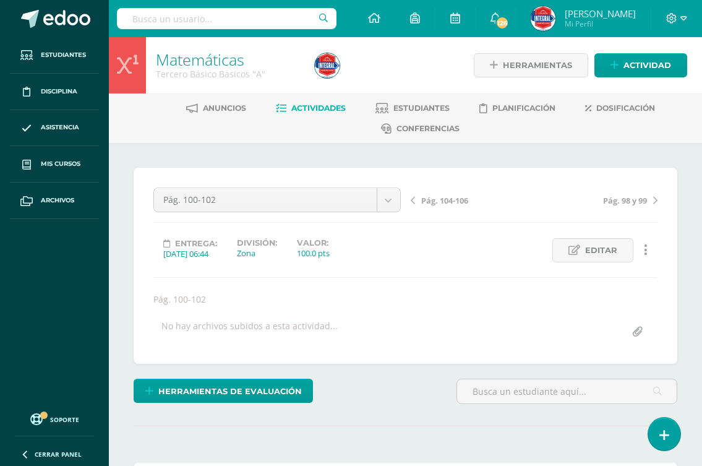
click at [449, 205] on span "Pág. 104-106" at bounding box center [444, 200] width 47 height 11
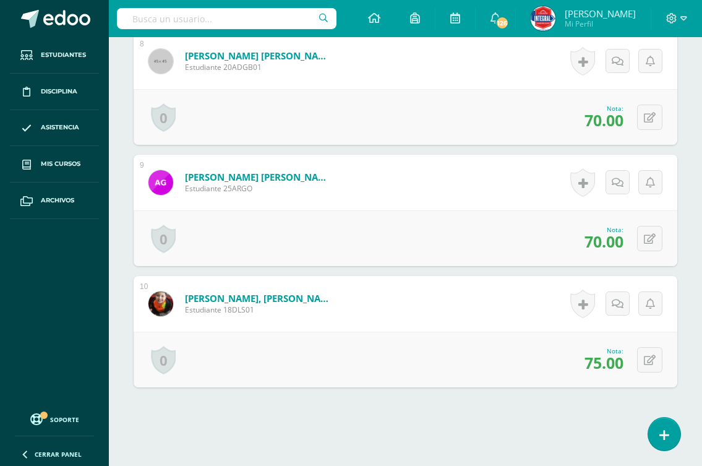
scroll to position [1283, 0]
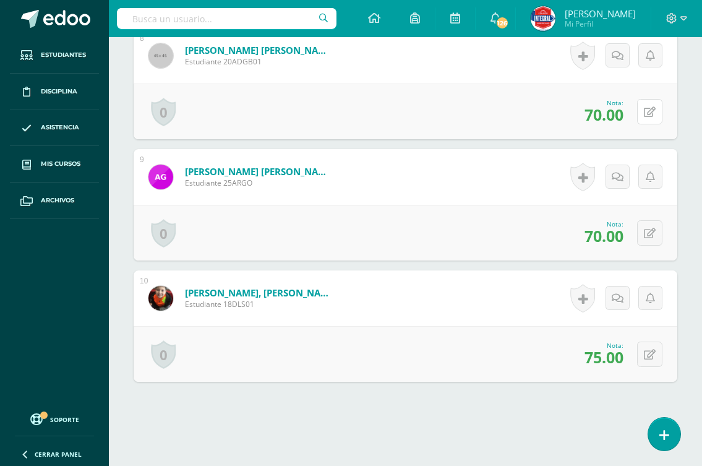
drag, startPoint x: 655, startPoint y: 111, endPoint x: 671, endPoint y: 147, distance: 39.3
click at [655, 112] on icon at bounding box center [650, 112] width 12 height 11
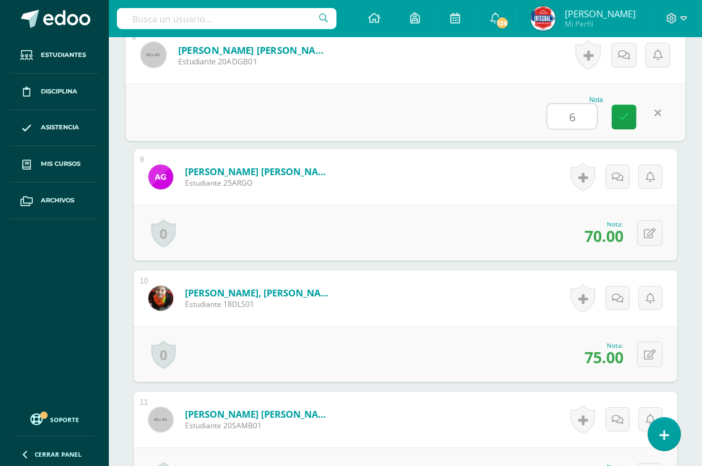
type input "60"
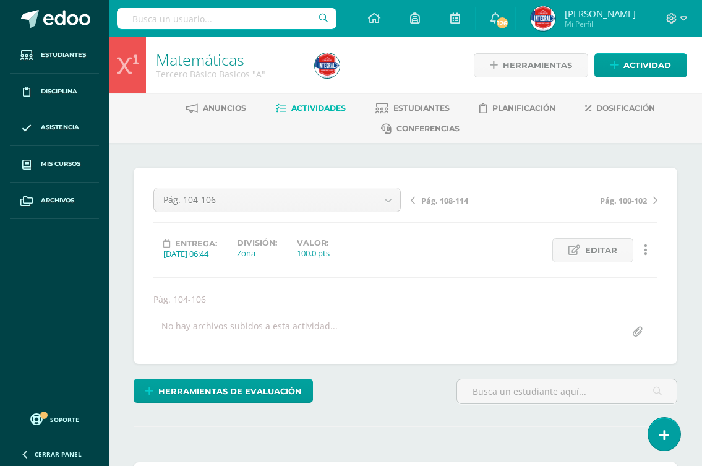
scroll to position [1, 0]
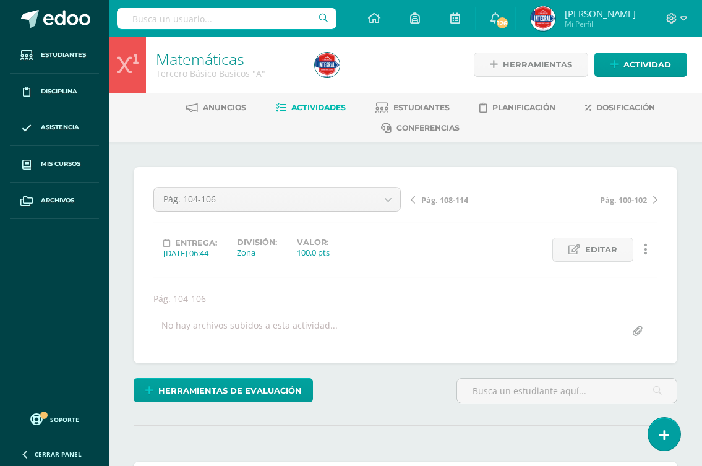
click at [455, 202] on span "Pág. 108-114" at bounding box center [444, 199] width 47 height 11
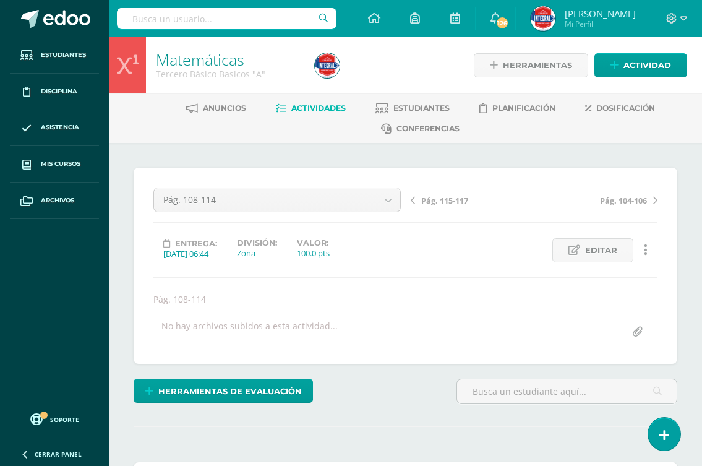
click at [466, 208] on div "Pág. 115-117 Pág. 104-106" at bounding box center [534, 204] width 257 height 35
click at [460, 203] on span "Pág. 115-117" at bounding box center [444, 200] width 47 height 11
click at [457, 199] on span "Pág. 131-138" at bounding box center [444, 200] width 47 height 11
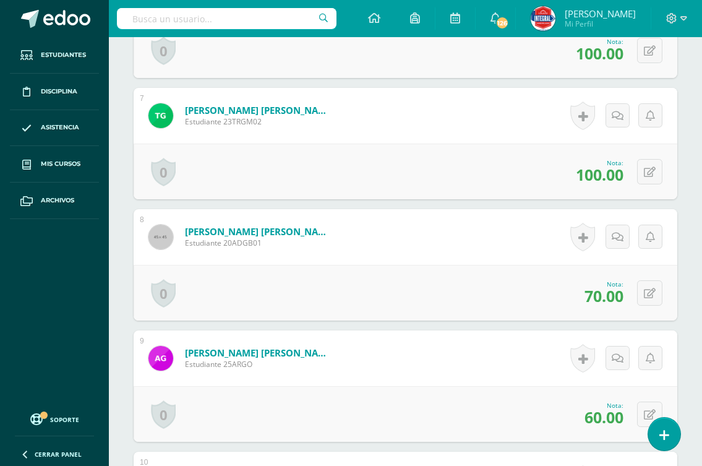
scroll to position [1164, 0]
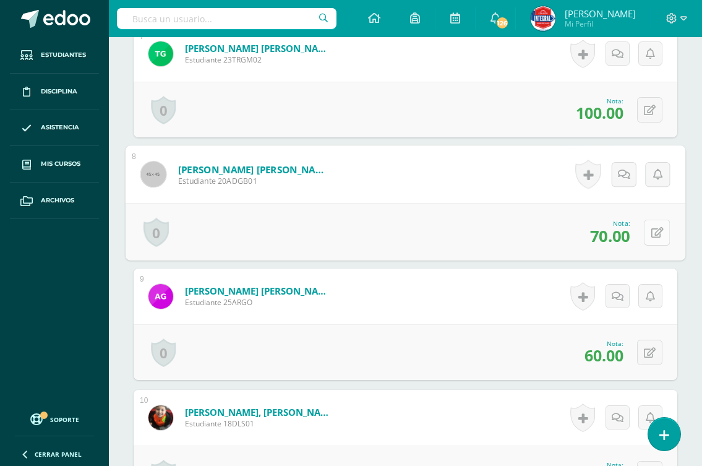
click at [647, 232] on button at bounding box center [657, 232] width 26 height 26
type input "60"
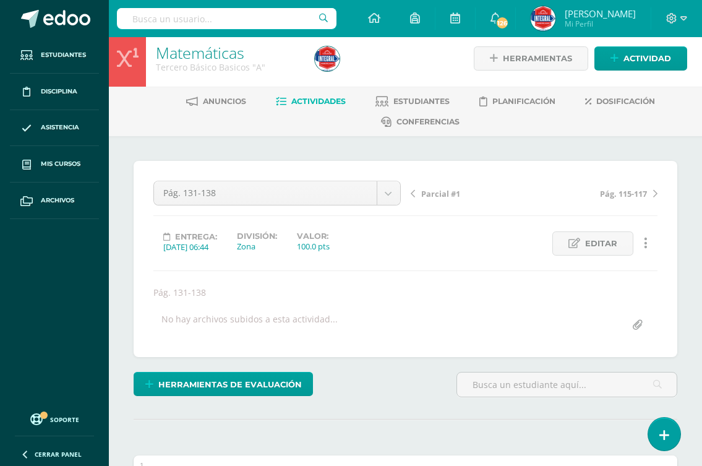
scroll to position [0, 0]
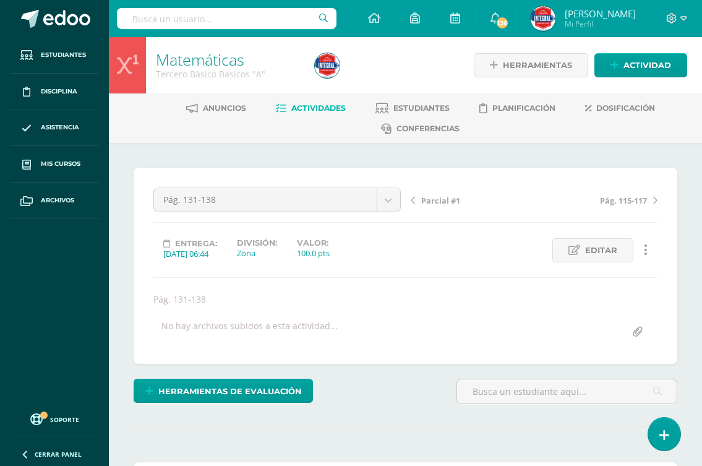
click at [316, 108] on span "Actividades" at bounding box center [318, 107] width 54 height 9
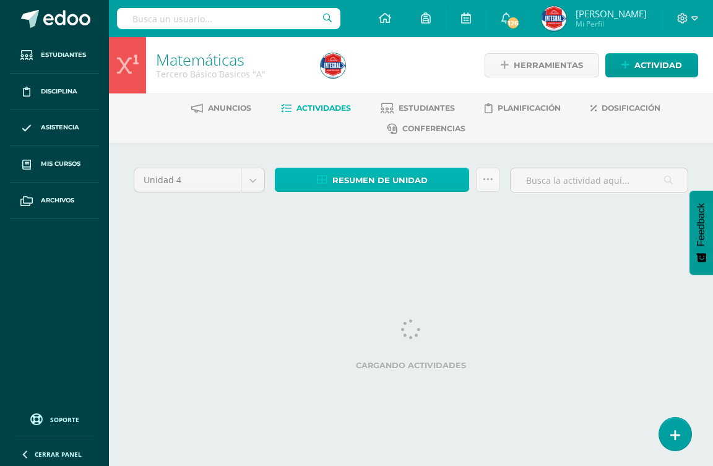
click at [354, 184] on span "Resumen de unidad" at bounding box center [379, 180] width 95 height 23
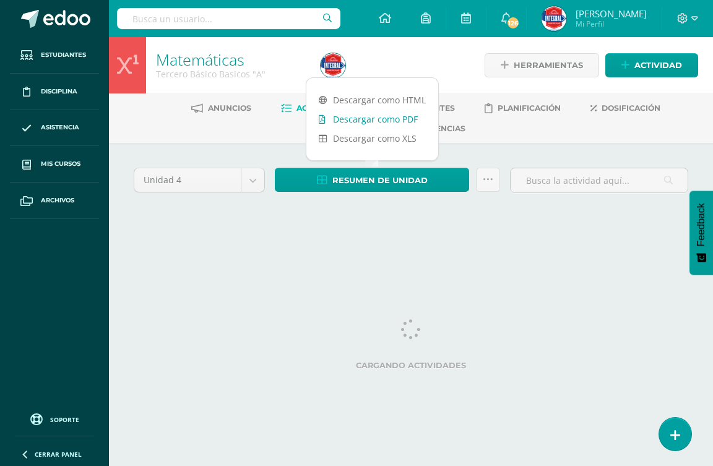
click at [376, 118] on link "Descargar como PDF" at bounding box center [372, 119] width 132 height 19
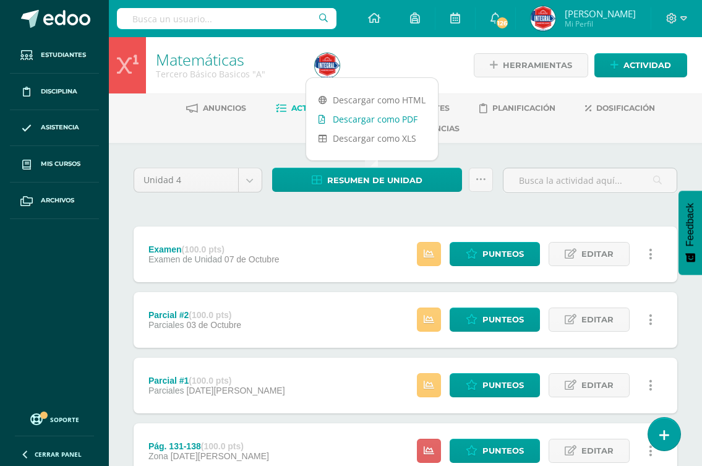
click at [381, 113] on link "Descargar como PDF" at bounding box center [372, 119] width 132 height 19
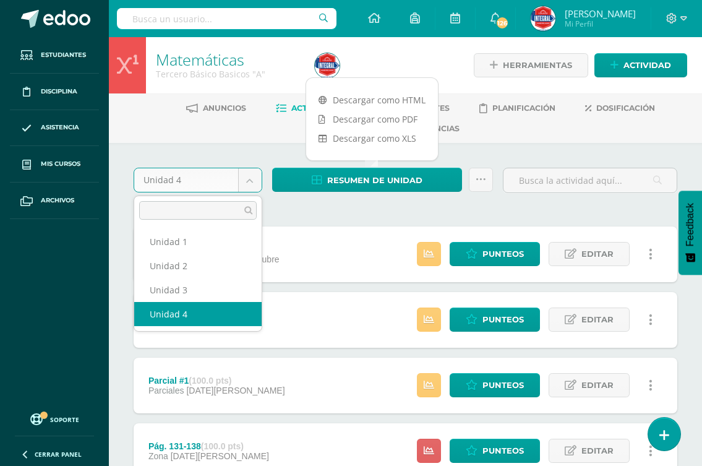
click at [242, 184] on body "Estudiantes Disciplina Asistencia Mis cursos Archivos Soporte Ayuda Reportar un…" at bounding box center [351, 475] width 702 height 950
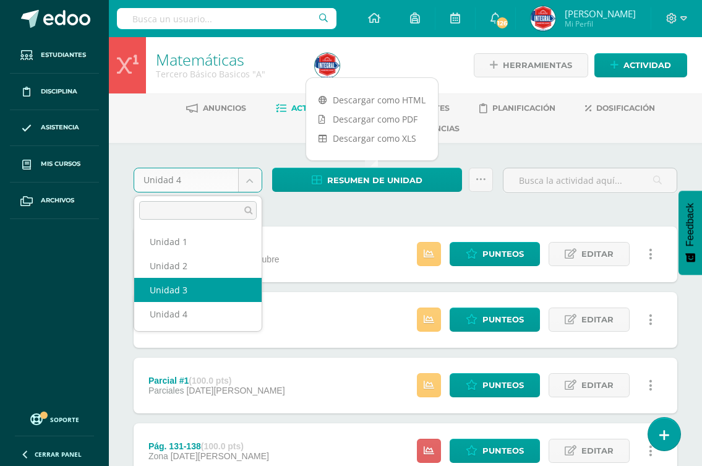
select select "Unidad 3"
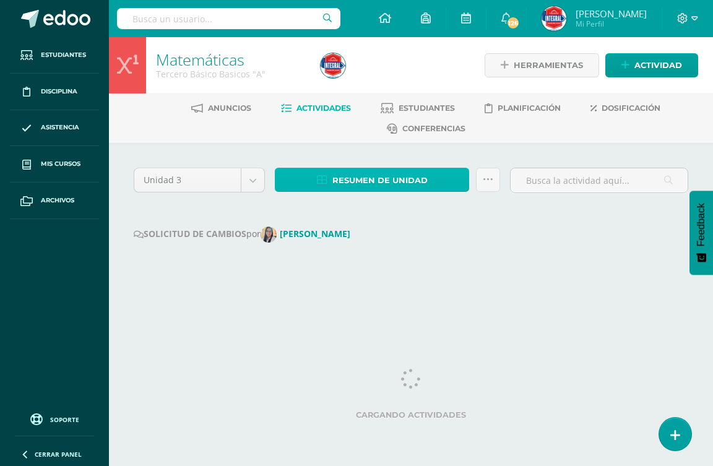
click at [356, 177] on span "Resumen de unidad" at bounding box center [379, 180] width 95 height 23
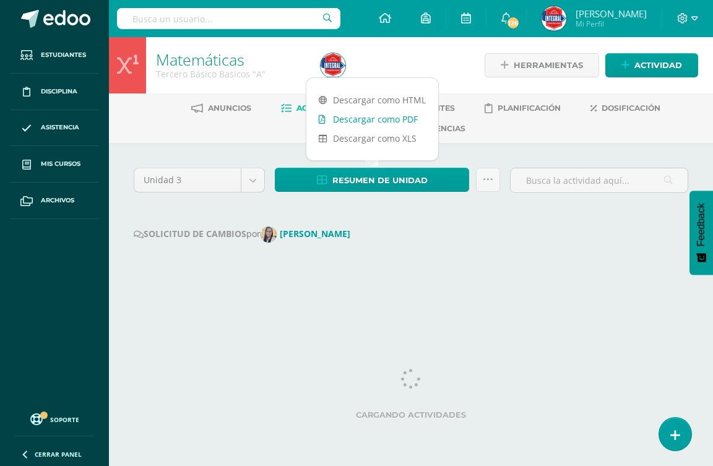
drag, startPoint x: 362, startPoint y: 120, endPoint x: 393, endPoint y: 115, distance: 31.3
click at [362, 120] on link "Descargar como PDF" at bounding box center [372, 119] width 132 height 19
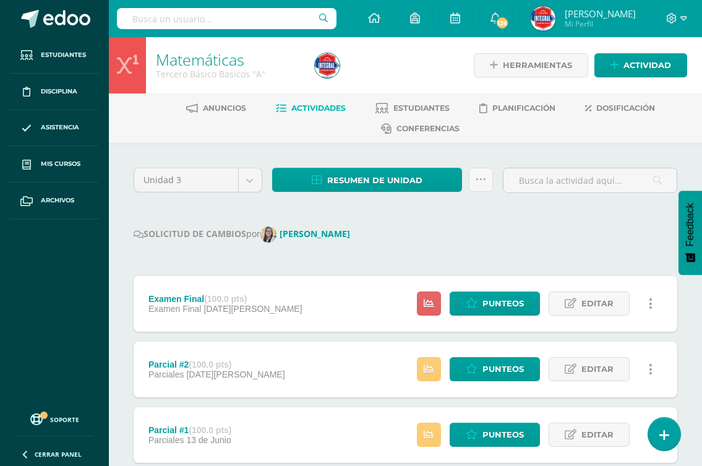
click at [462, 71] on div at bounding box center [392, 65] width 164 height 56
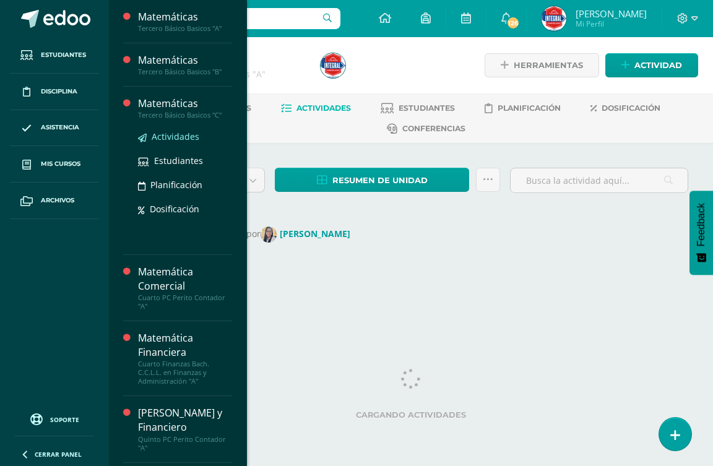
click at [179, 137] on span "Actividades" at bounding box center [176, 137] width 48 height 12
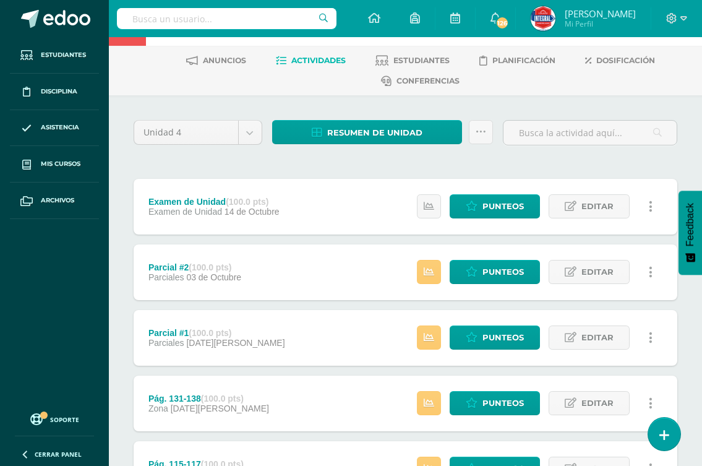
scroll to position [62, 0]
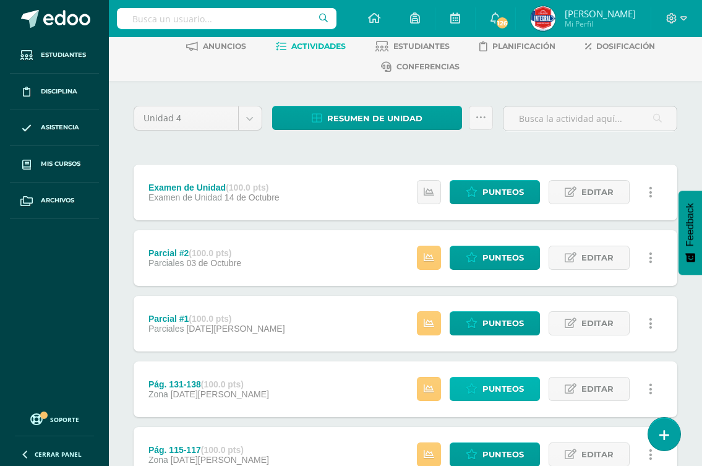
click at [494, 387] on span "Punteos" at bounding box center [503, 388] width 41 height 23
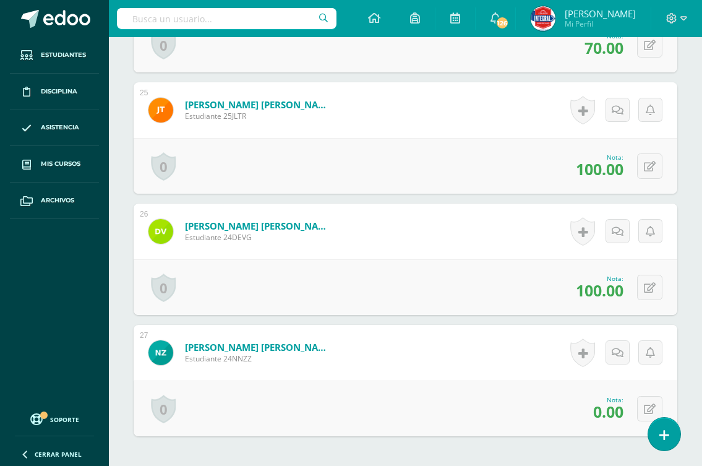
scroll to position [3402, 0]
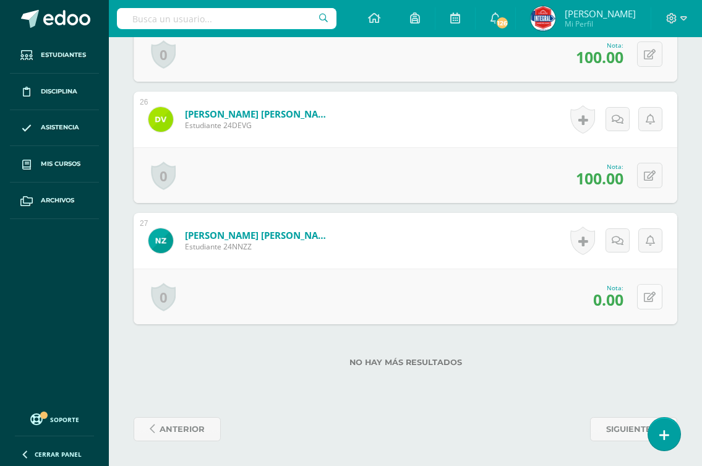
click at [650, 303] on button at bounding box center [649, 296] width 25 height 25
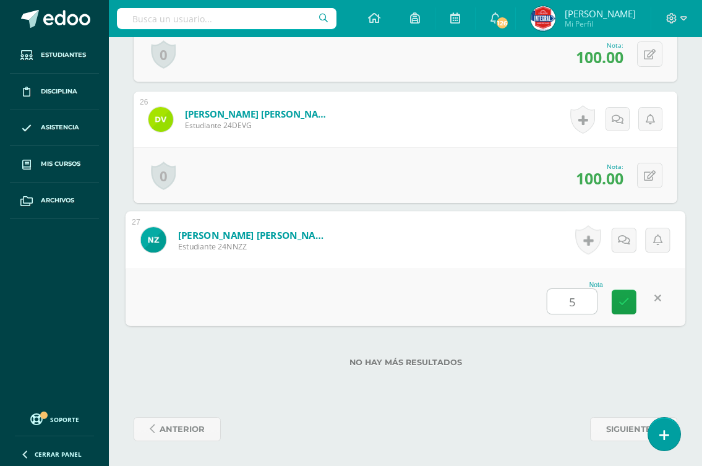
type input "50"
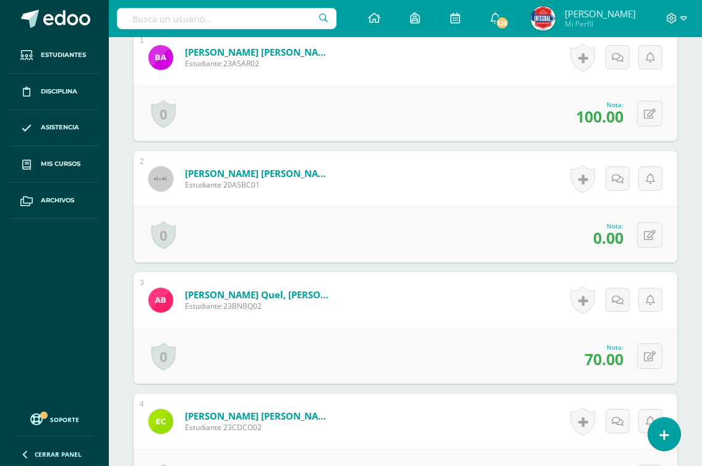
scroll to position [0, 0]
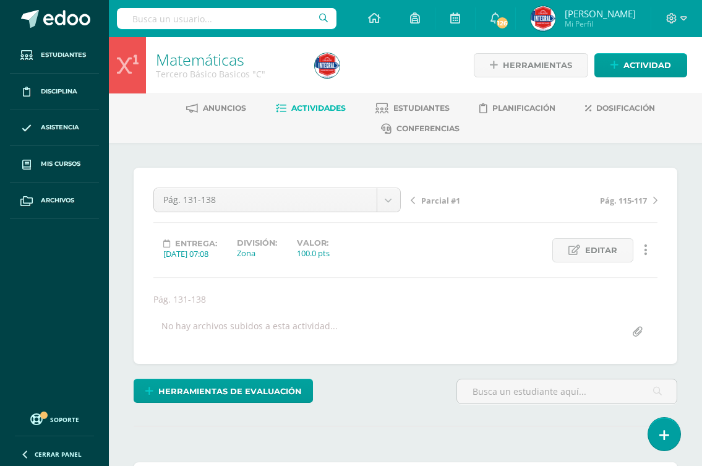
click at [317, 105] on span "Actividades" at bounding box center [318, 107] width 54 height 9
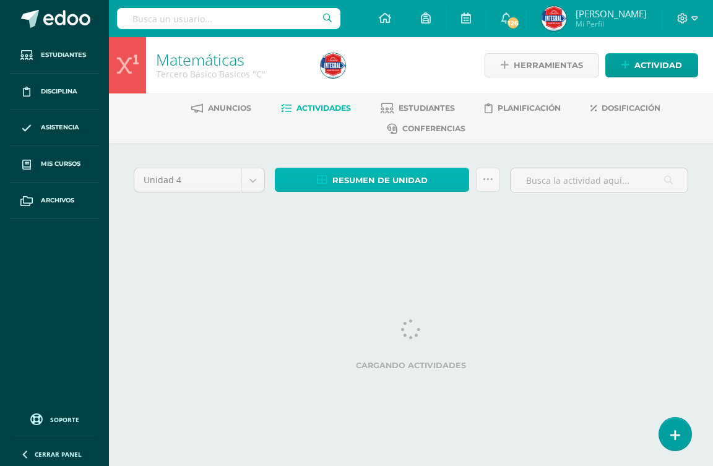
click at [369, 187] on span "Resumen de unidad" at bounding box center [379, 180] width 95 height 23
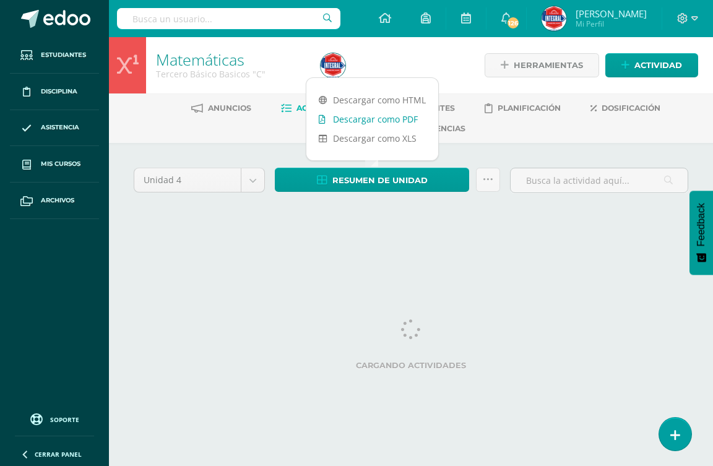
click at [376, 117] on link "Descargar como PDF" at bounding box center [372, 119] width 132 height 19
